Goal: Task Accomplishment & Management: Complete application form

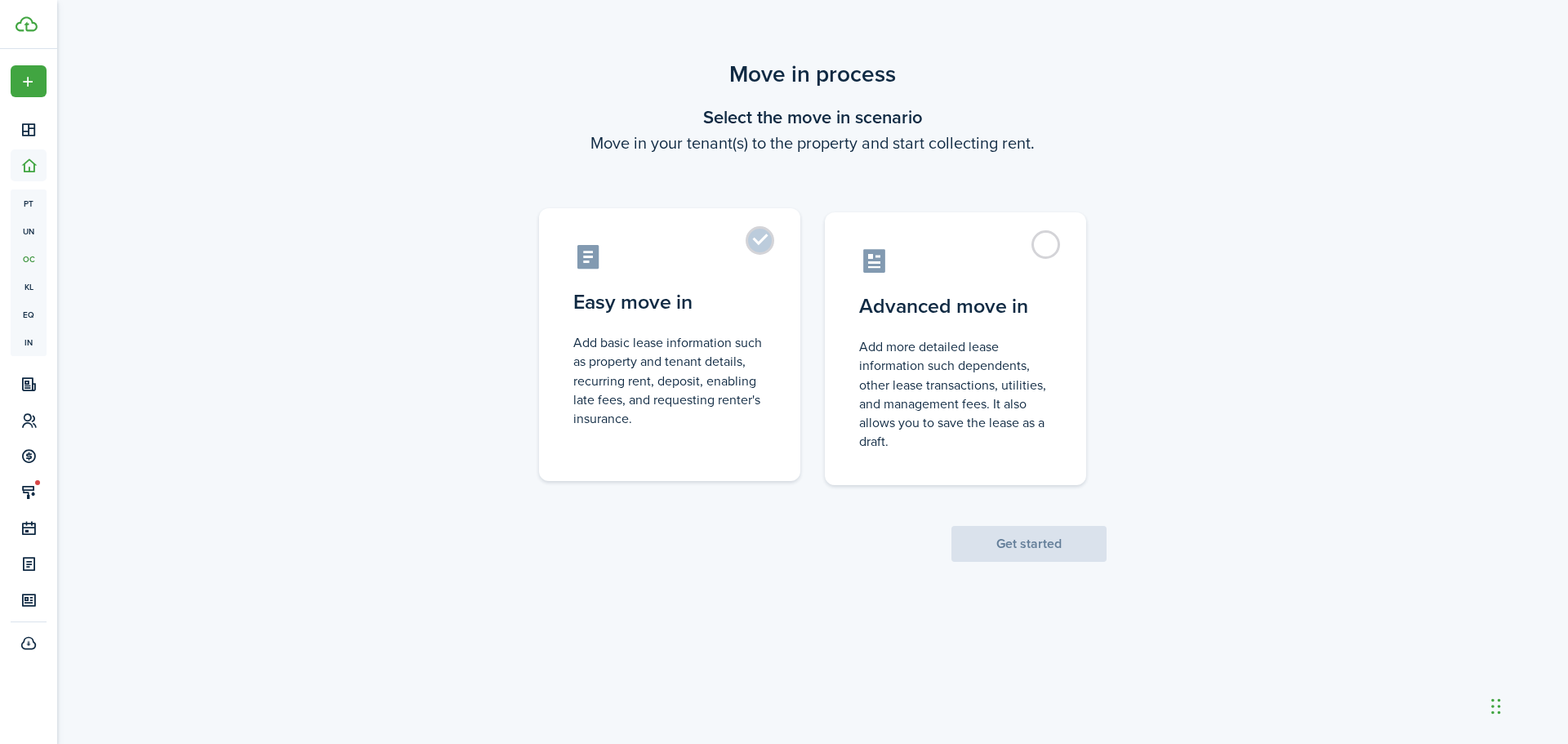
click at [745, 247] on control-radio-card-icon at bounding box center [670, 257] width 193 height 29
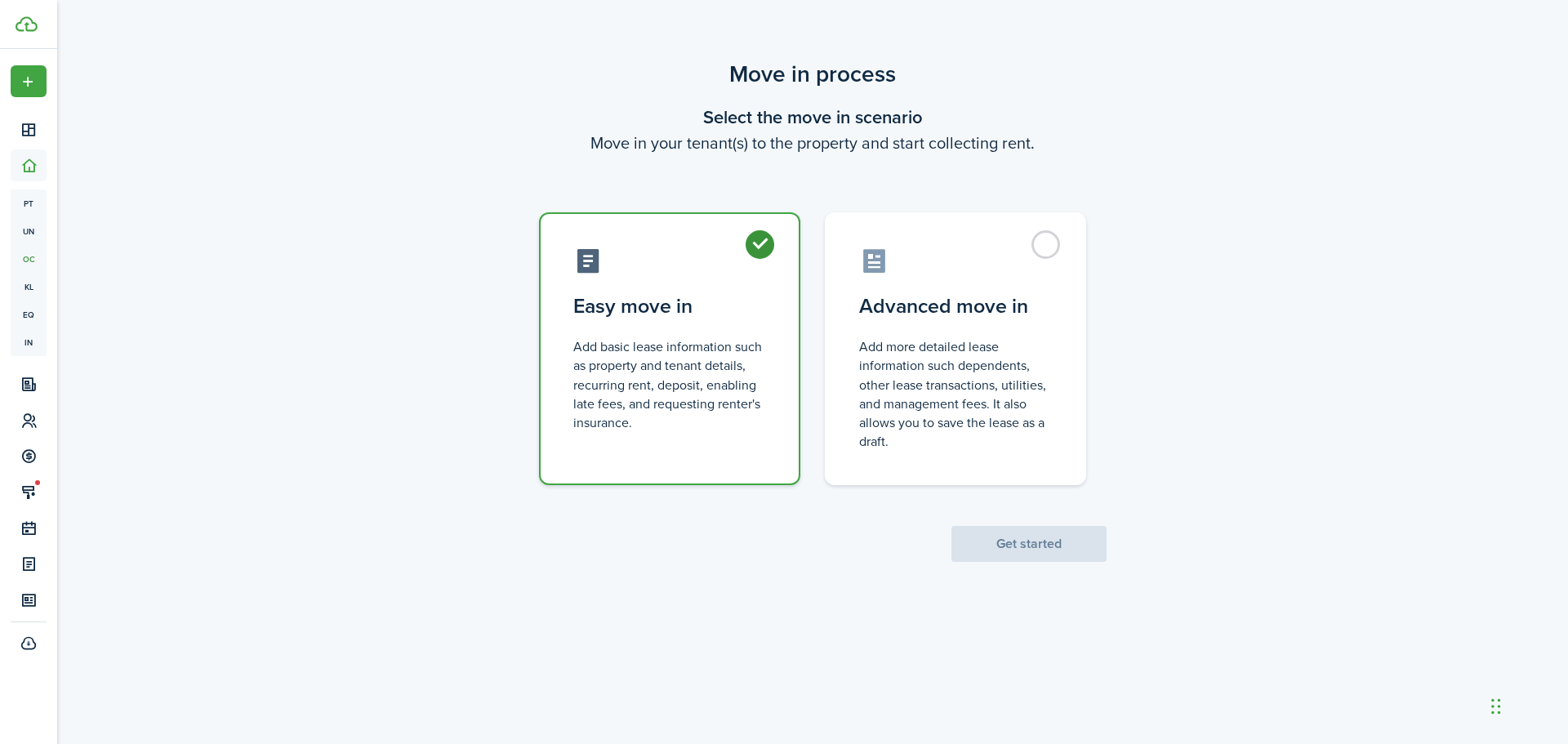
radio input "true"
click at [1030, 549] on button "Get started" at bounding box center [1029, 544] width 155 height 36
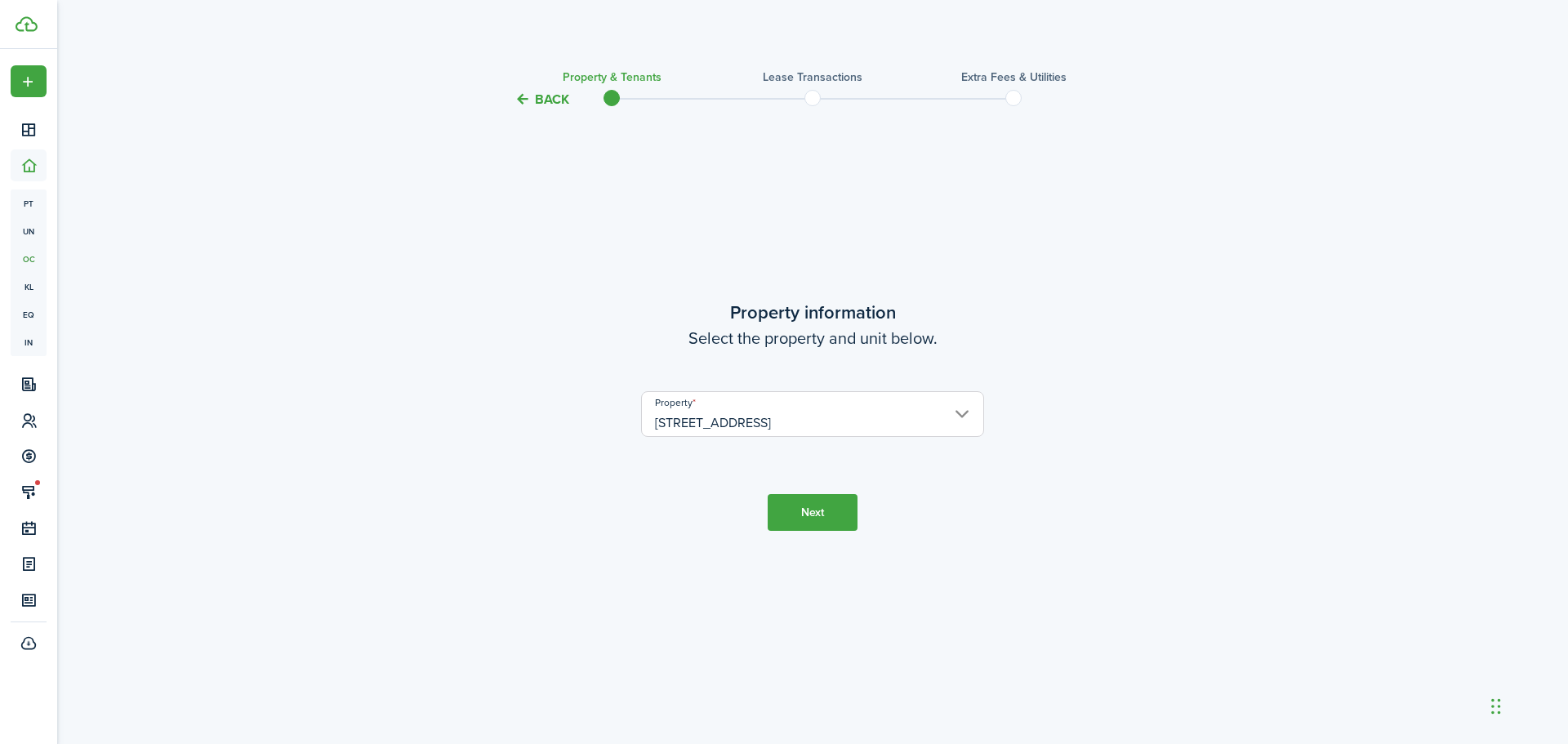
click at [809, 517] on button "Next" at bounding box center [812, 512] width 89 height 37
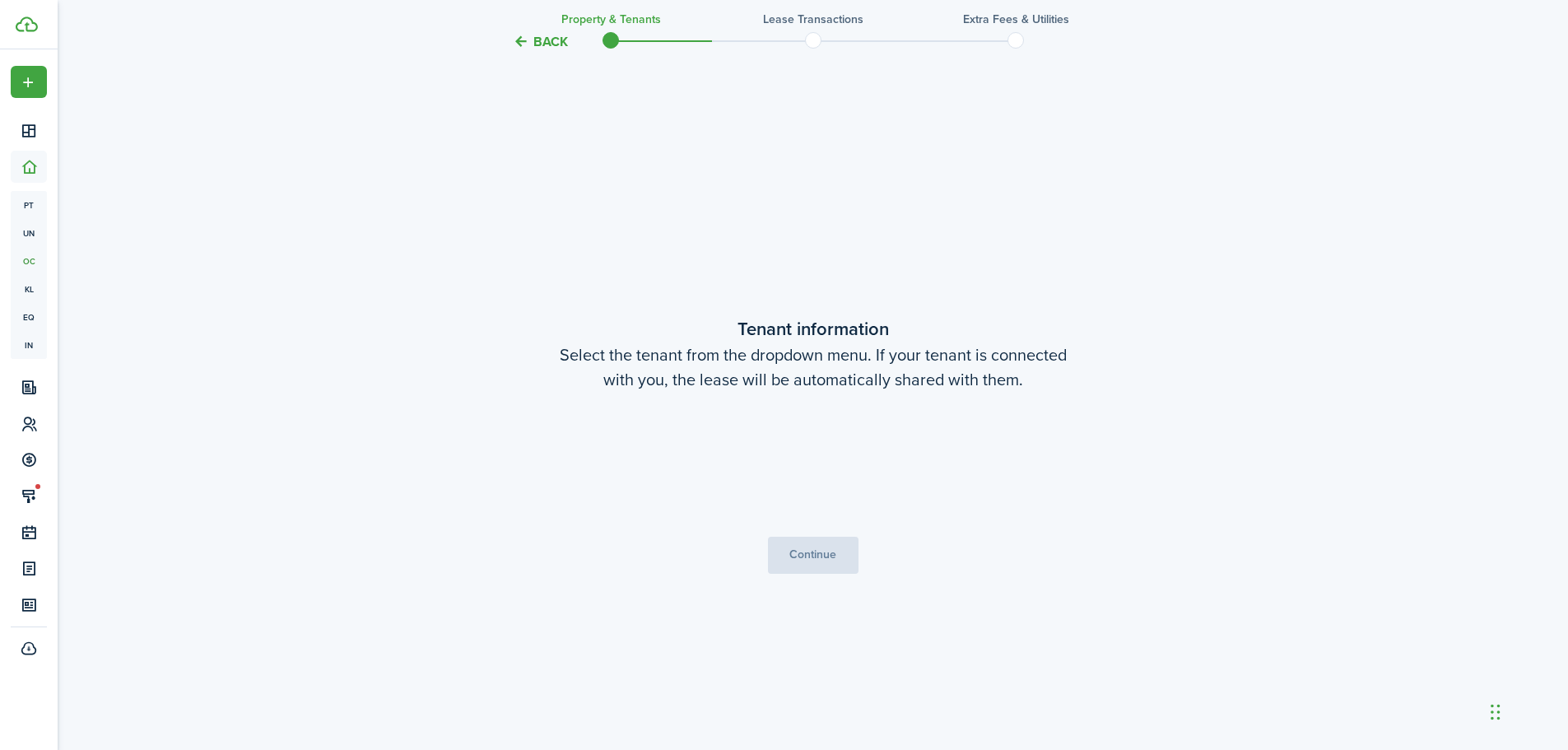
scroll to position [639, 0]
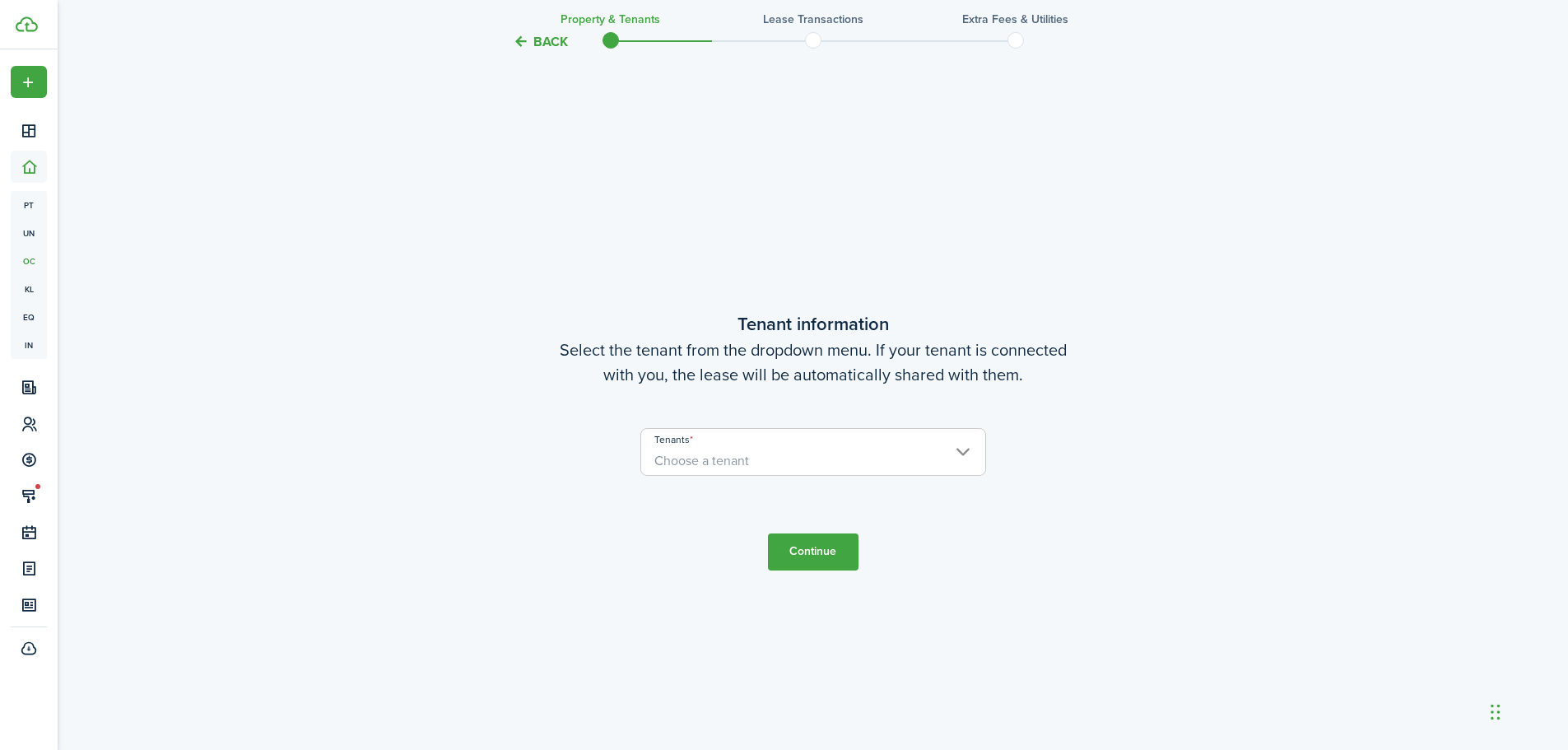
click at [829, 474] on span "Choose a tenant" at bounding box center [812, 462] width 344 height 28
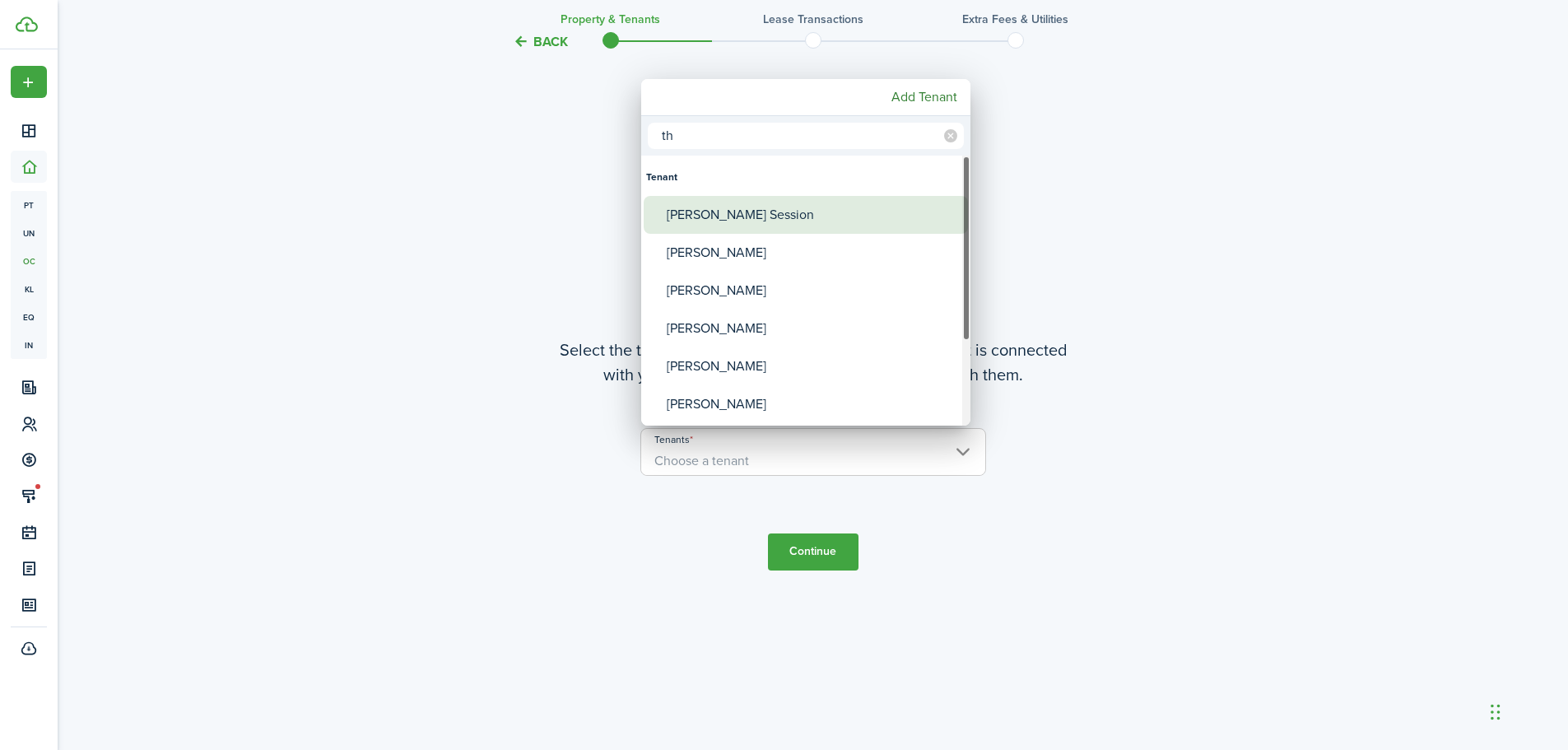
type input "th"
click at [826, 201] on div "[PERSON_NAME] Session" at bounding box center [812, 215] width 292 height 38
type input "[PERSON_NAME] Session"
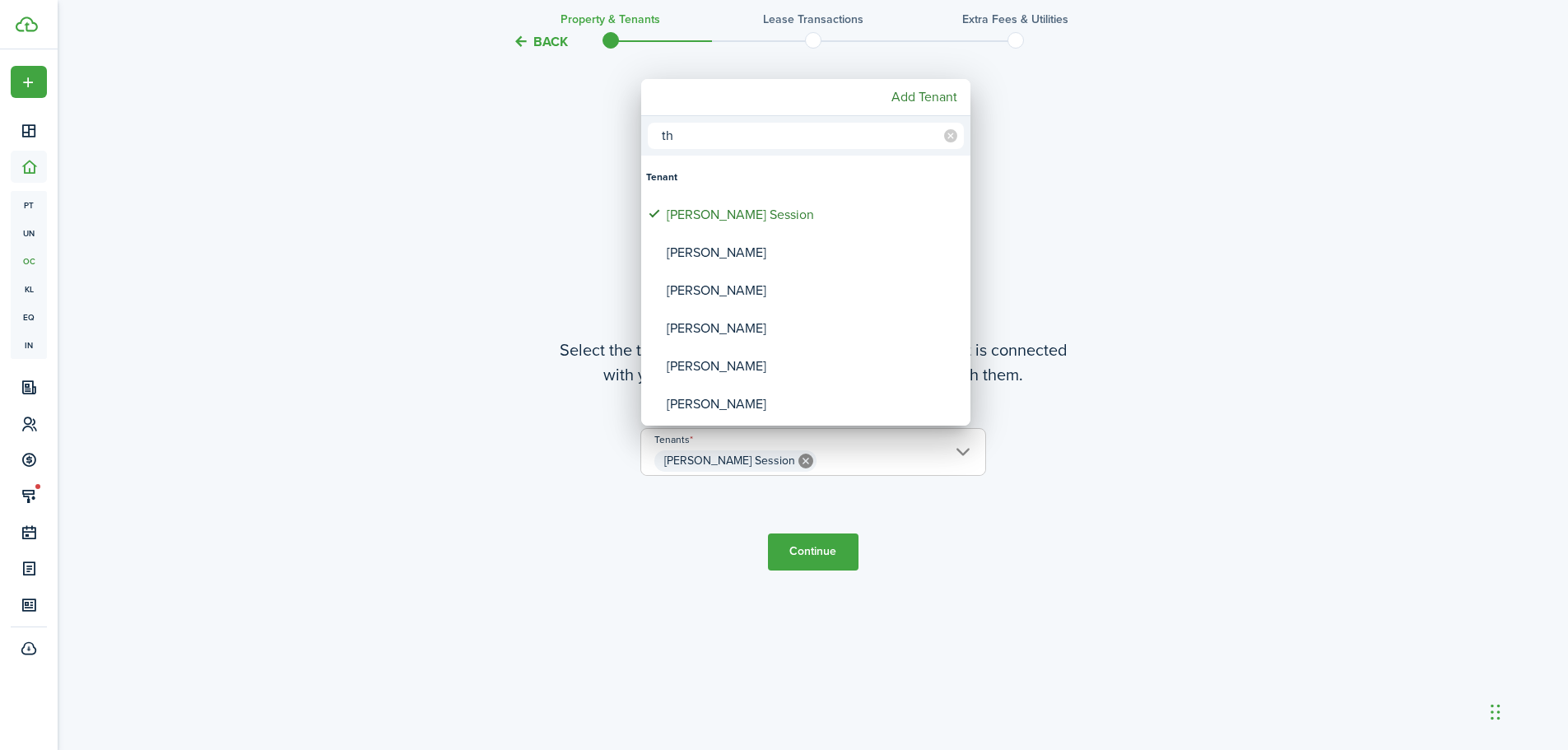
click at [831, 562] on div at bounding box center [783, 375] width 1831 height 1014
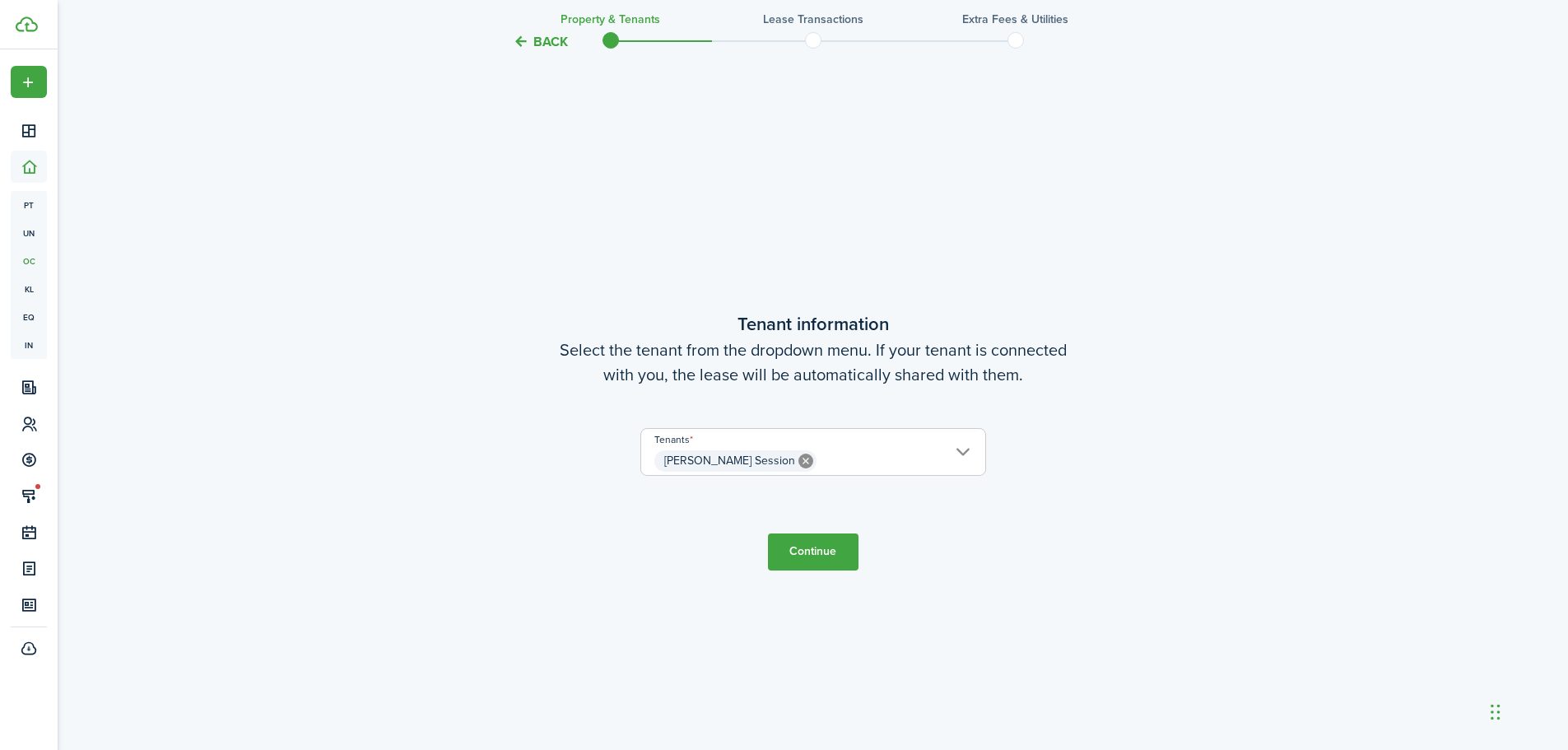
click at [833, 547] on button "Continue" at bounding box center [813, 552] width 90 height 37
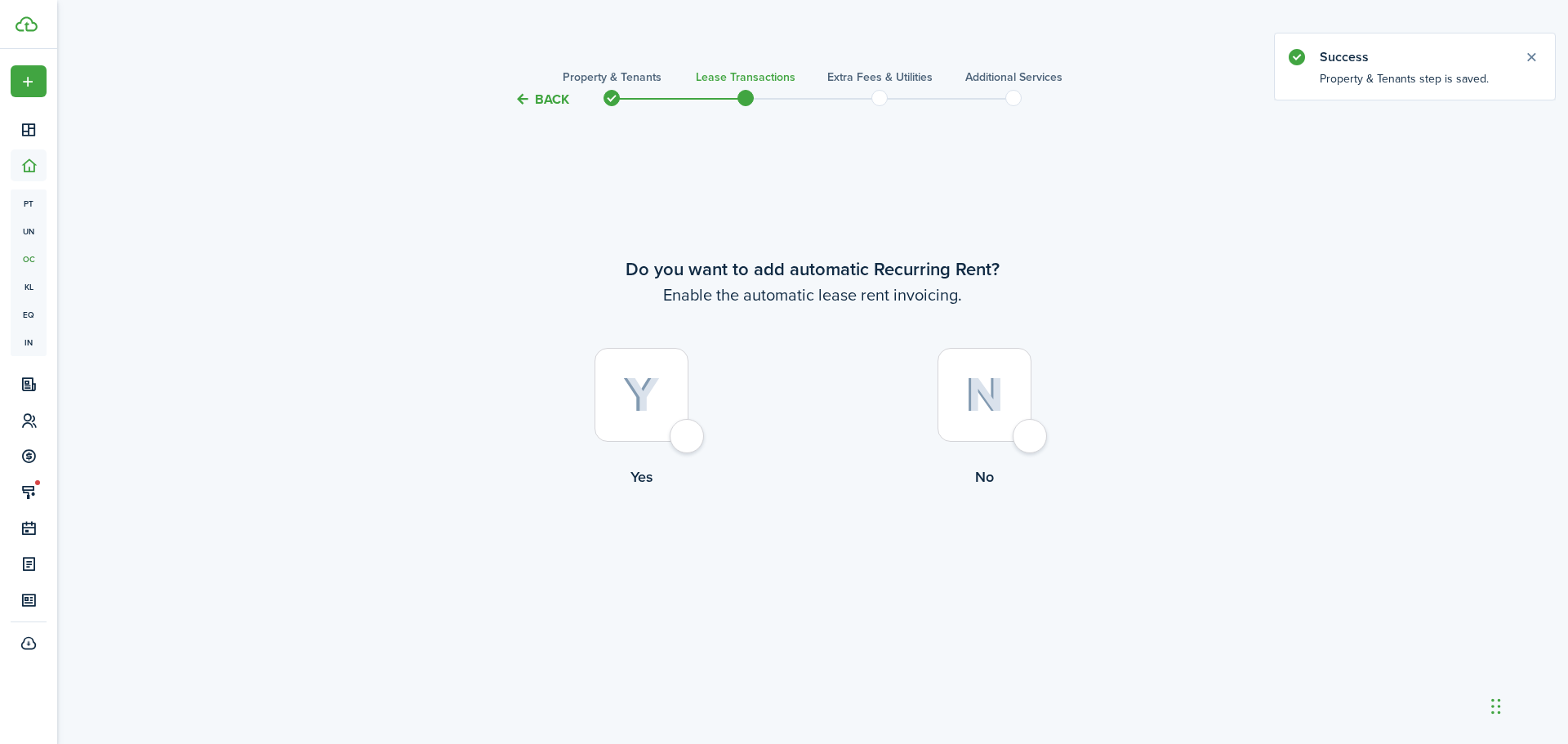
click at [707, 433] on label "Yes" at bounding box center [640, 422] width 343 height 148
radio input "true"
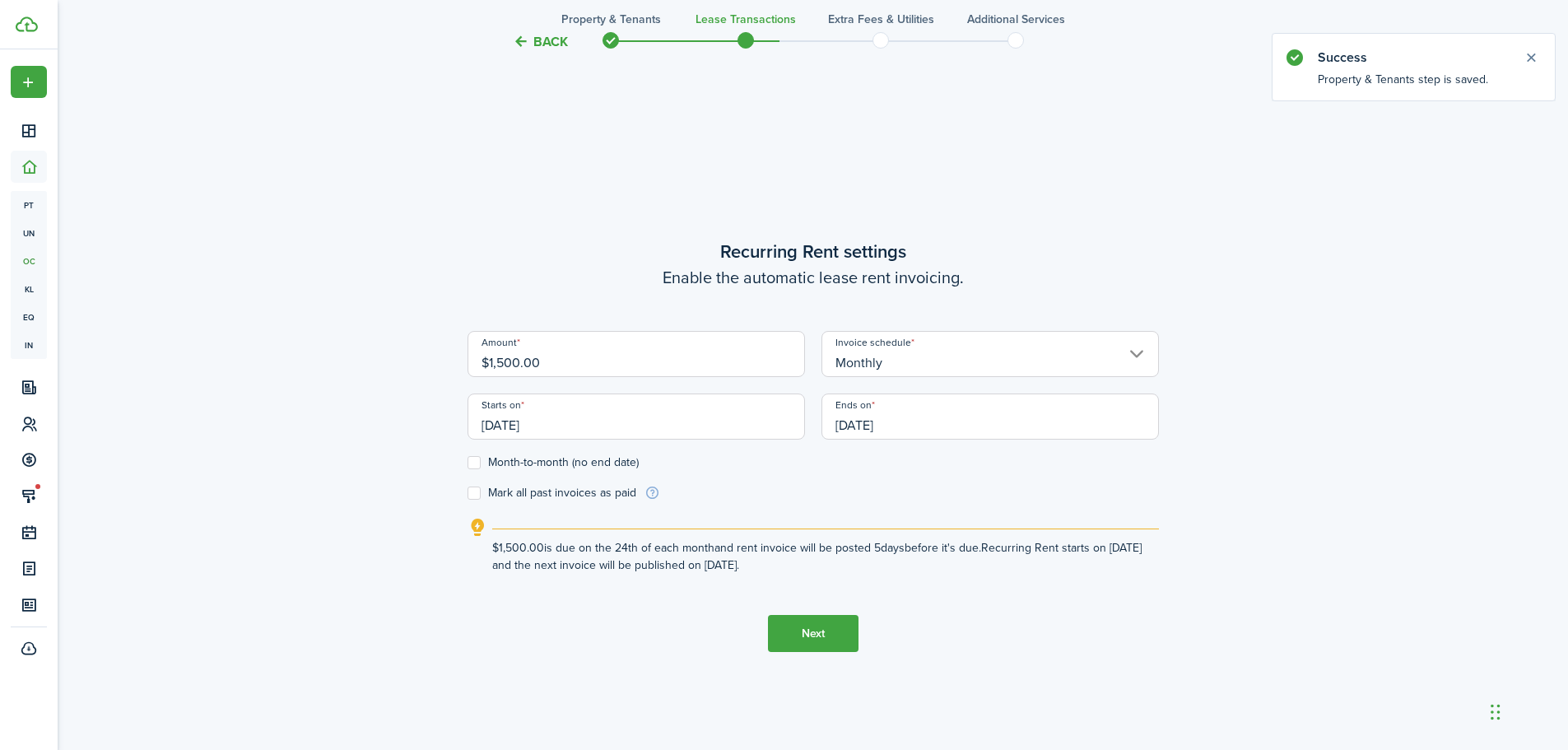
scroll to position [639, 0]
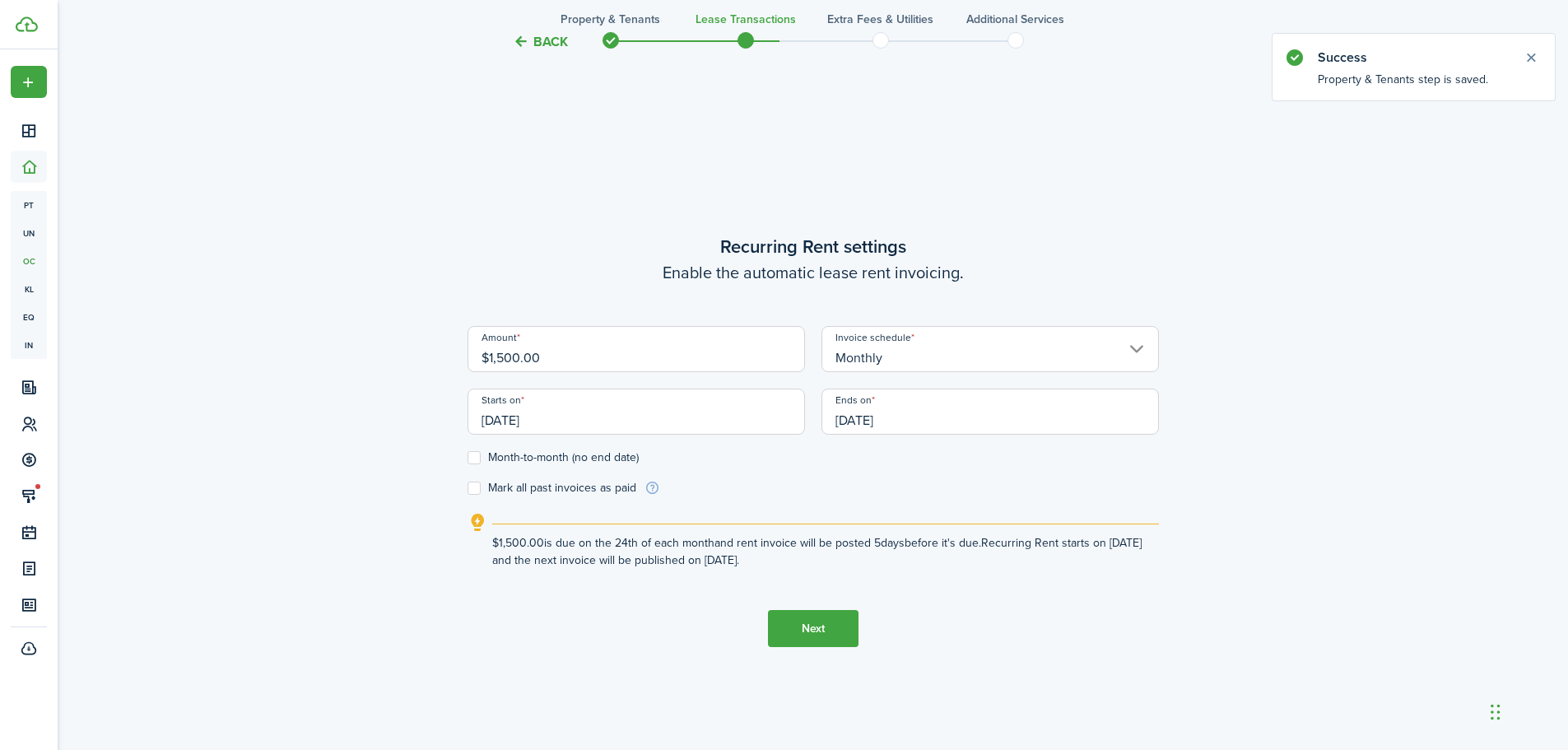
drag, startPoint x: 586, startPoint y: 364, endPoint x: 0, endPoint y: 294, distance: 590.2
type input "$1,600.00"
click at [1188, 420] on div "Back Property & Tenants Lease Transactions Extra fees & Utilities Additional Se…" at bounding box center [813, 117] width 955 height 1397
click at [698, 422] on input "[DATE]" at bounding box center [636, 411] width 338 height 46
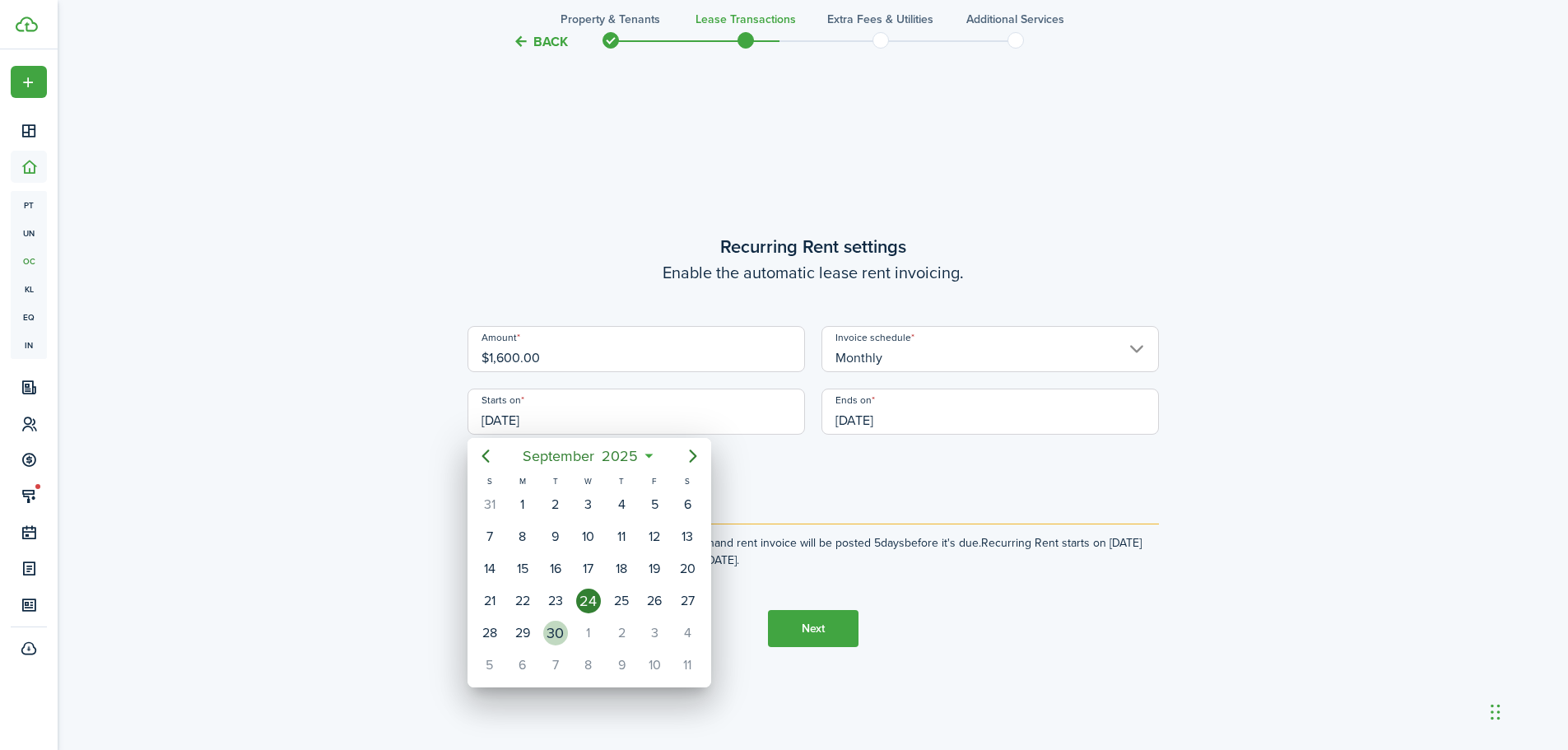
click at [560, 631] on div "30" at bounding box center [555, 633] width 25 height 25
type input "[DATE]"
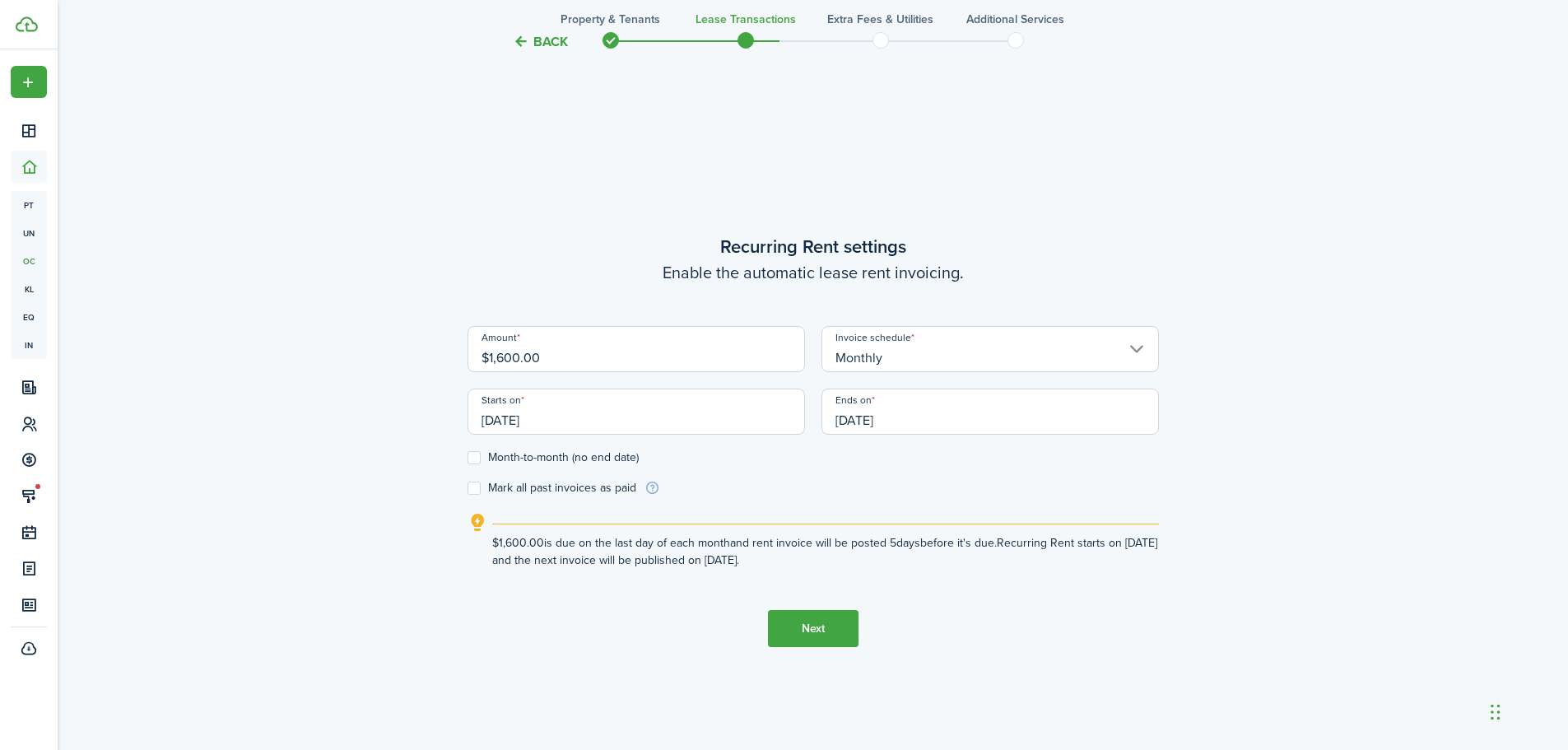
click at [475, 455] on label "Month-to-month (no end date)" at bounding box center [553, 457] width 171 height 13
click at [468, 458] on input "Month-to-month (no end date)" at bounding box center [467, 458] width 1 height 1
checkbox input "true"
click at [838, 641] on button "Next" at bounding box center [813, 629] width 90 height 37
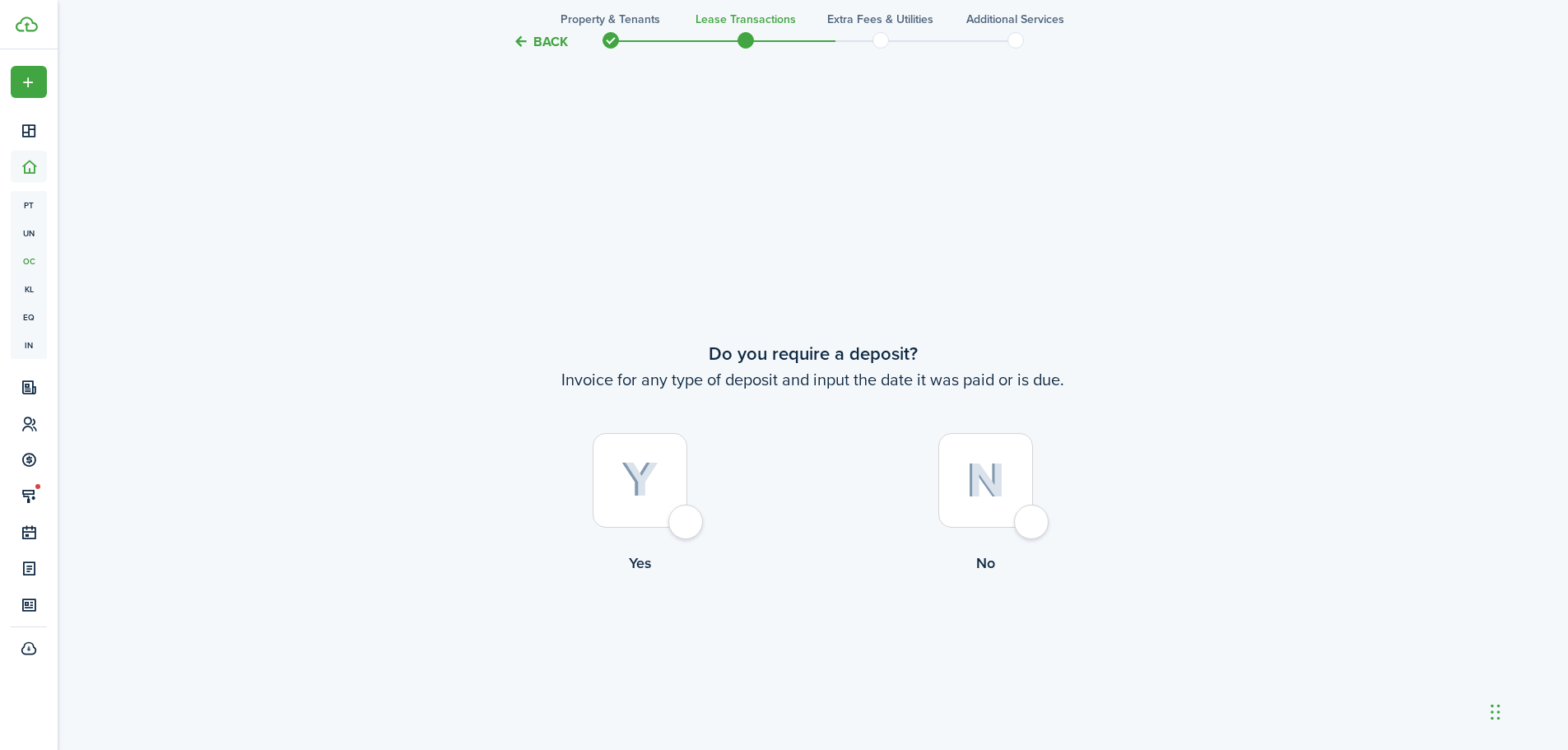
scroll to position [1390, 0]
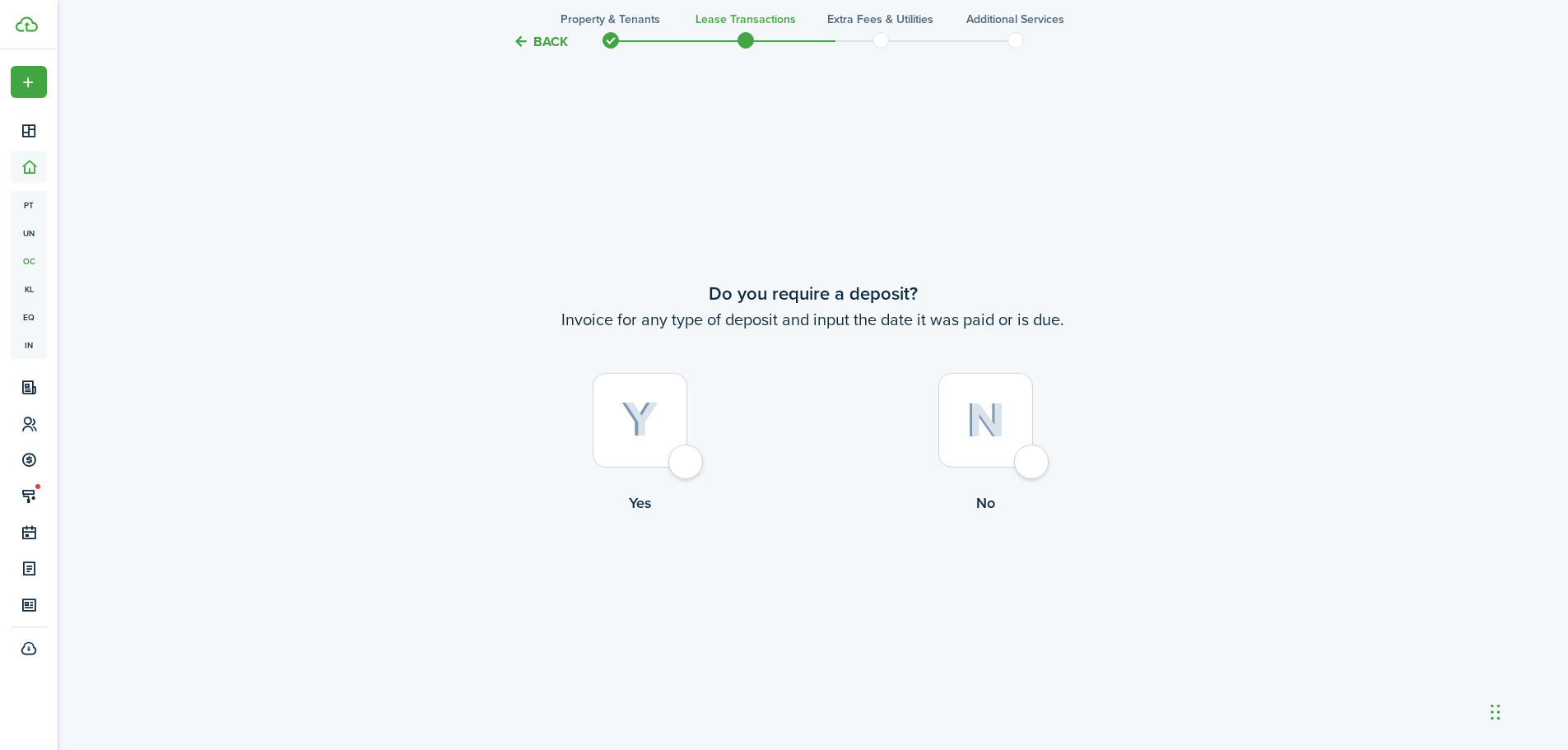
click at [687, 466] on div at bounding box center [639, 420] width 95 height 95
radio input "true"
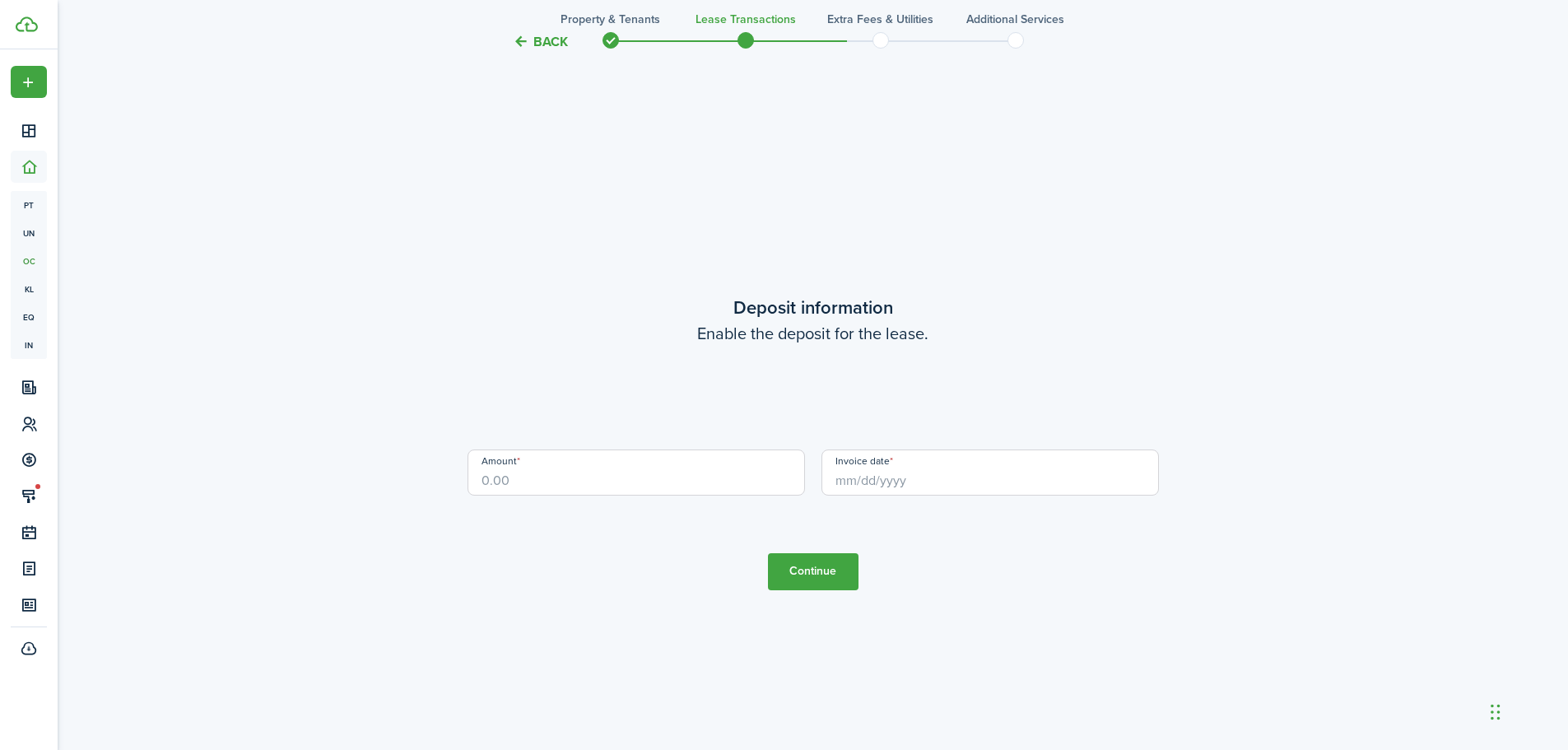
scroll to position [2140, 0]
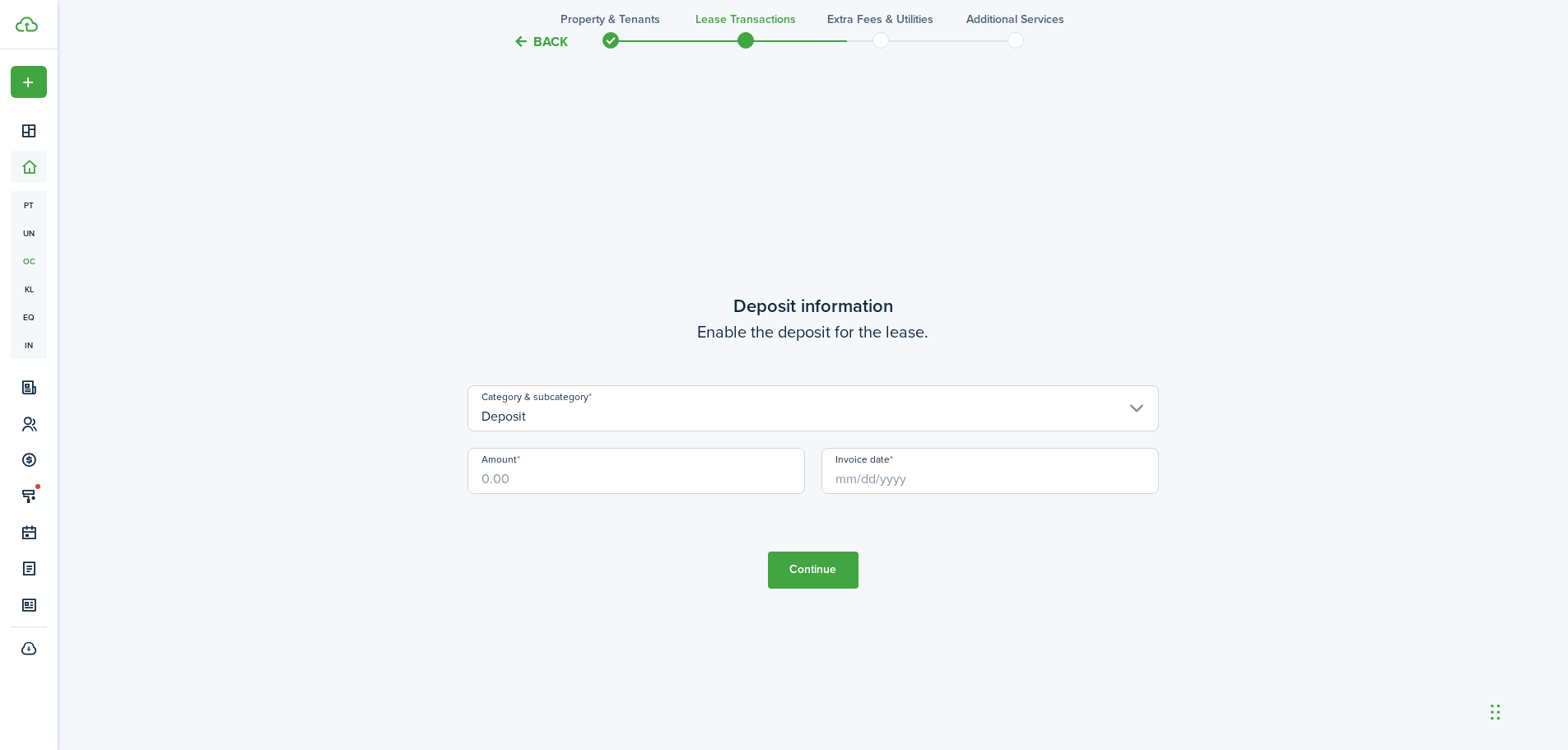
click at [628, 473] on input "Amount" at bounding box center [636, 471] width 338 height 46
click at [970, 485] on input "Invoice date" at bounding box center [990, 471] width 338 height 46
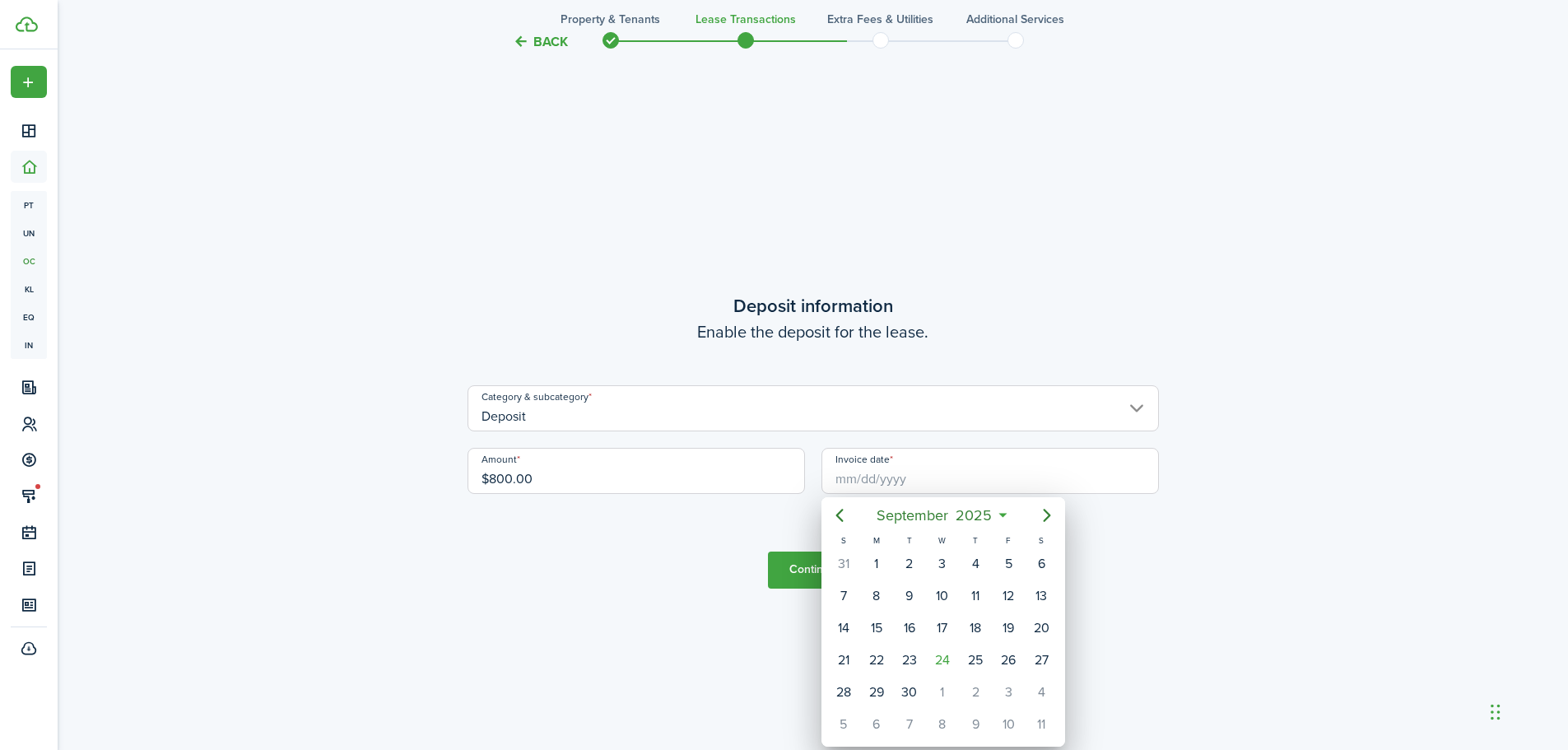
drag, startPoint x: 681, startPoint y: 483, endPoint x: 233, endPoint y: 474, distance: 448.1
click at [233, 474] on div at bounding box center [783, 375] width 1831 height 1014
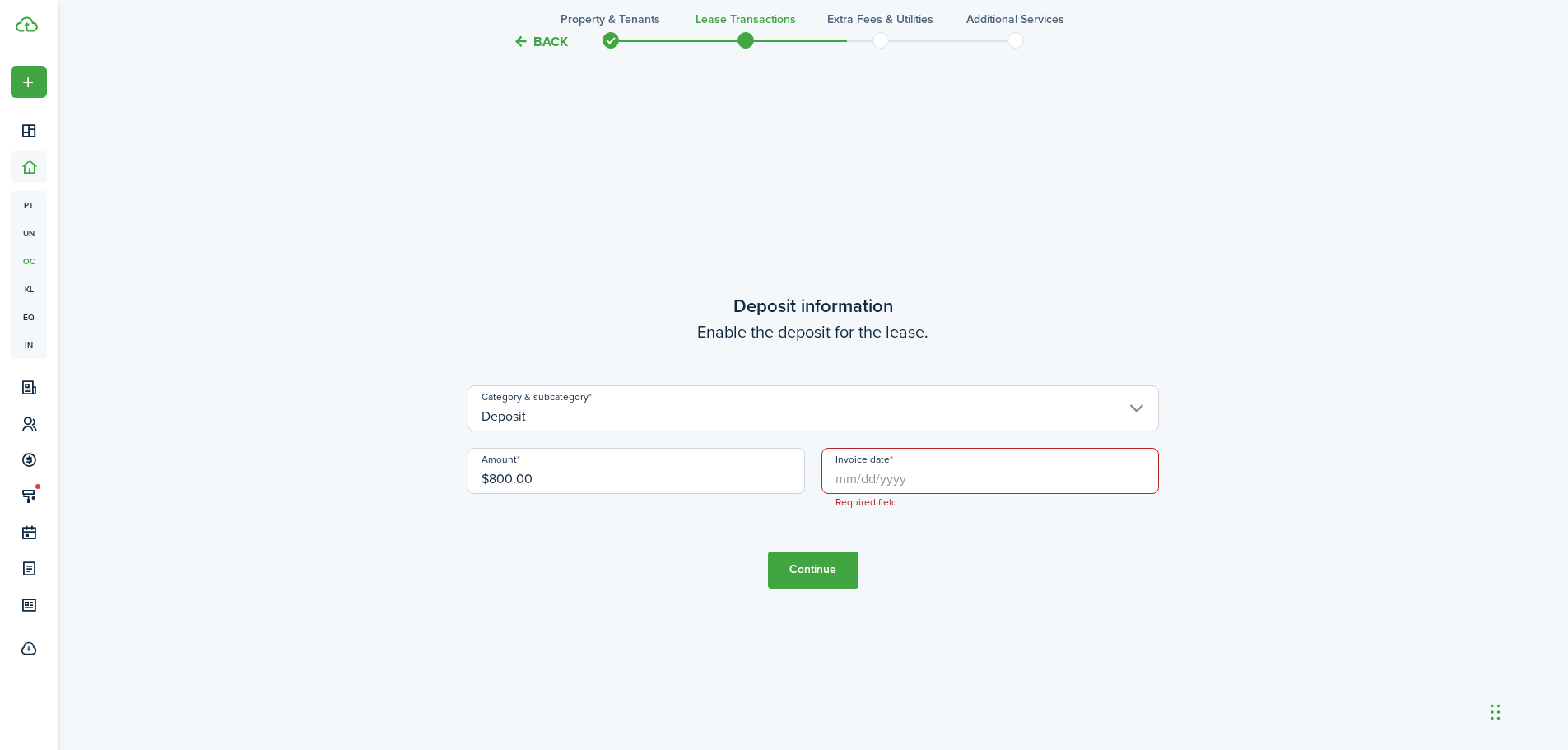
click at [549, 498] on div "Amount $800.00" at bounding box center [636, 478] width 354 height 63
drag, startPoint x: 565, startPoint y: 478, endPoint x: 356, endPoint y: 476, distance: 209.0
click at [948, 476] on input "Invoice date" at bounding box center [990, 471] width 338 height 46
type input "$1,600.00"
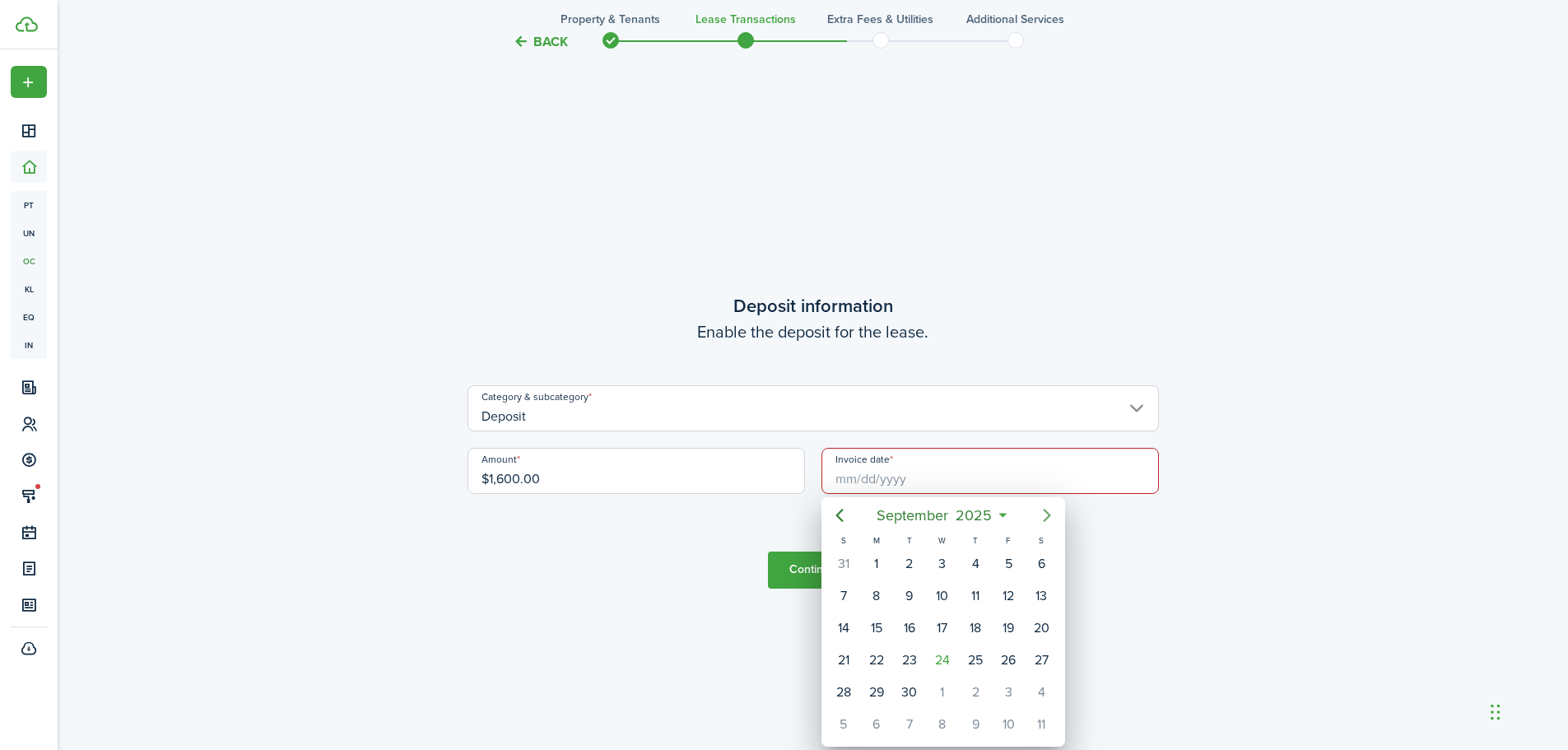
click at [1042, 510] on icon "Next page" at bounding box center [1047, 516] width 19 height 19
click at [948, 566] on div "1" at bounding box center [942, 564] width 25 height 25
type input "[DATE]"
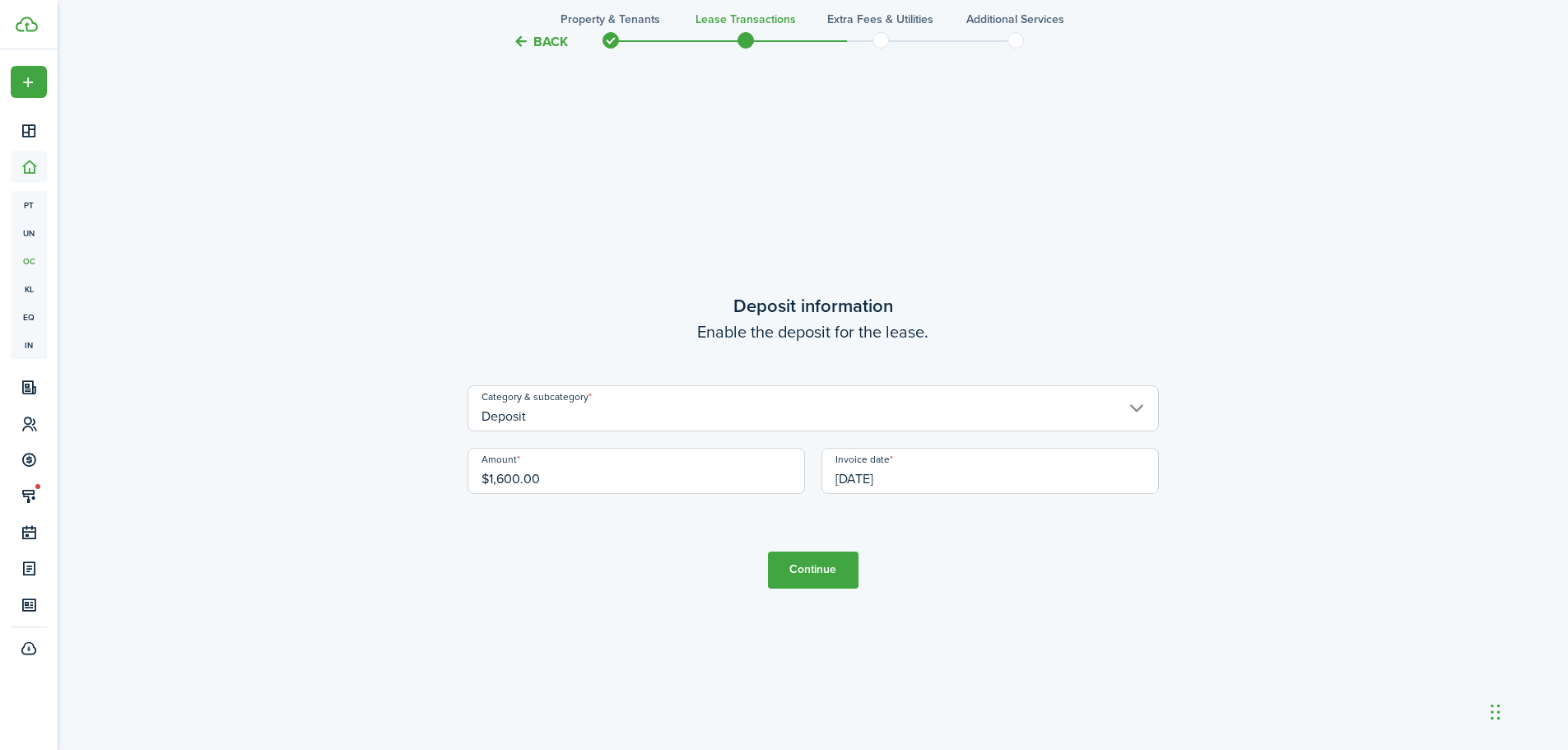
click at [853, 574] on button "Continue" at bounding box center [813, 570] width 90 height 37
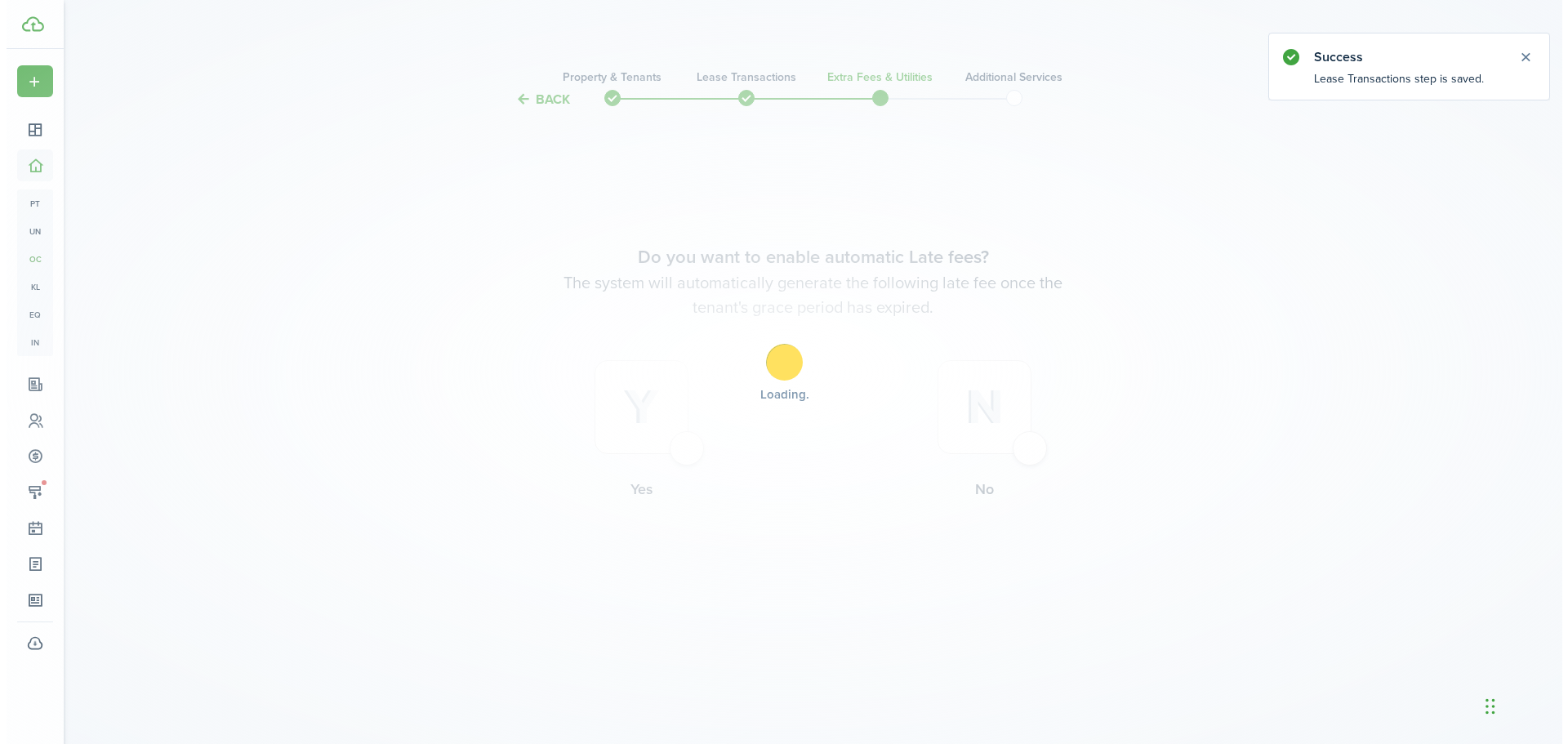
scroll to position [0, 0]
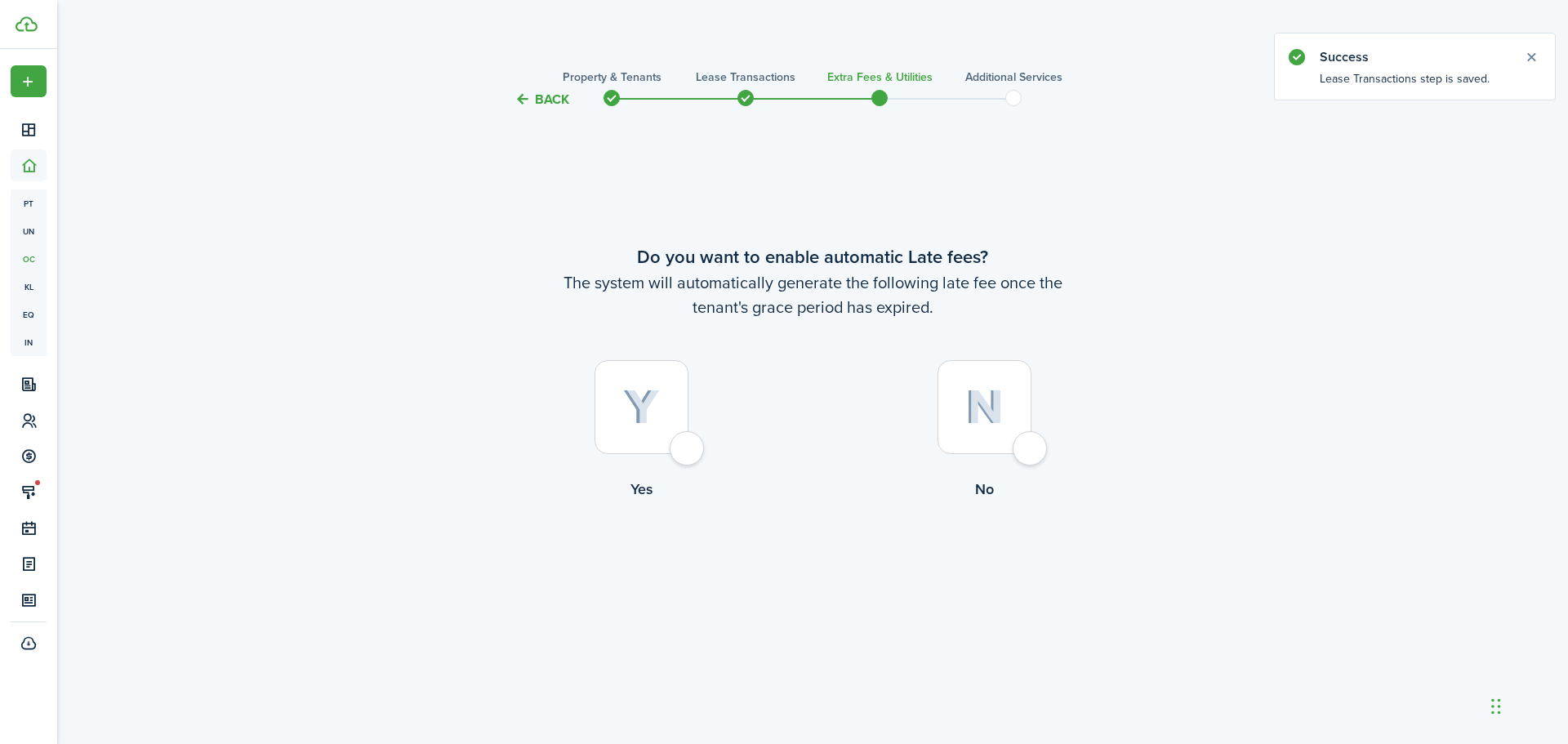
click at [1031, 449] on div at bounding box center [984, 407] width 94 height 94
radio input "true"
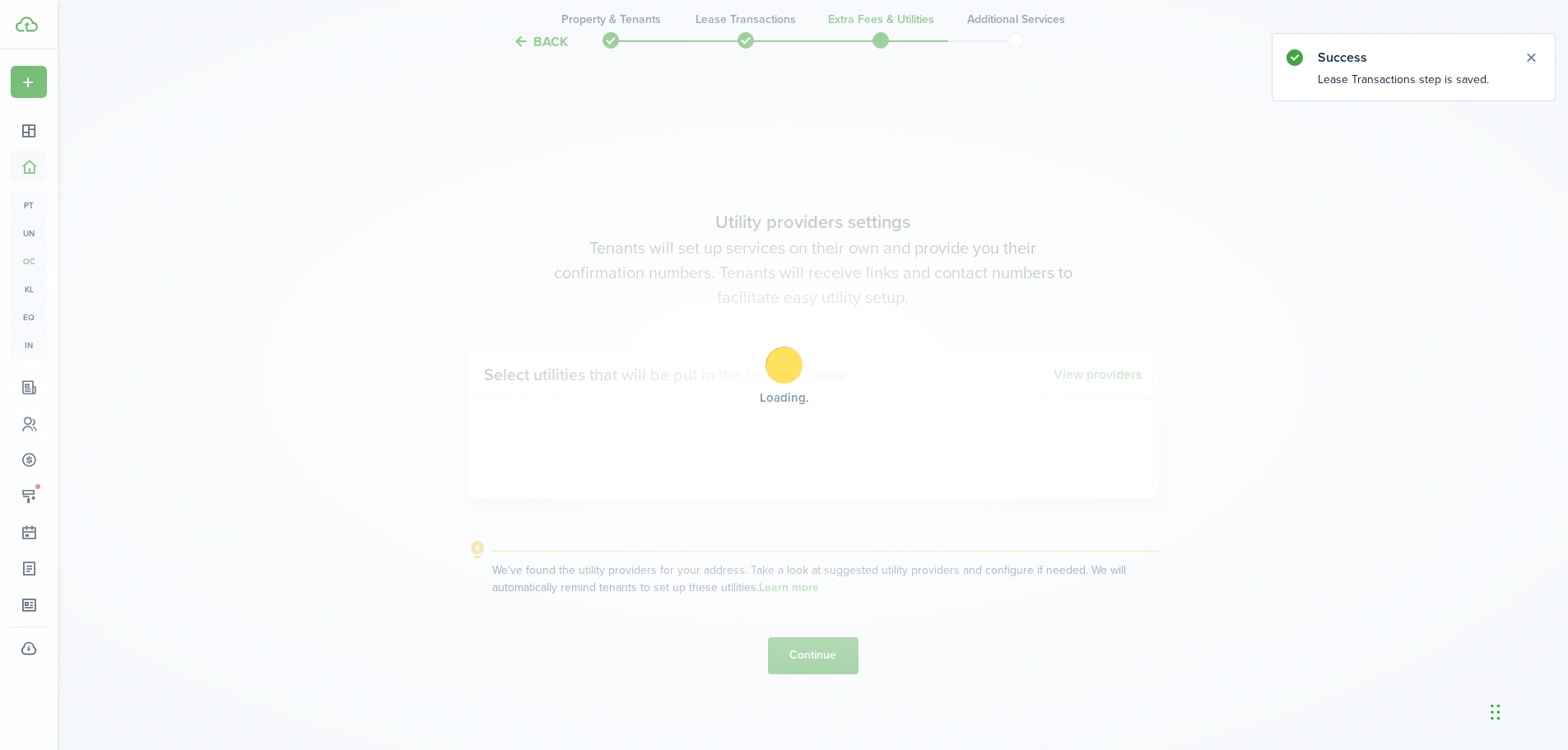
scroll to position [639, 0]
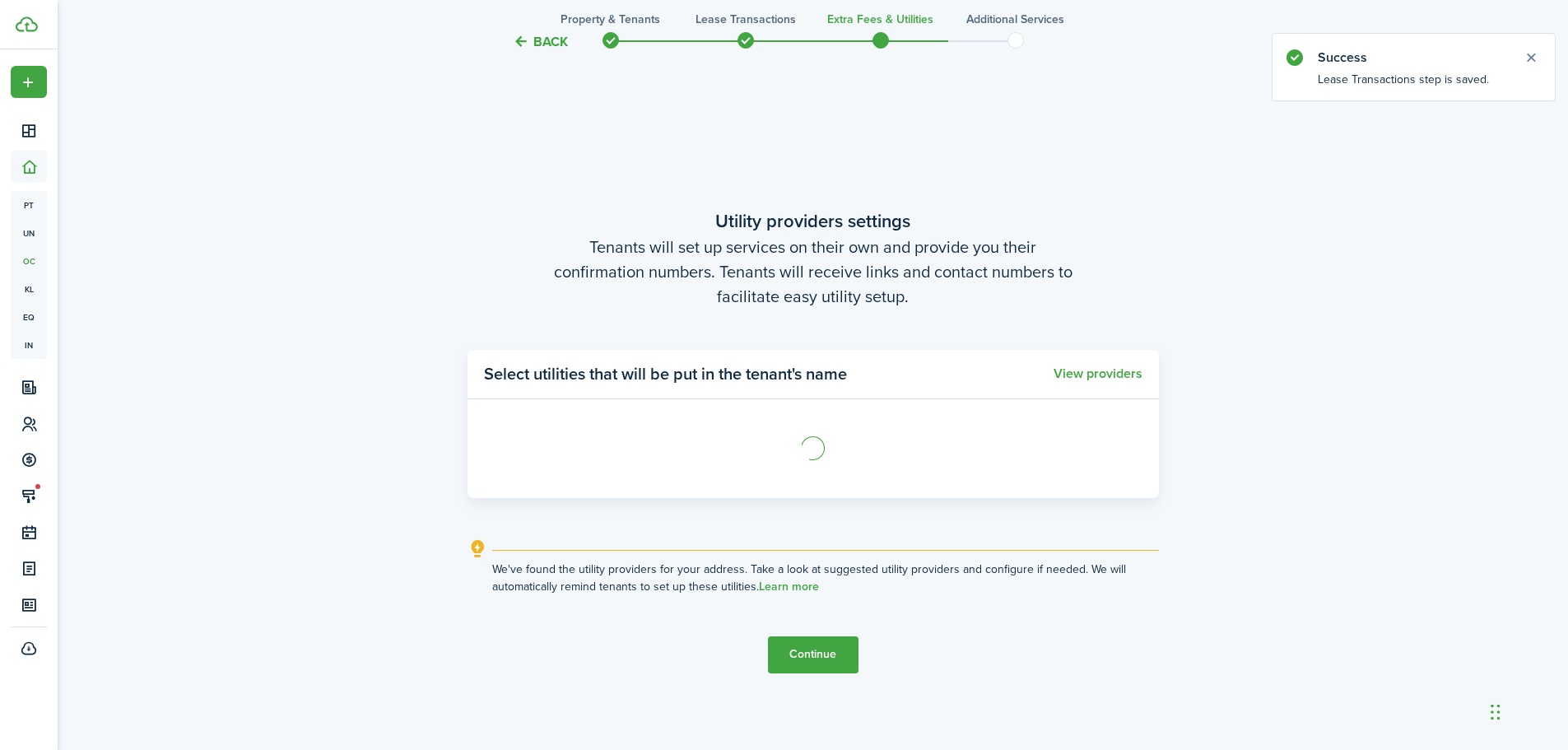
click at [818, 656] on button "Continue" at bounding box center [813, 655] width 90 height 37
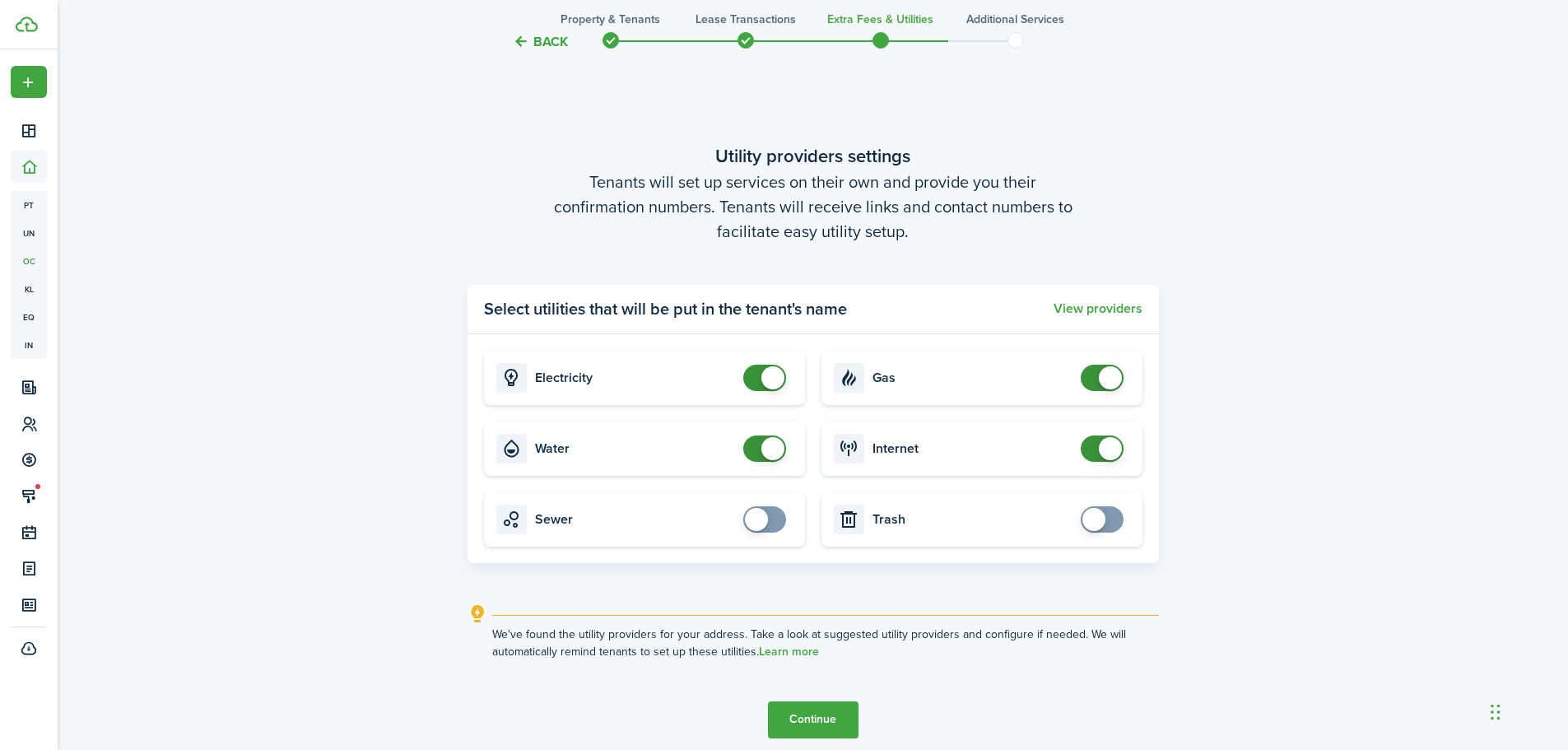
click at [822, 715] on button "Continue" at bounding box center [813, 720] width 90 height 37
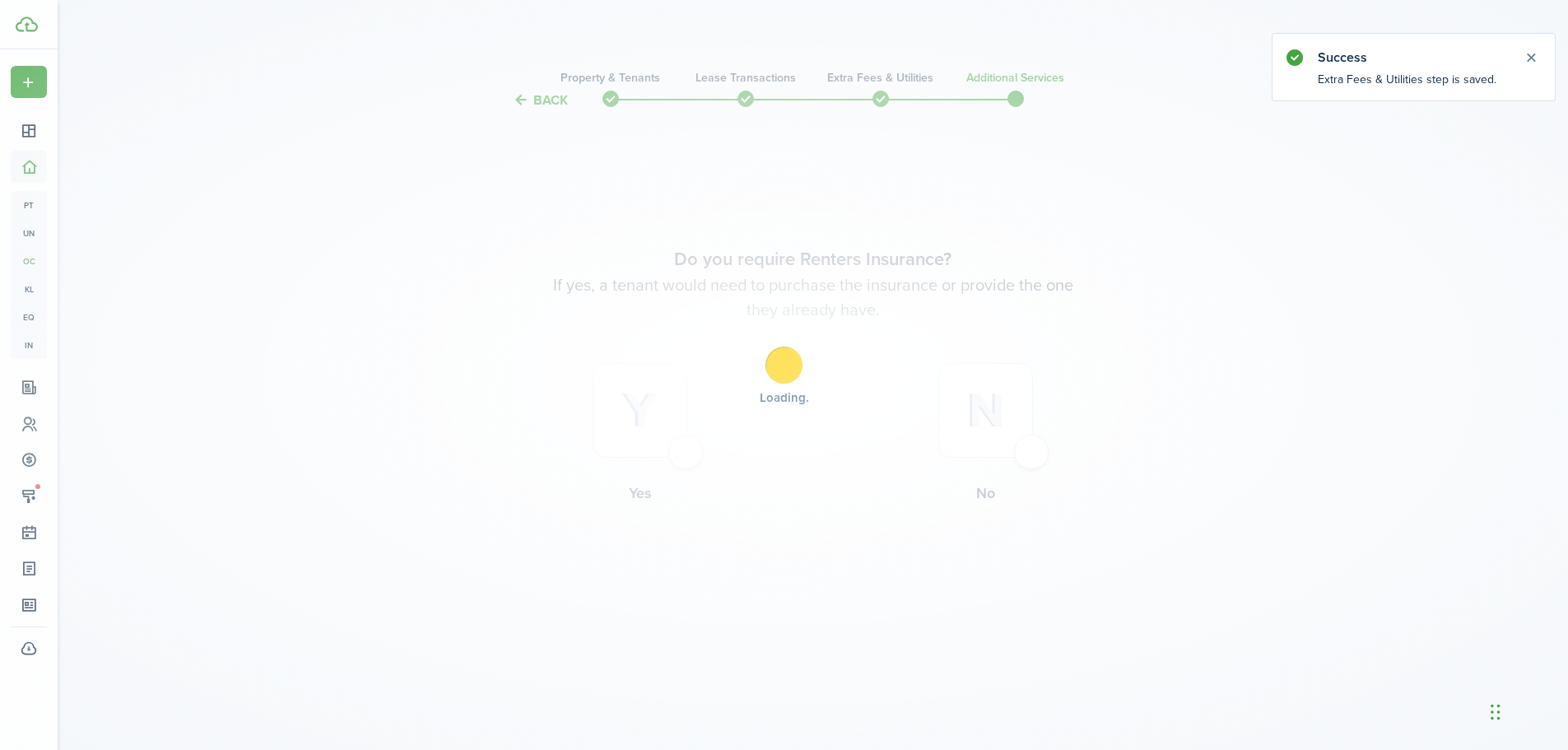
scroll to position [0, 0]
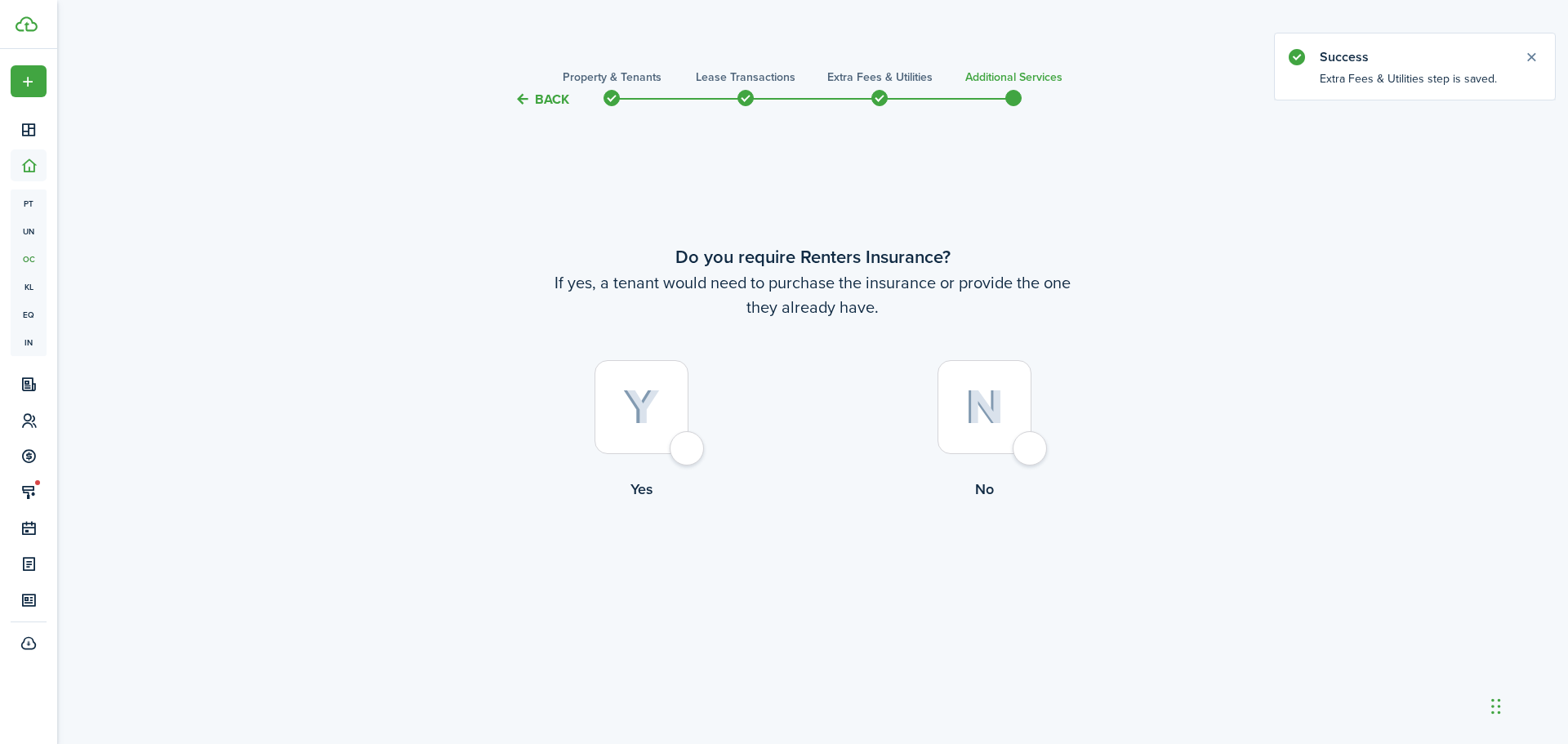
click at [1026, 438] on div at bounding box center [984, 407] width 94 height 94
radio input "true"
click at [802, 580] on button "Complete move in" at bounding box center [812, 569] width 120 height 37
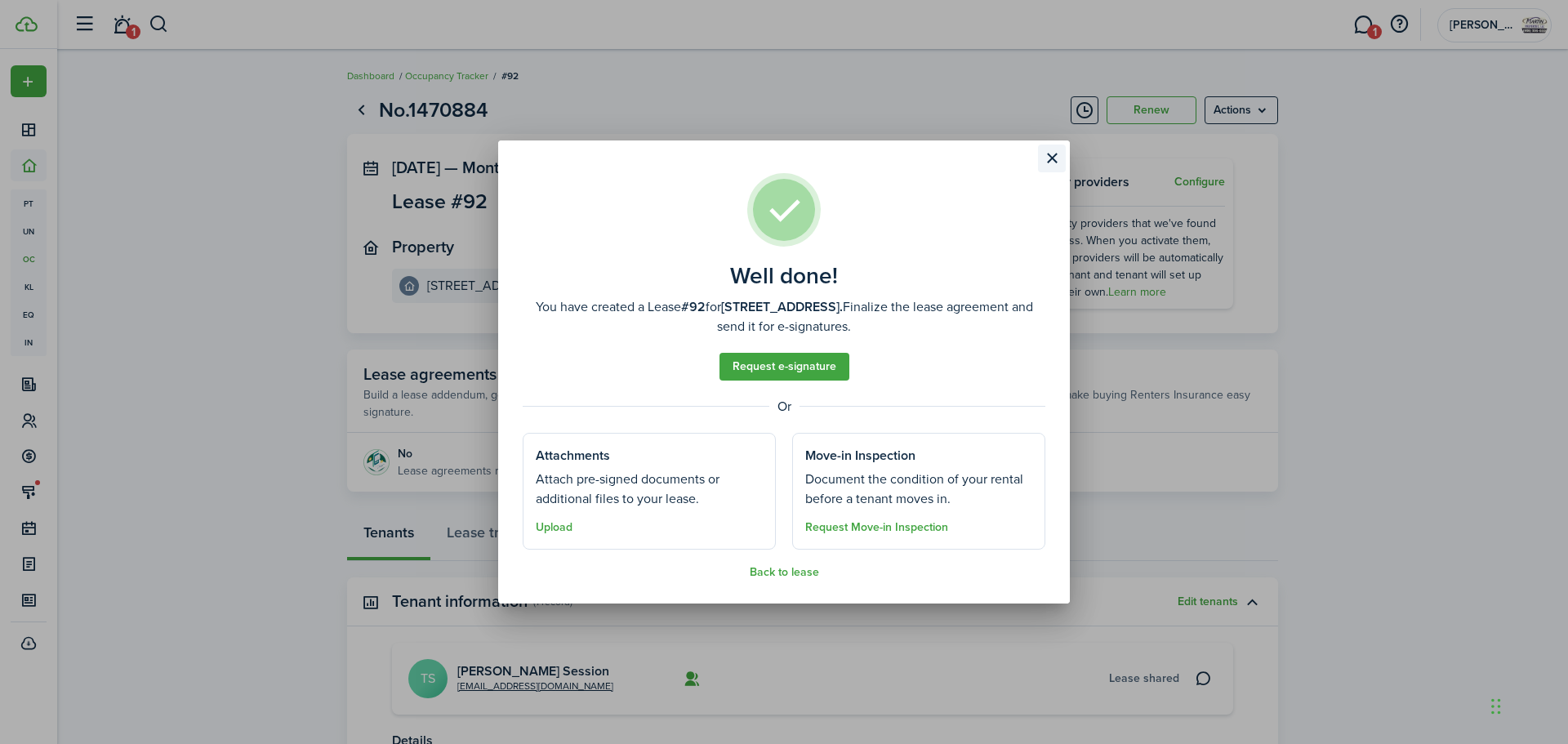
click at [1052, 155] on button "Close modal" at bounding box center [1051, 159] width 28 height 28
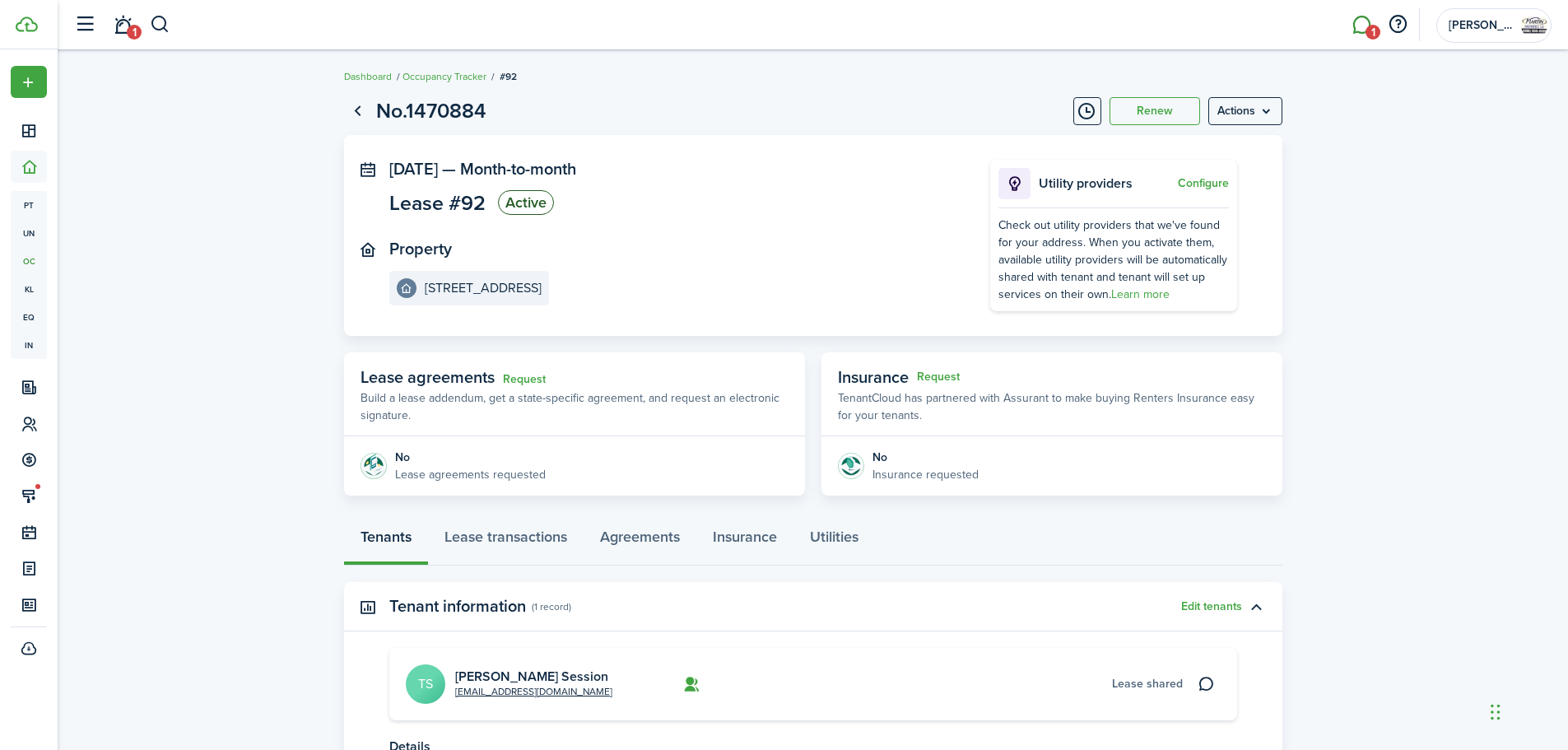
click at [1352, 32] on link "1" at bounding box center [1360, 25] width 31 height 42
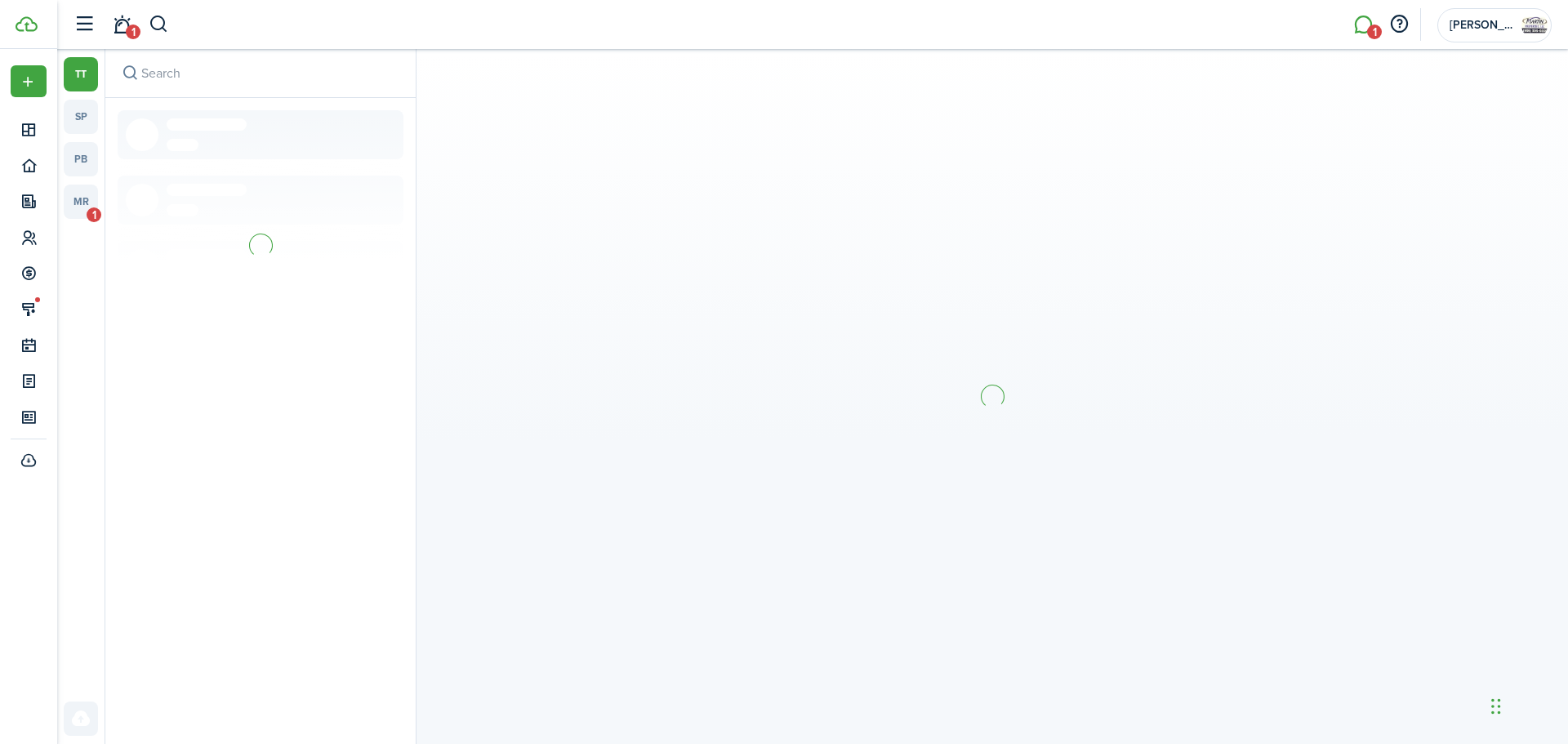
click at [86, 177] on div "tt sp pb mr 1" at bounding box center [81, 261] width 34 height 408
click at [86, 162] on link "pb" at bounding box center [81, 159] width 34 height 34
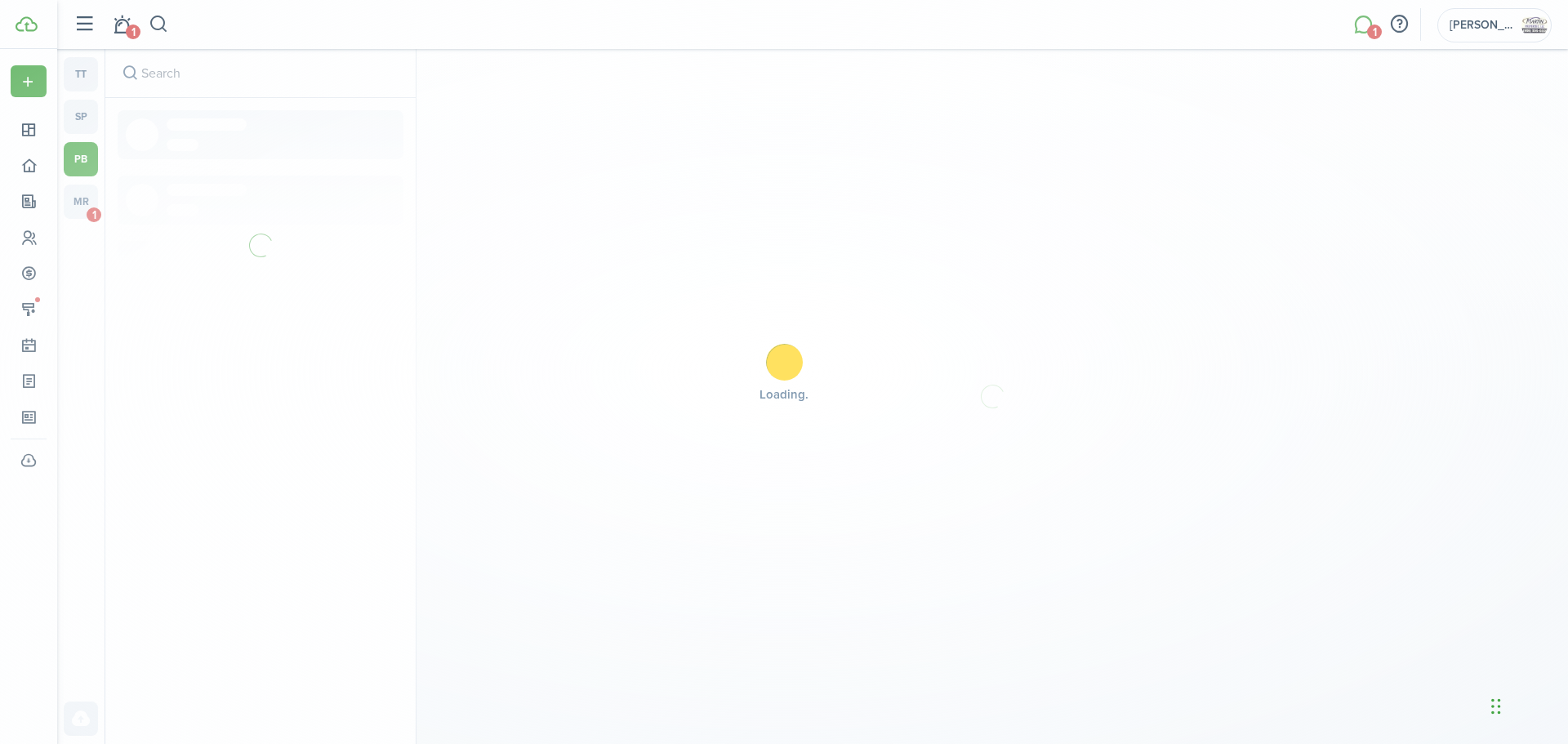
click at [72, 193] on div "Loading" at bounding box center [784, 372] width 1568 height 744
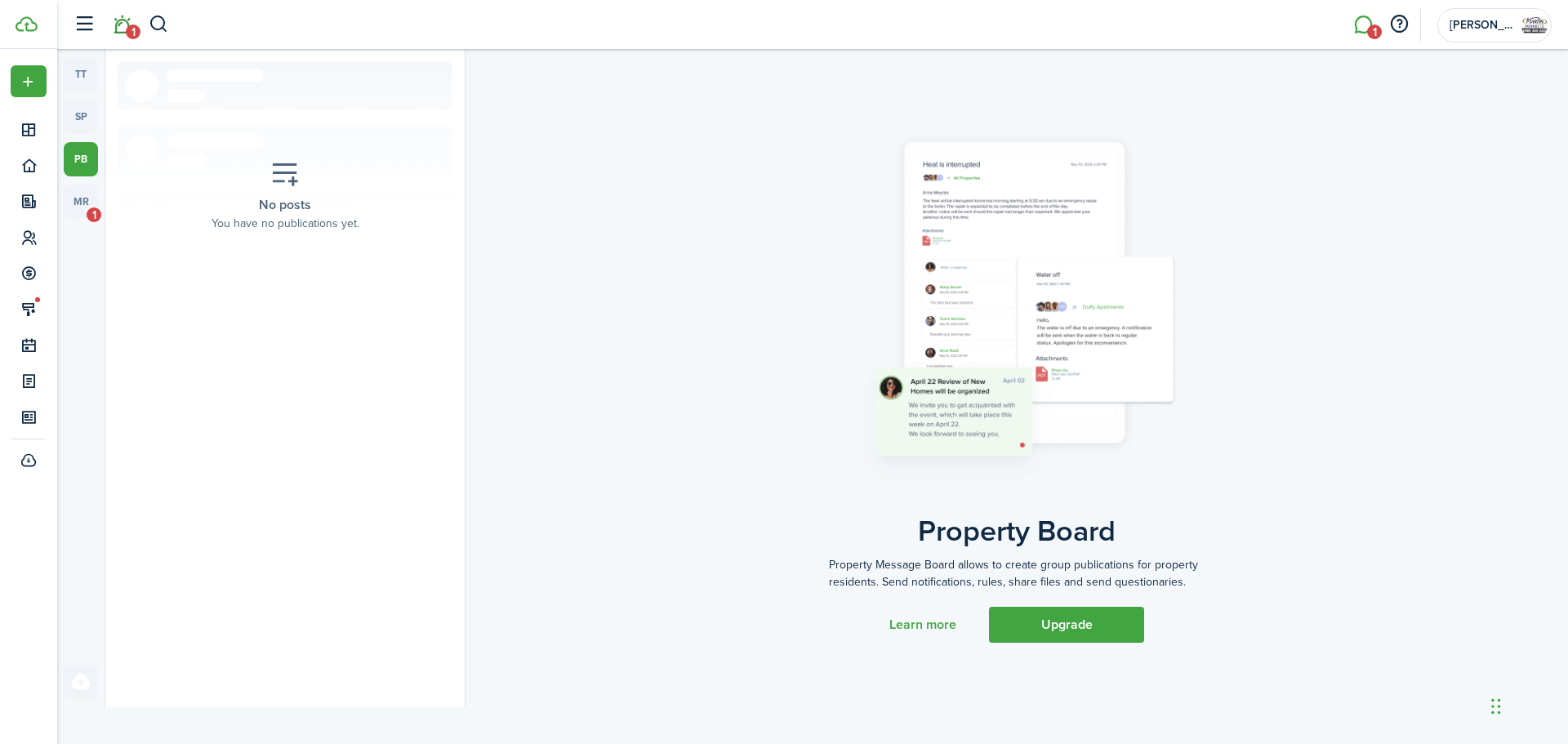
click at [121, 19] on link "1" at bounding box center [121, 25] width 31 height 41
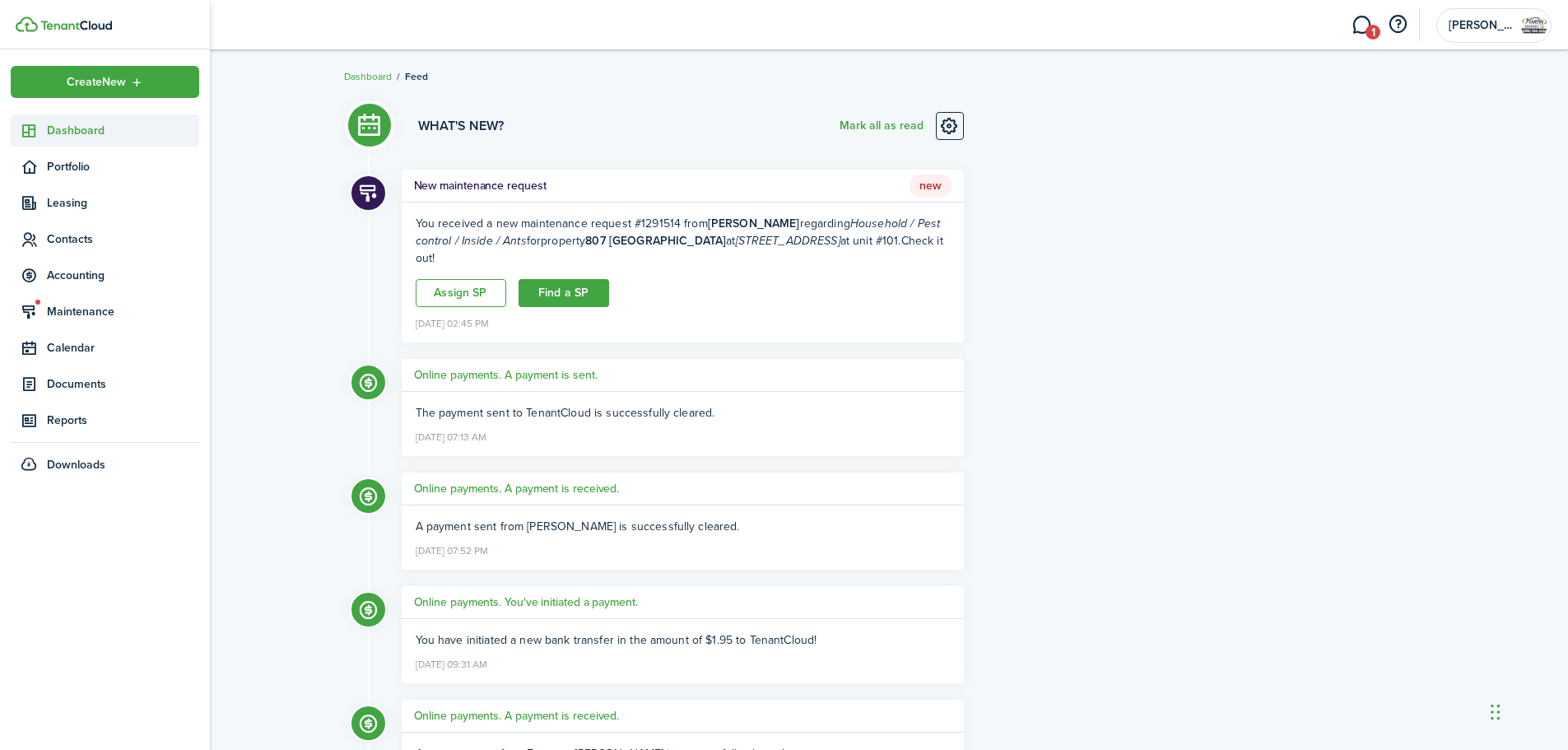
click at [79, 131] on span "Dashboard" at bounding box center [123, 131] width 152 height 18
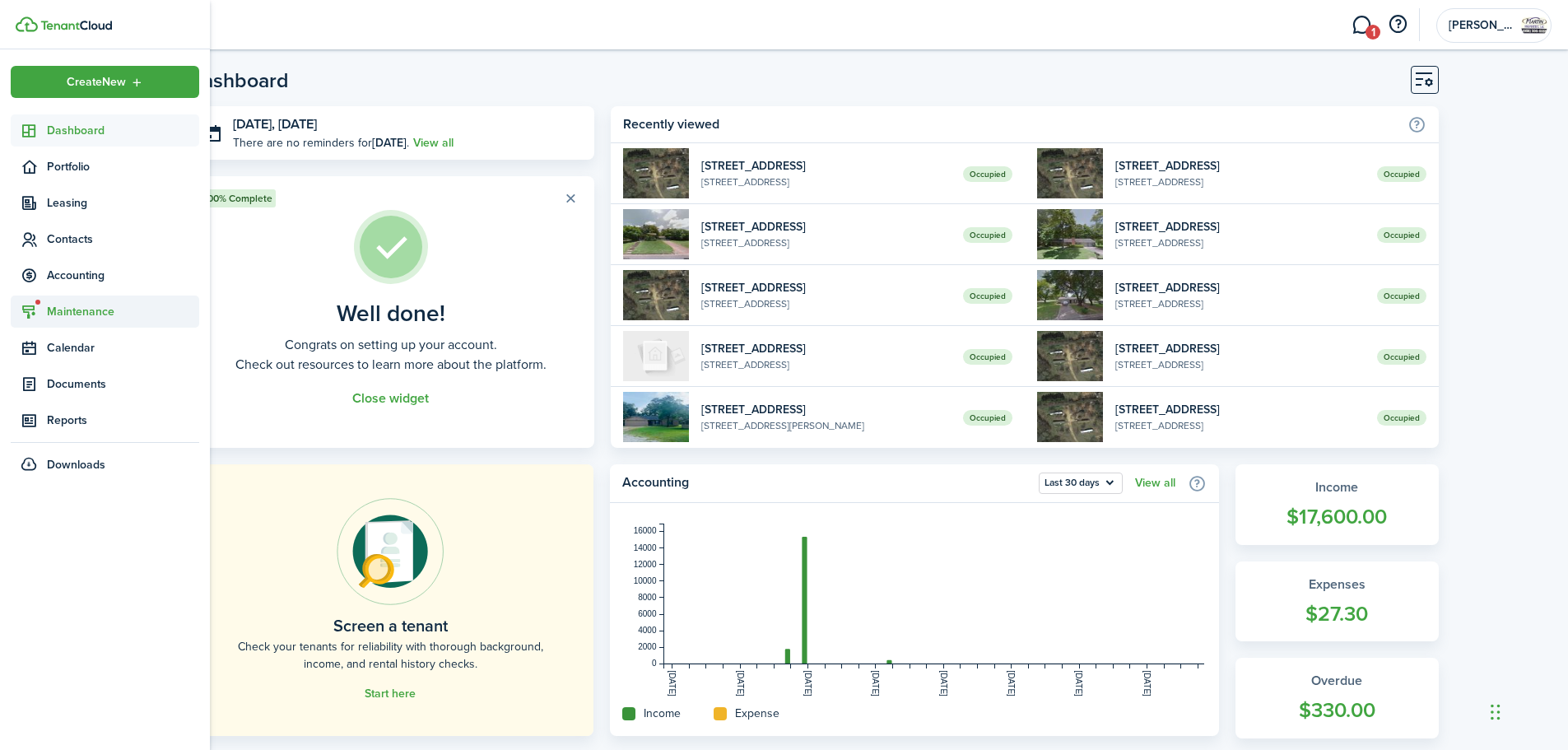
click at [61, 321] on span "Maintenance" at bounding box center [104, 311] width 188 height 32
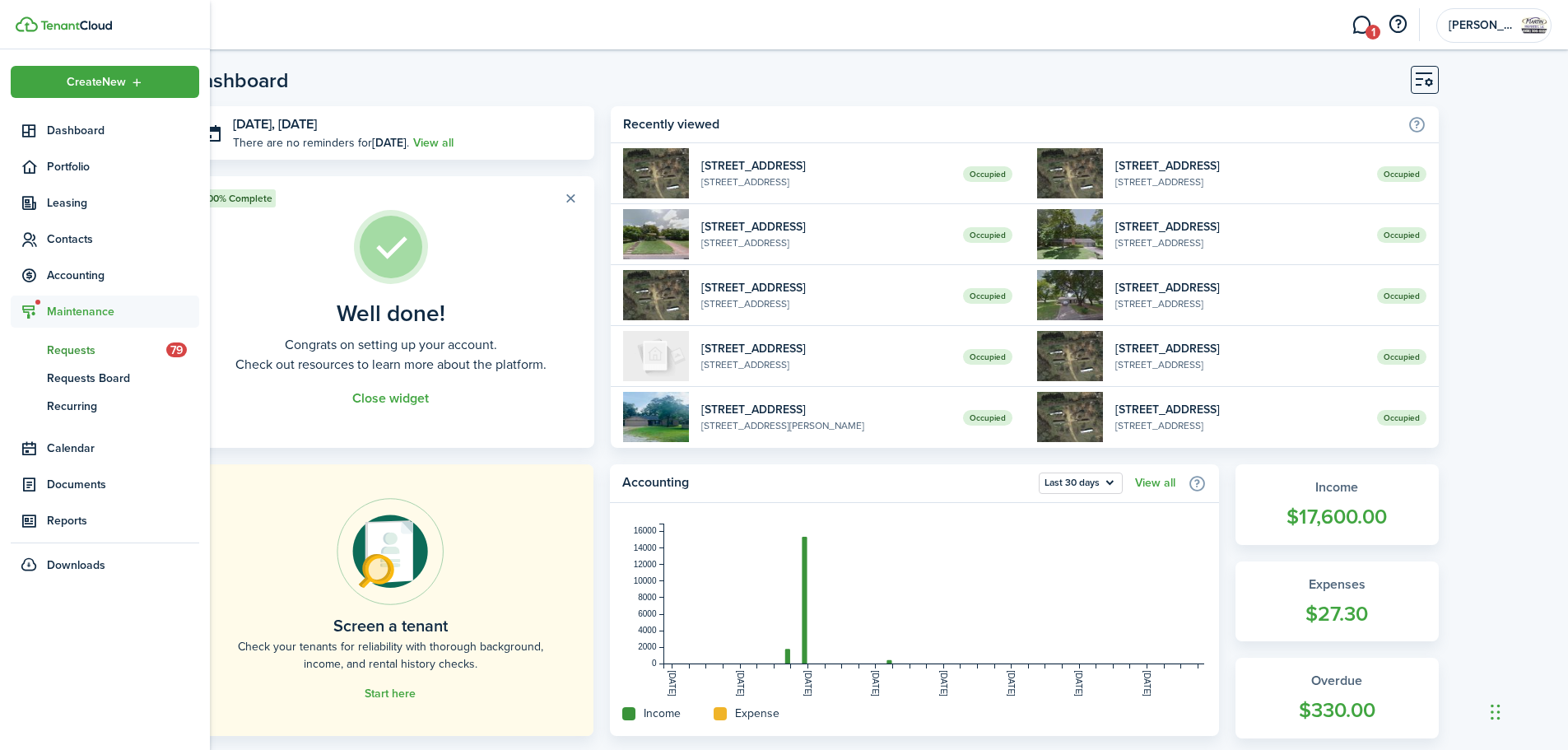
click at [69, 342] on span "Requests" at bounding box center [106, 350] width 119 height 18
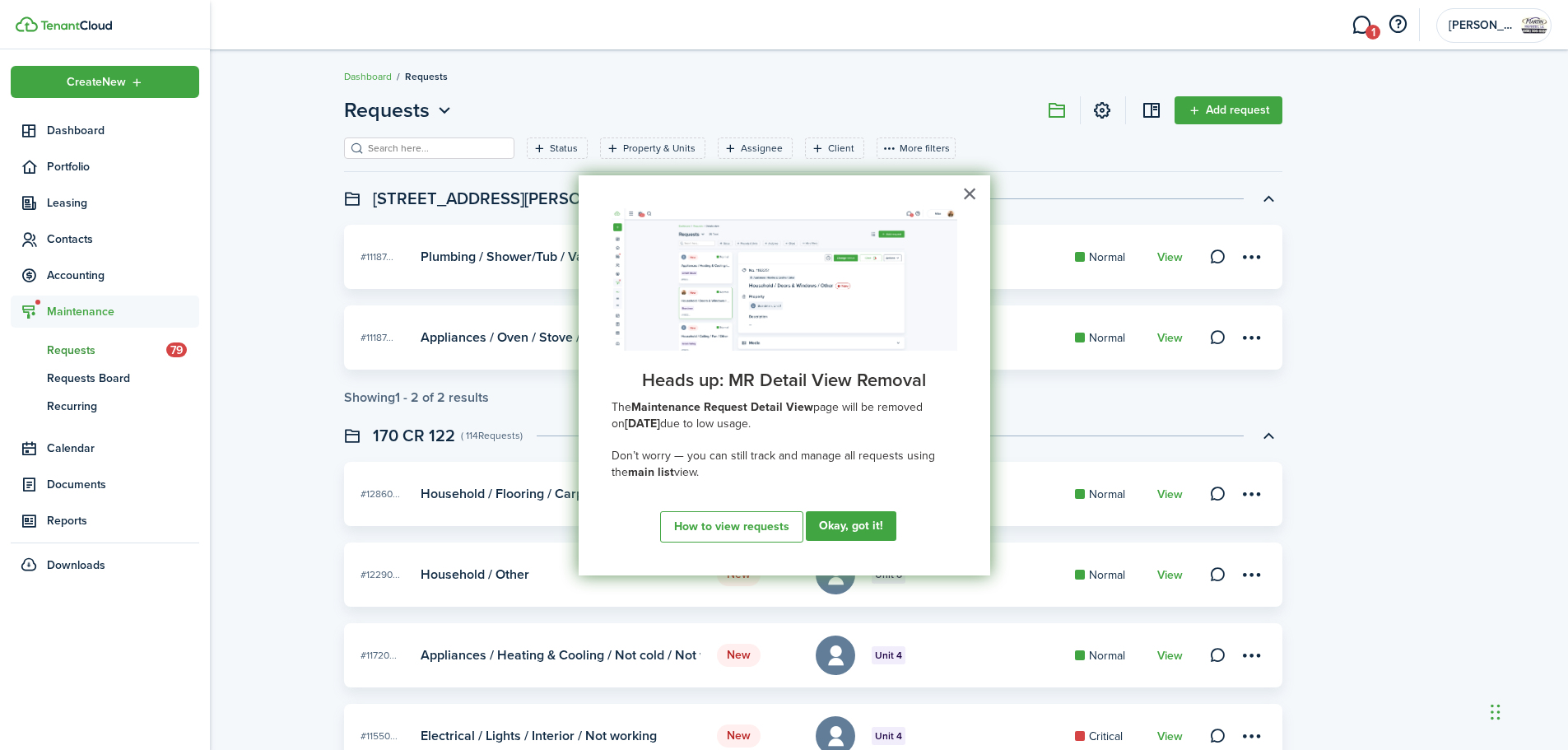
click at [82, 312] on span "Maintenance" at bounding box center [123, 312] width 152 height 18
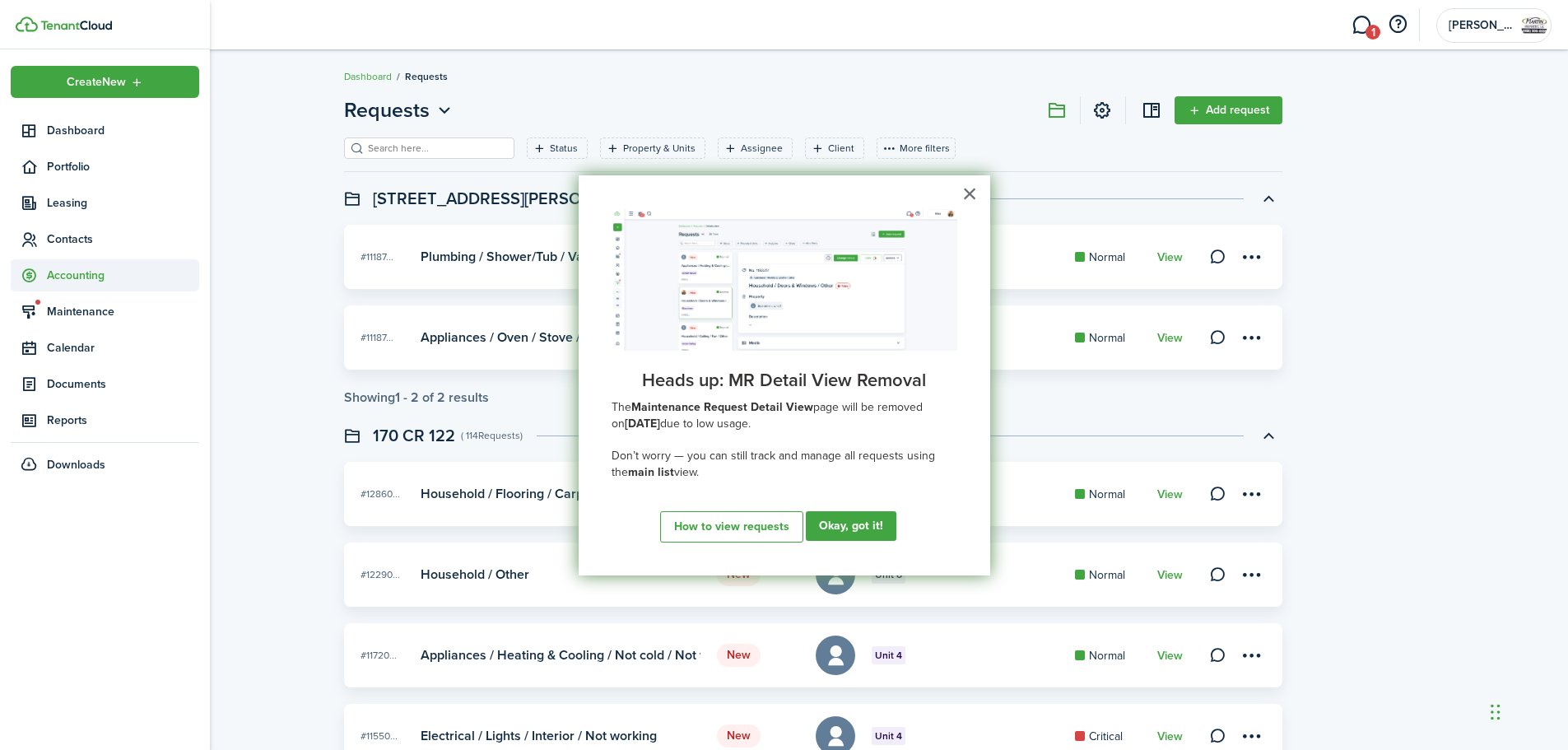
click at [90, 279] on span "Accounting" at bounding box center [123, 276] width 152 height 18
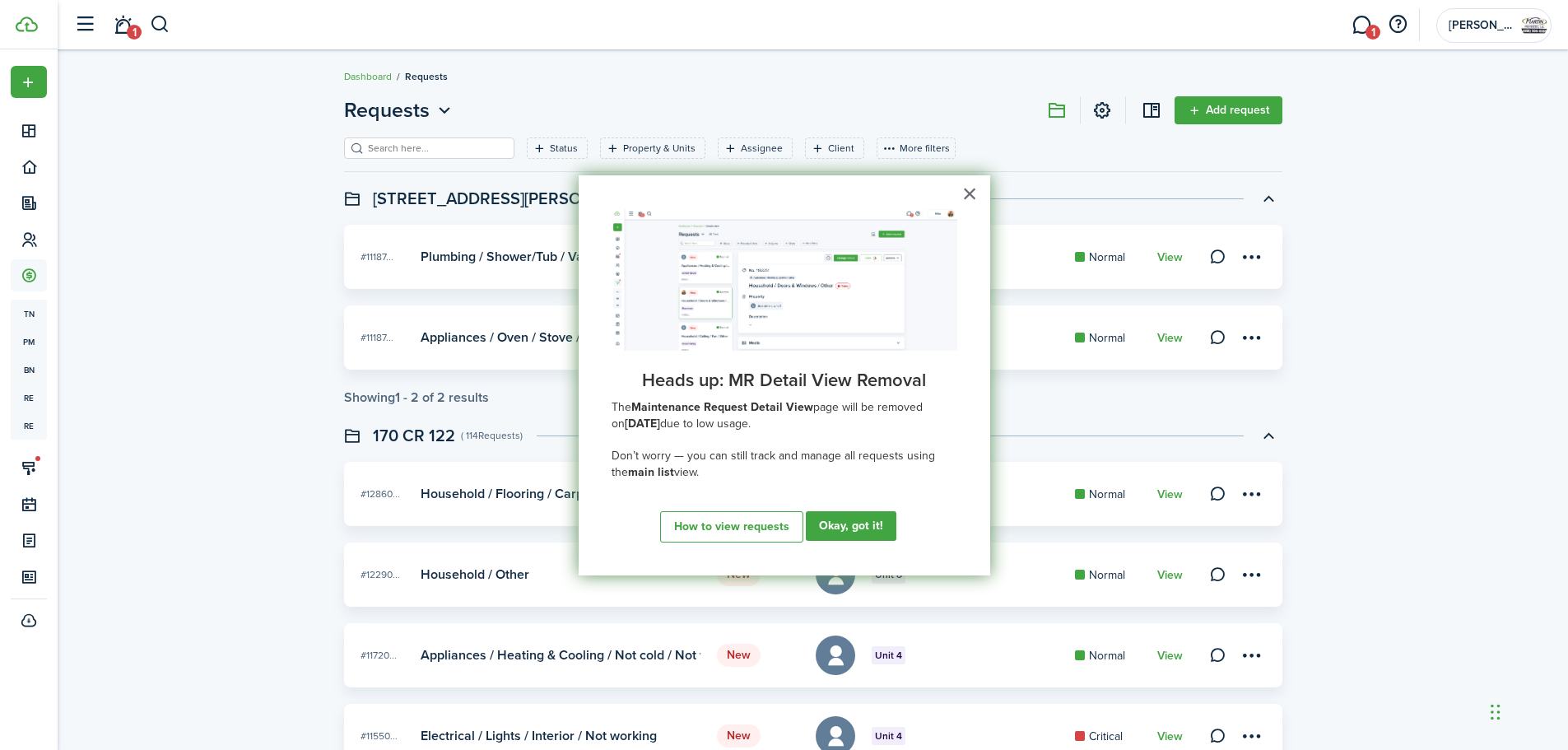
click at [979, 195] on div "× Heads up: MR Detail View Removal The Maintenance Request Detail View page wil…" at bounding box center [784, 375] width 412 height 400
click at [971, 191] on button "×" at bounding box center [970, 194] width 16 height 27
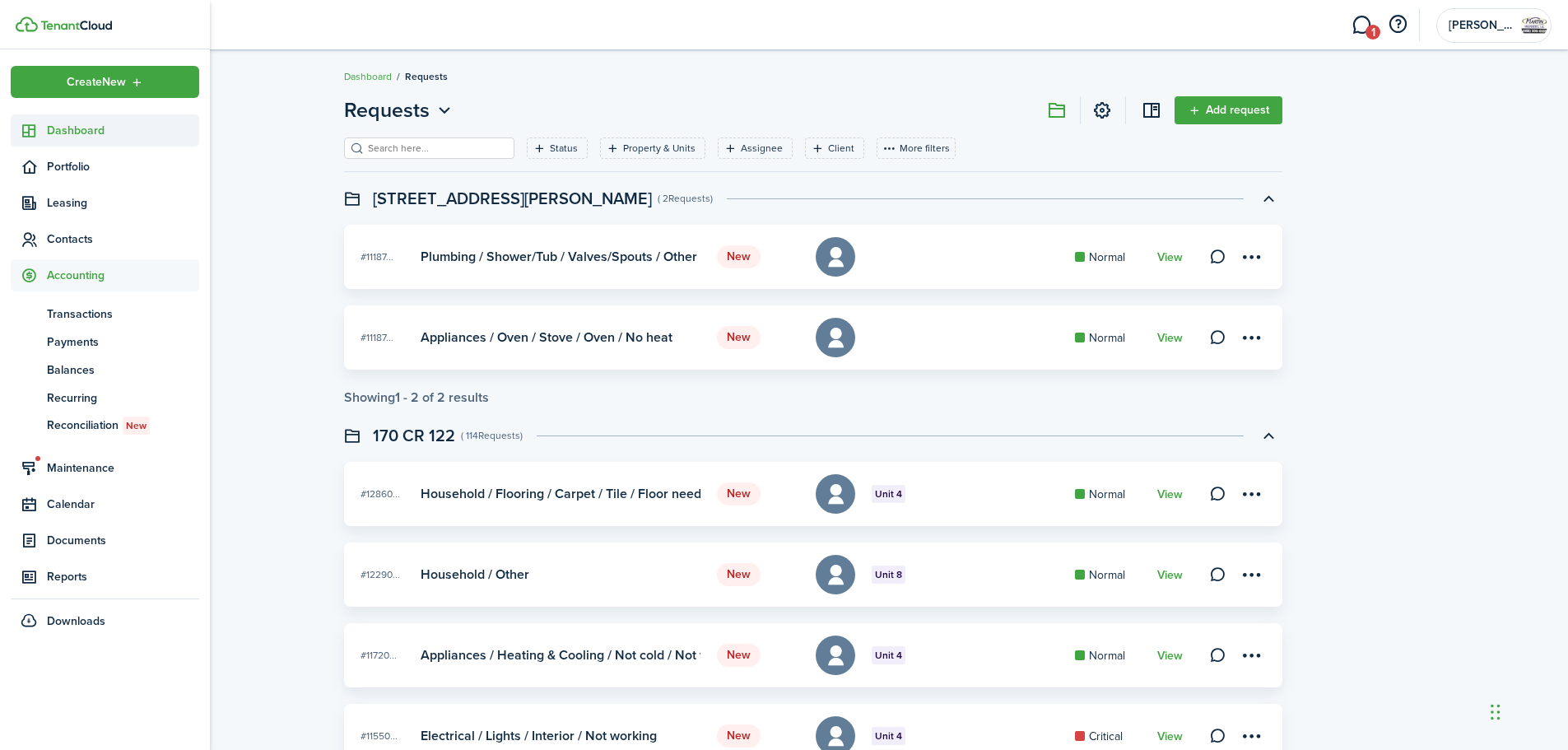
click at [46, 132] on sidebar-link-icon at bounding box center [28, 131] width 36 height 18
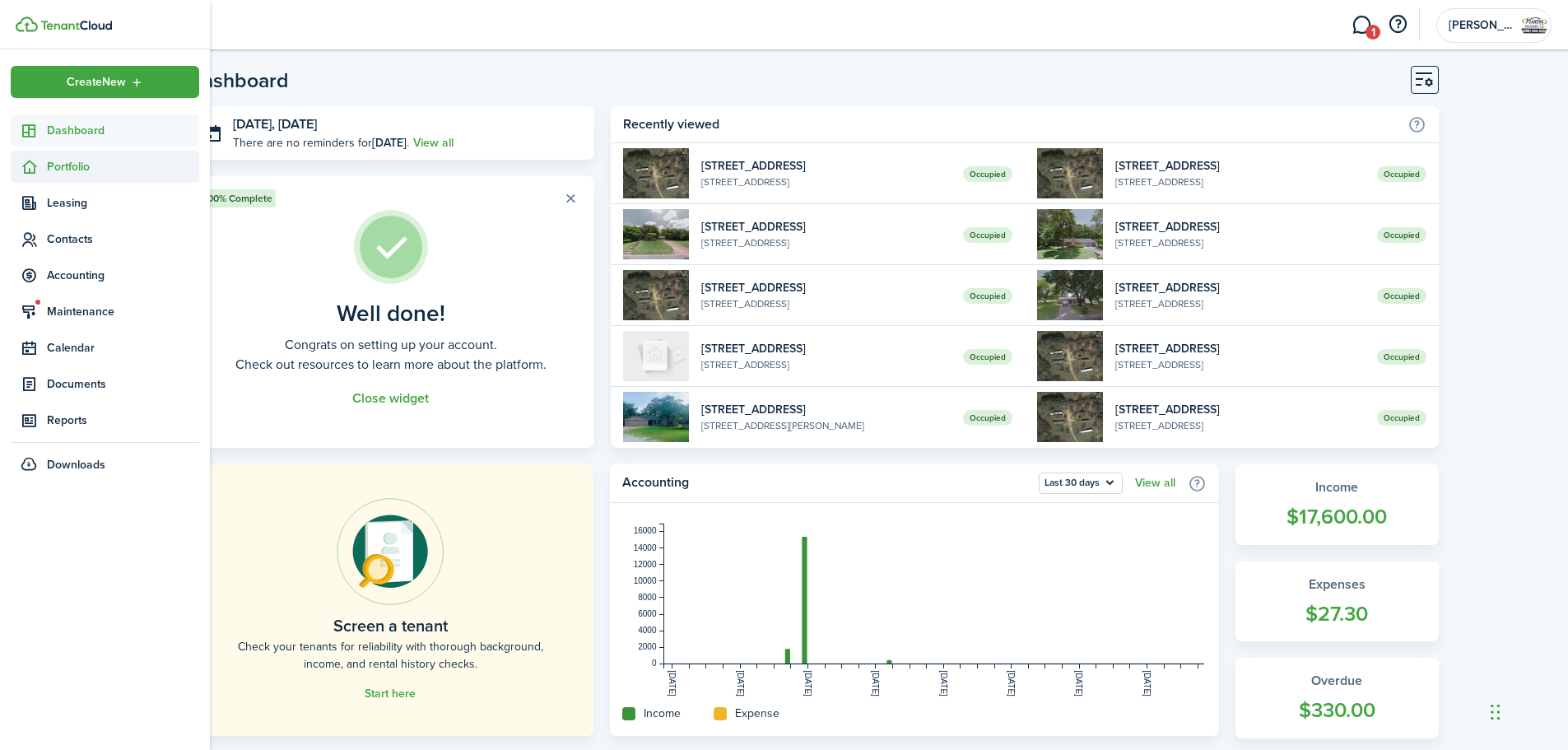
click at [92, 181] on span "Portfolio" at bounding box center [104, 166] width 188 height 32
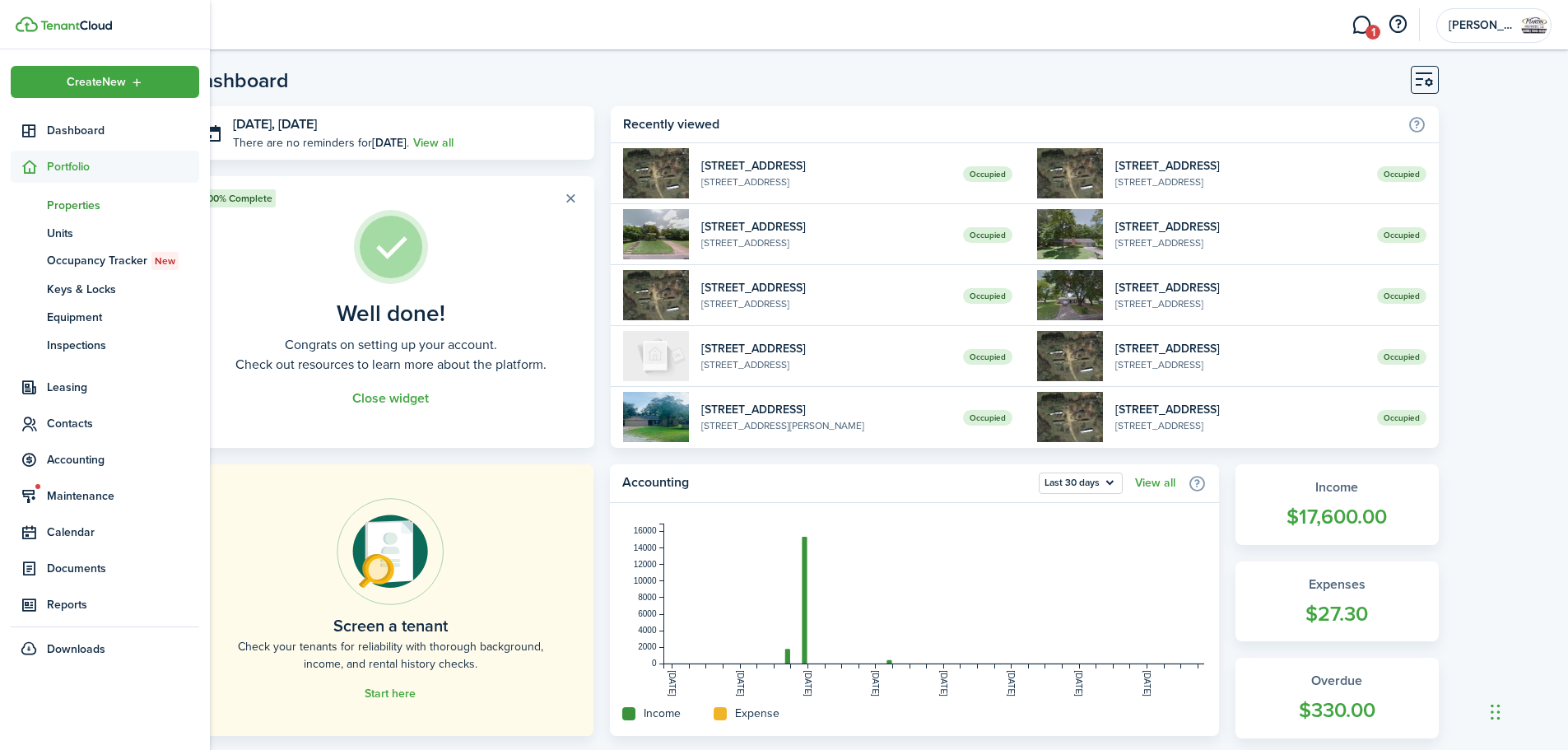
click at [92, 197] on span "Properties" at bounding box center [123, 206] width 152 height 18
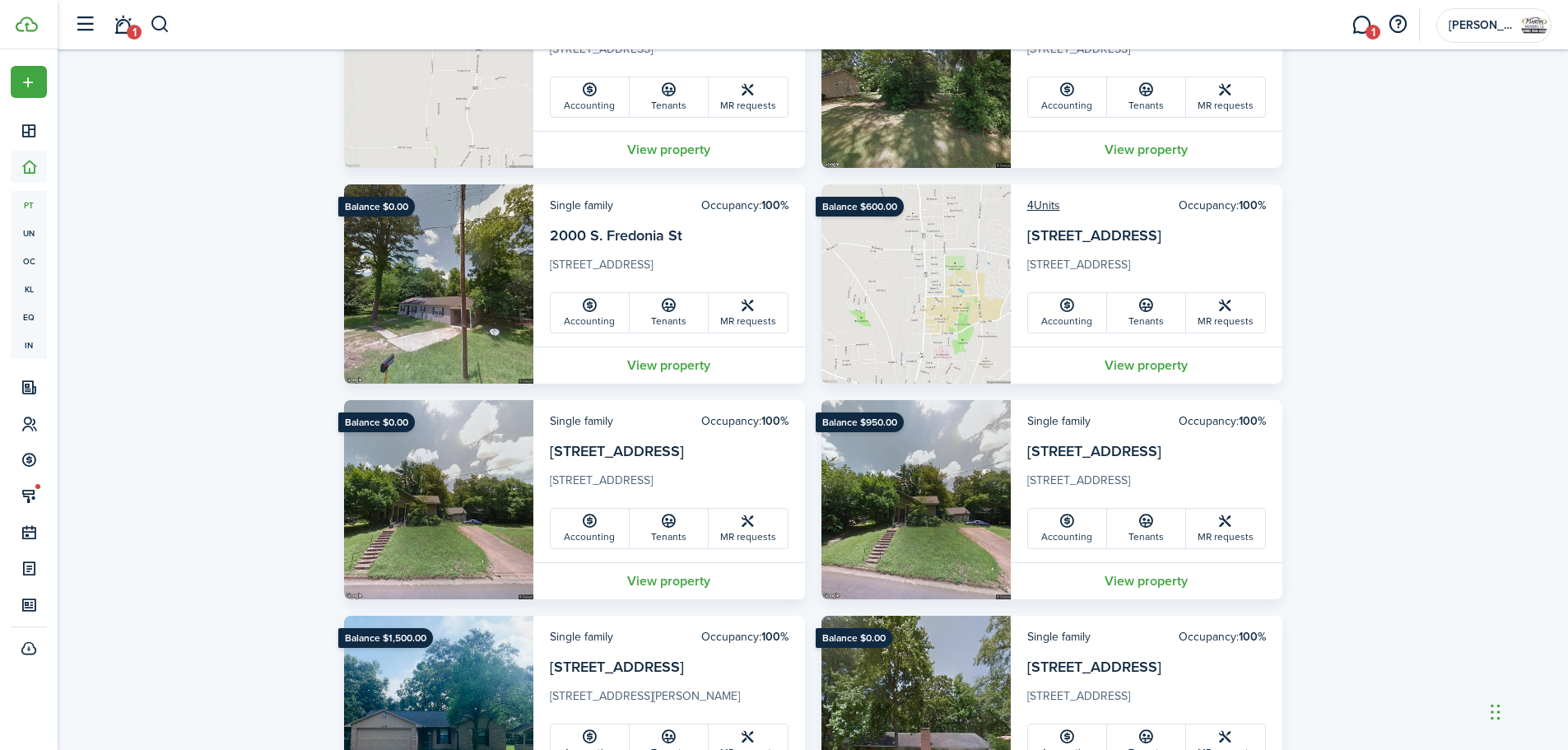
scroll to position [577, 0]
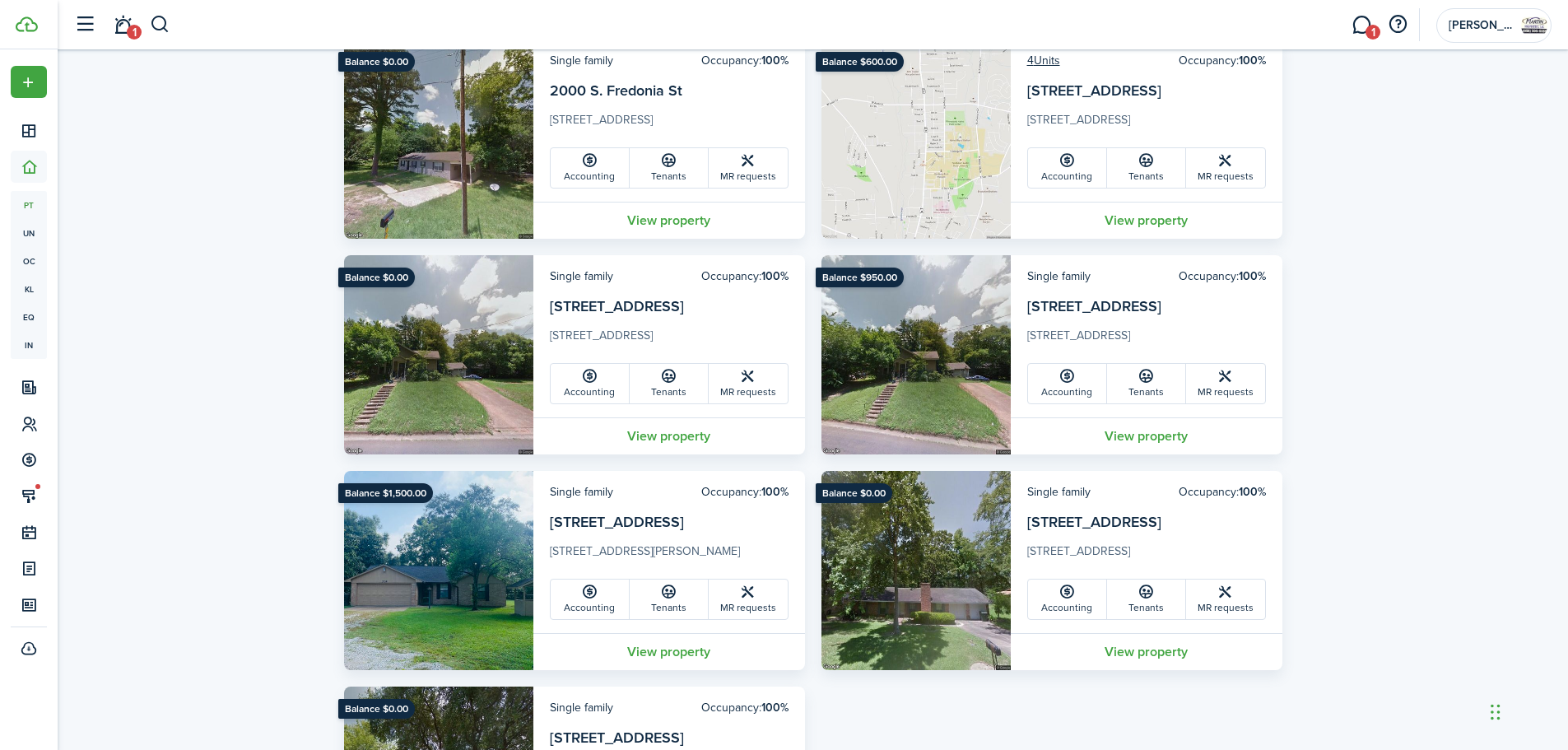
click at [497, 579] on img at bounding box center [438, 570] width 189 height 199
click at [681, 647] on link "View property" at bounding box center [668, 652] width 271 height 37
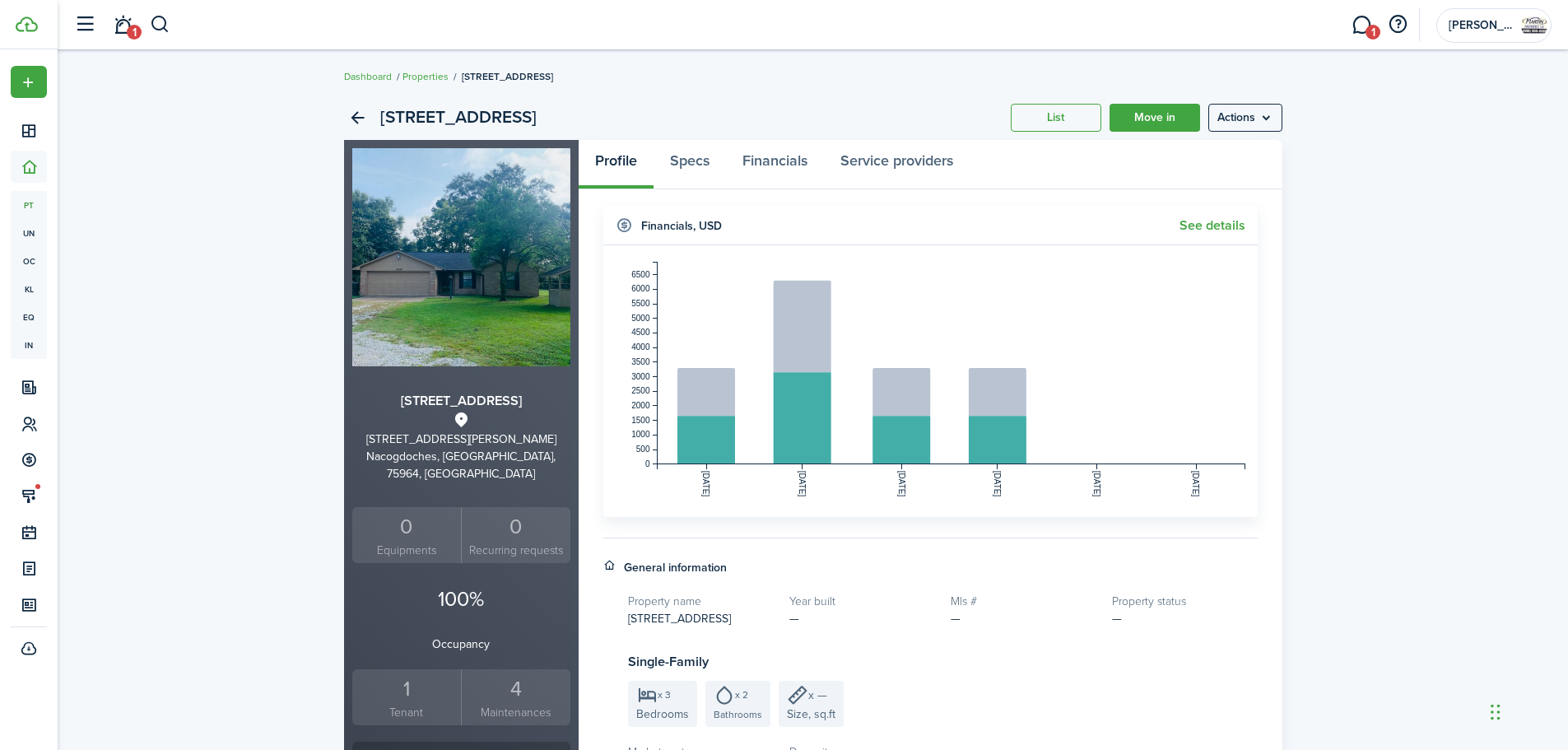
click at [160, 7] on header-control-items "1" at bounding box center [118, 25] width 104 height 42
click at [164, 18] on button "button" at bounding box center [159, 25] width 20 height 28
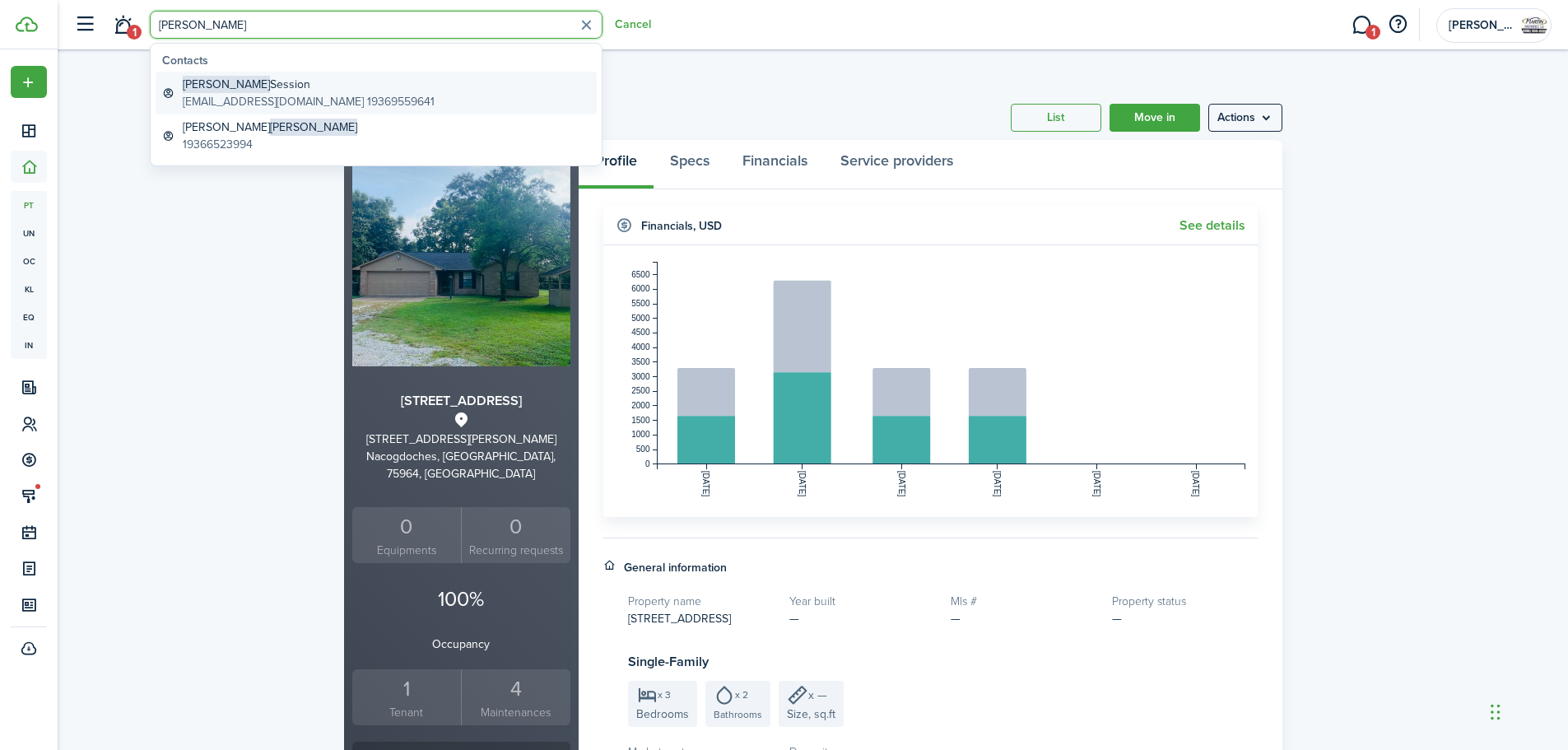
type input "[PERSON_NAME]"
click at [300, 94] on global-search-item-description "[EMAIL_ADDRESS][DOMAIN_NAME] 19369559641" at bounding box center [308, 102] width 252 height 18
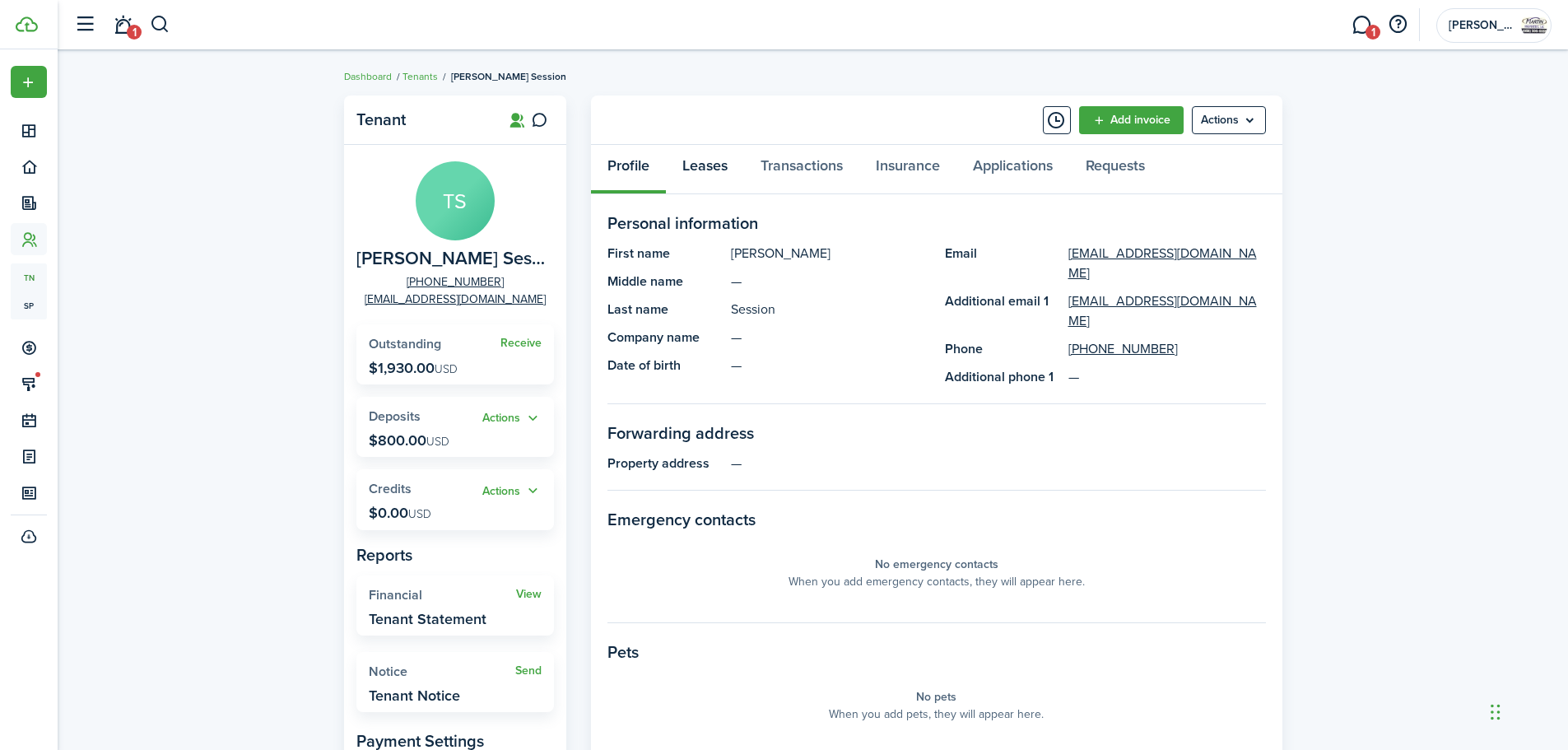
click at [727, 158] on link "Leases" at bounding box center [704, 170] width 78 height 50
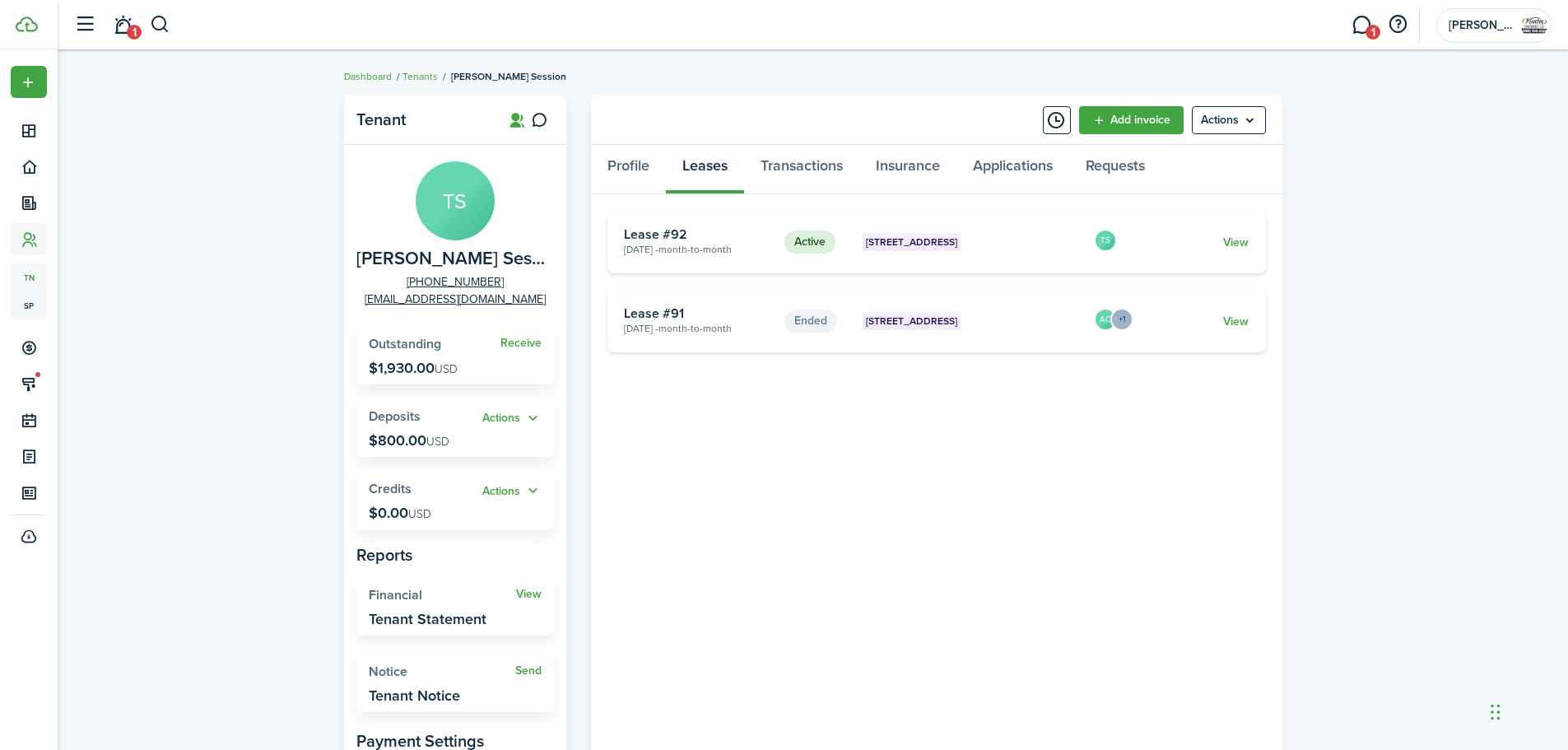
click at [420, 358] on widget-stats "Receive Outstanding $1,930.00 USD" at bounding box center [454, 355] width 197 height 60
click at [514, 417] on button "Actions" at bounding box center [512, 418] width 59 height 19
click at [474, 408] on widget-stats "Actions Deposits $800.00 USD" at bounding box center [454, 427] width 197 height 60
click at [1229, 244] on link "View" at bounding box center [1235, 242] width 26 height 18
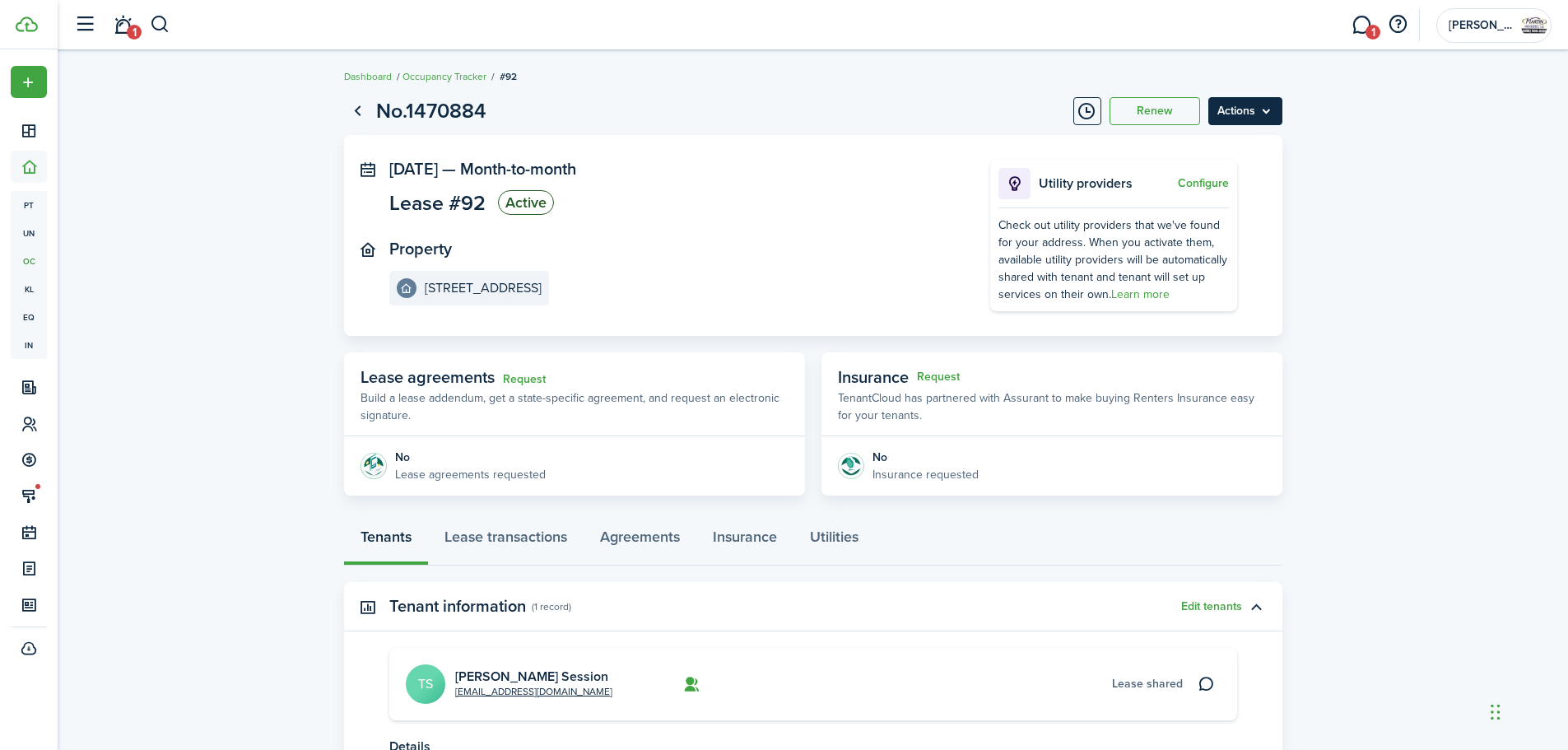
click at [1254, 117] on menu-btn "Actions" at bounding box center [1245, 111] width 74 height 28
click at [763, 264] on panel-main-section "Property [STREET_ADDRESS]" at bounding box center [665, 272] width 552 height 65
click at [348, 110] on link "Go back" at bounding box center [358, 111] width 28 height 28
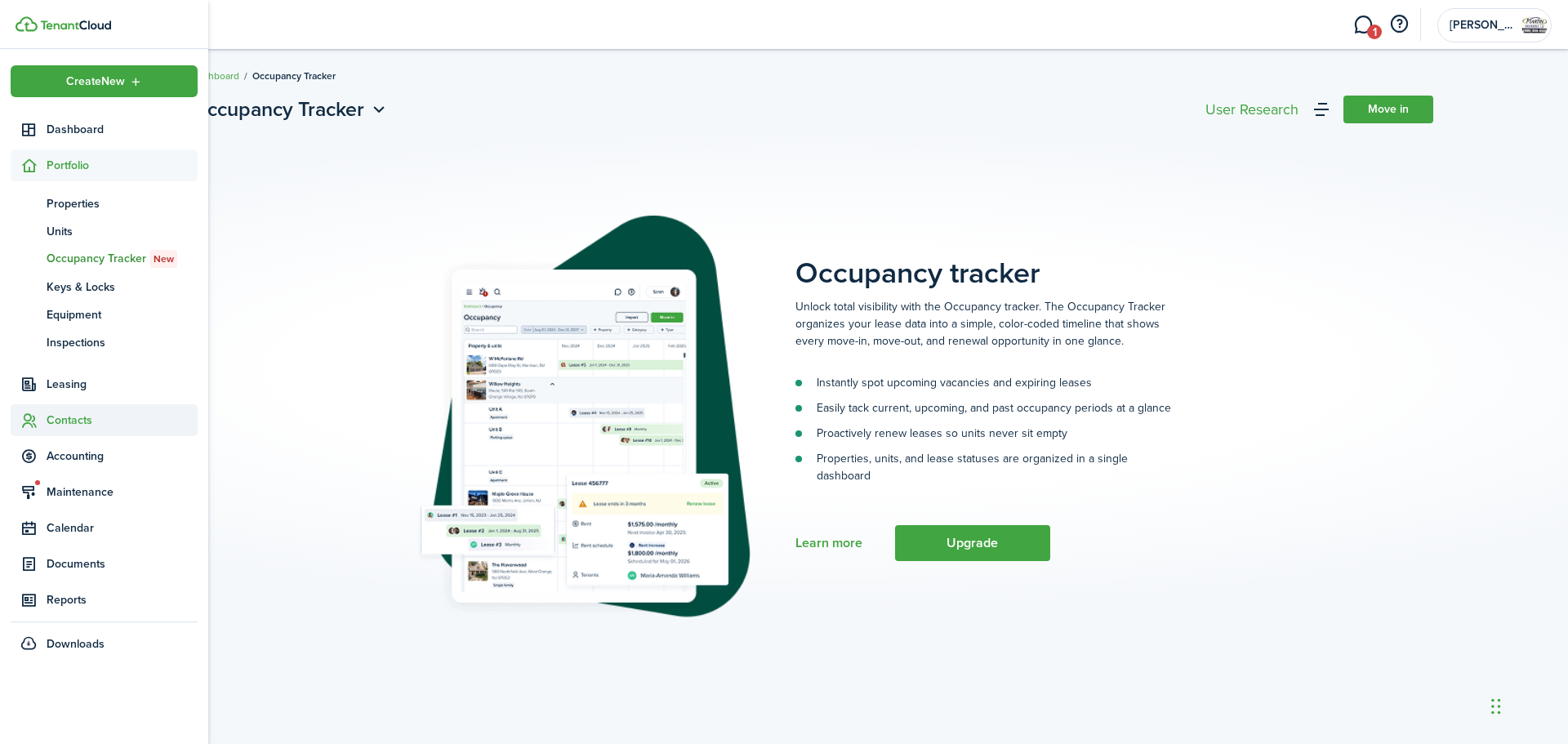
click at [45, 418] on sidebar-link-icon at bounding box center [28, 420] width 36 height 18
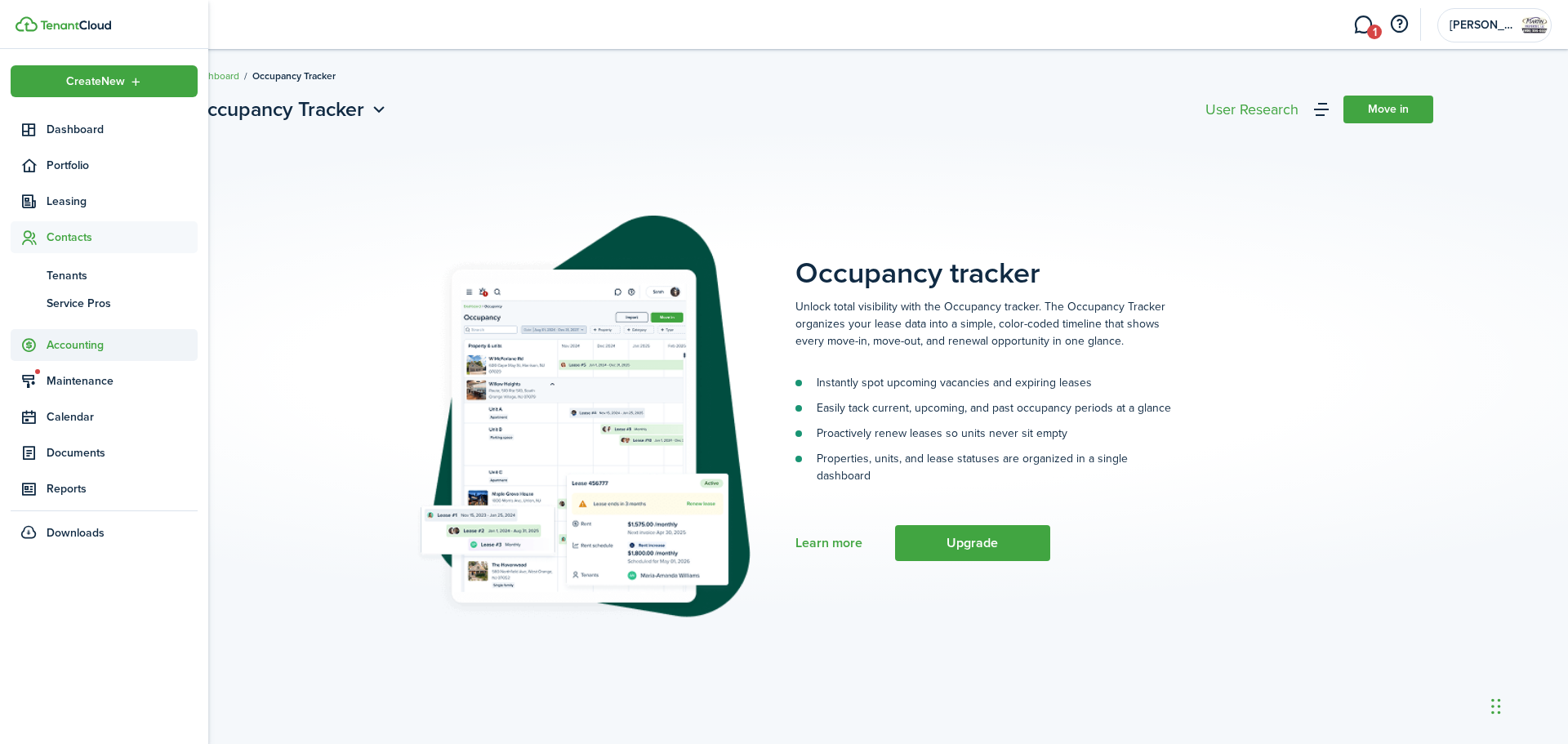
click at [68, 358] on span "Accounting" at bounding box center [103, 345] width 187 height 32
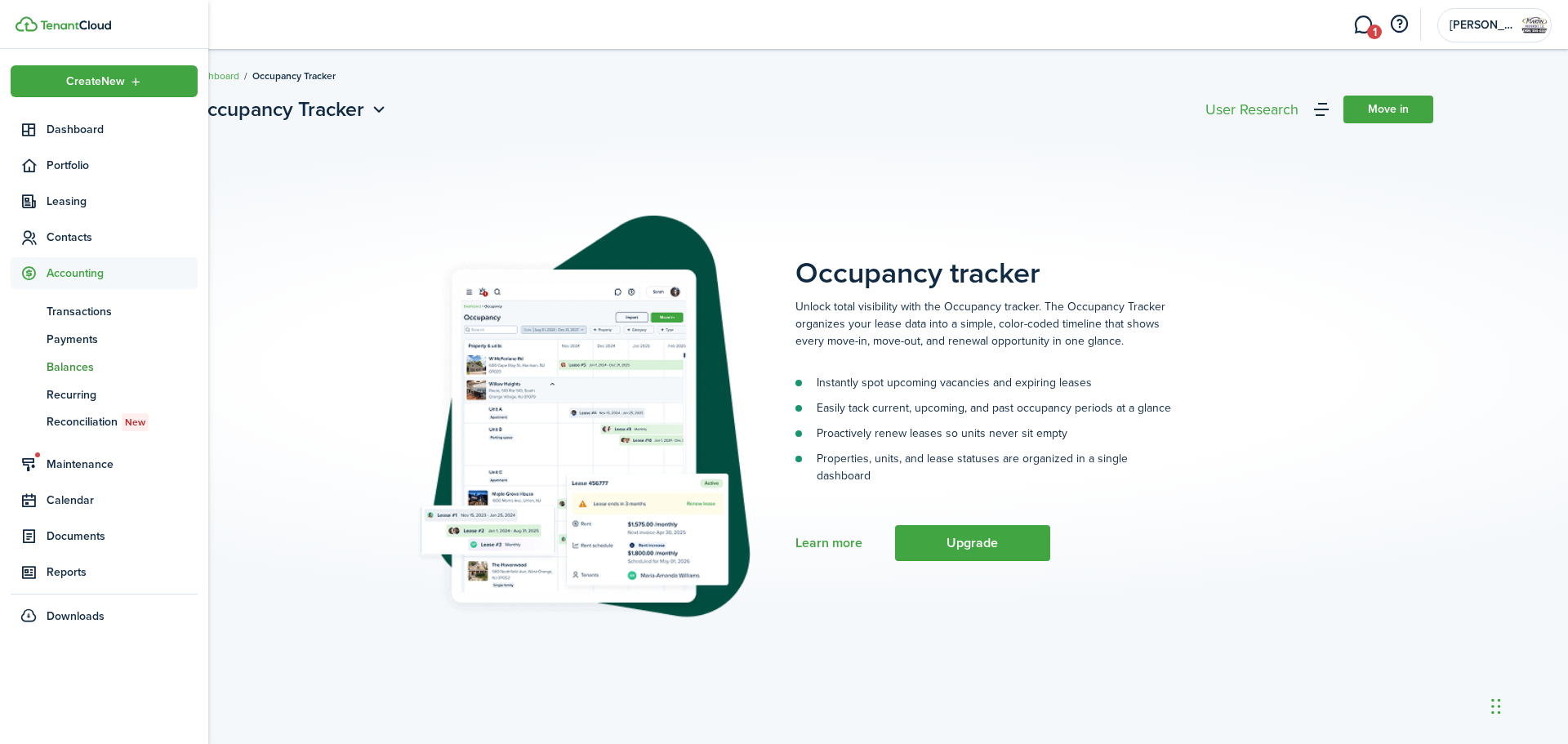
click at [82, 373] on span "Balances" at bounding box center [122, 368] width 151 height 18
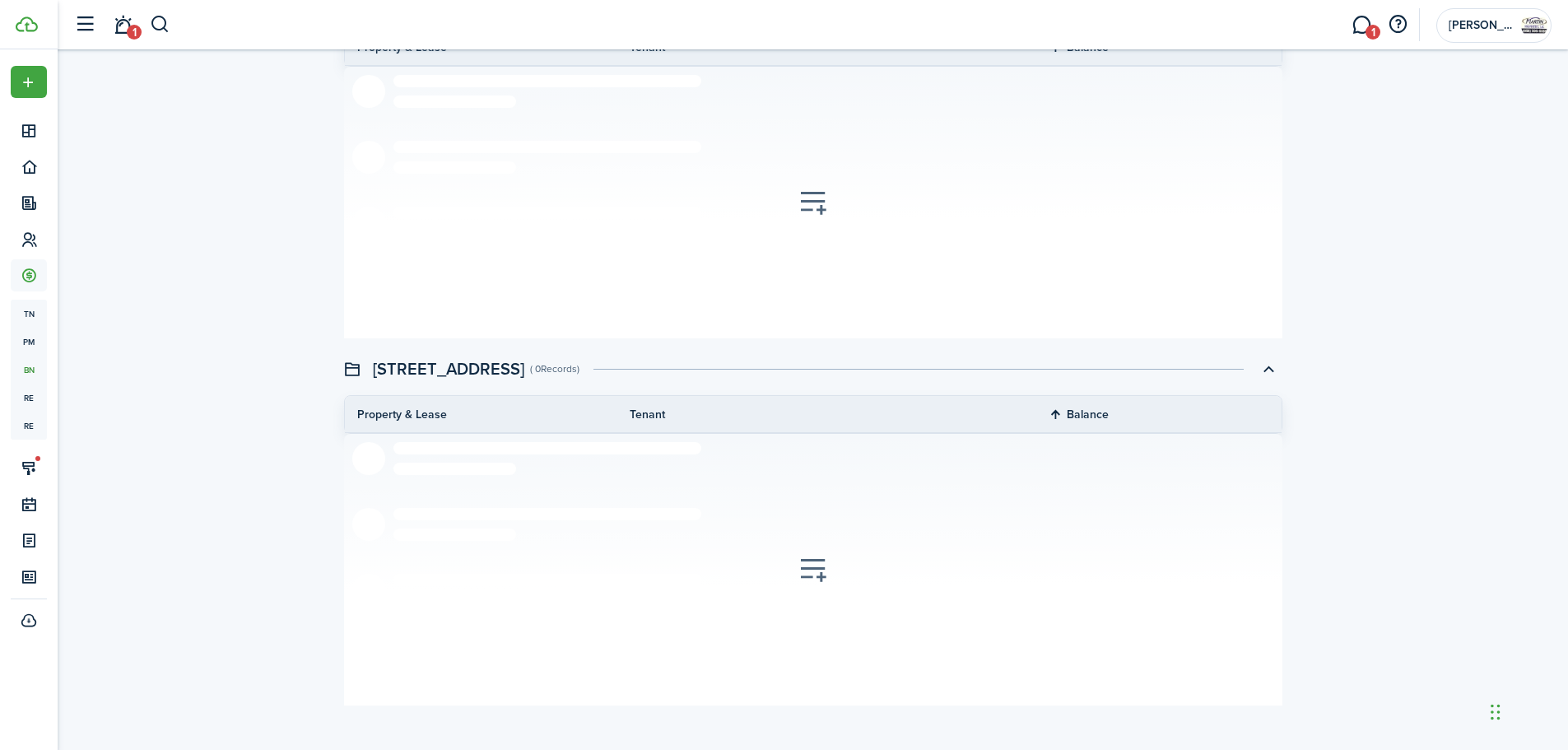
scroll to position [3217, 0]
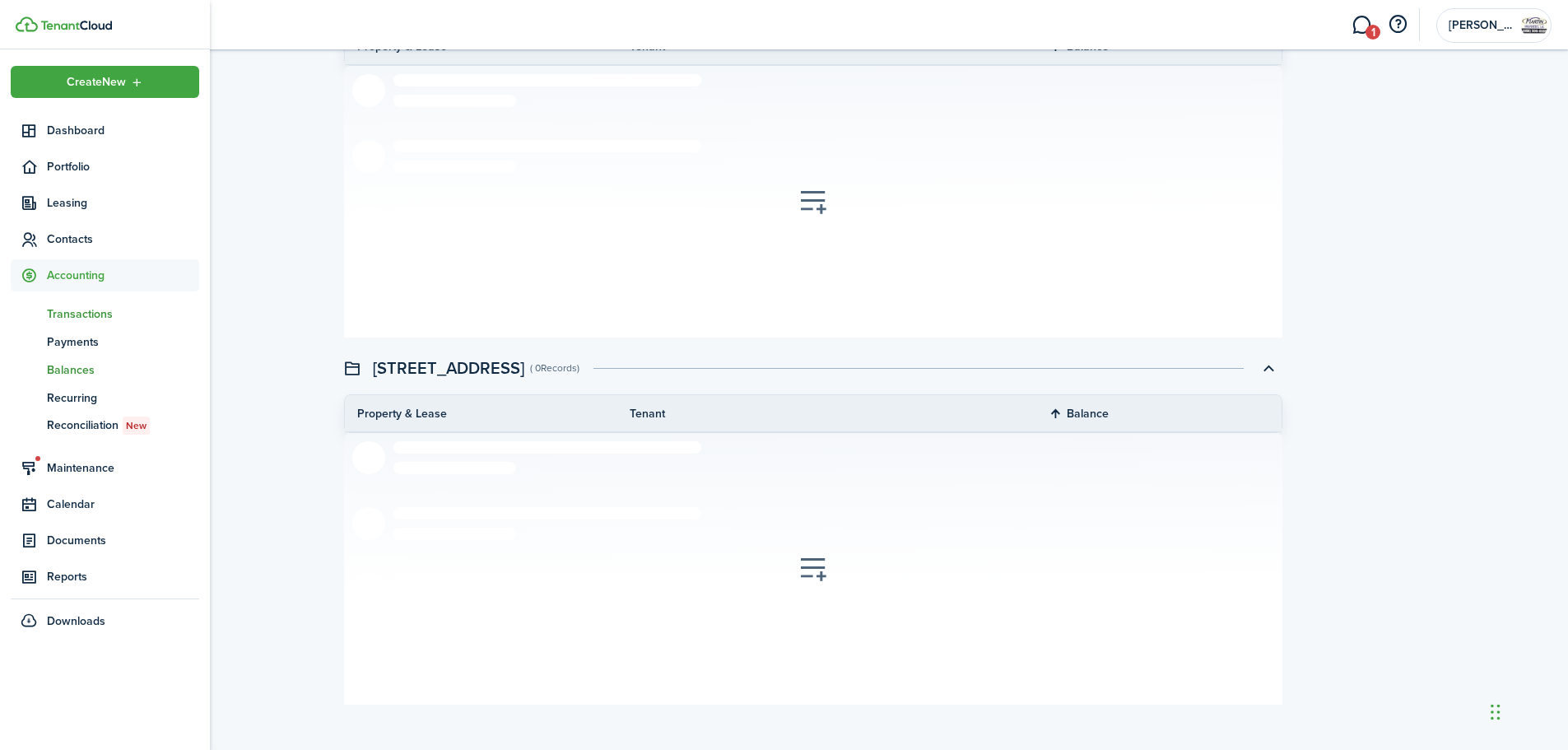
click at [75, 310] on span "Transactions" at bounding box center [123, 314] width 152 height 18
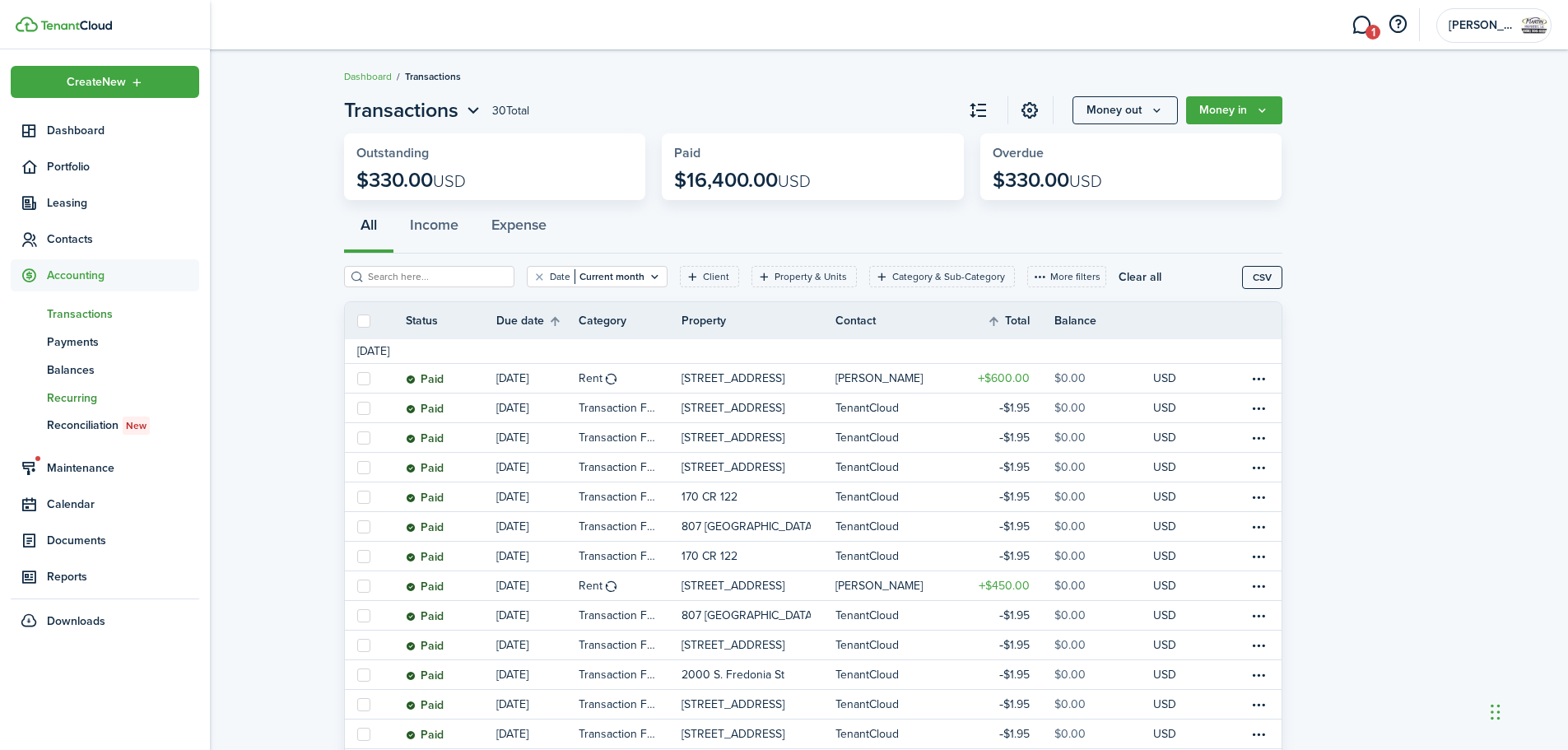
click at [66, 391] on span "Recurring" at bounding box center [123, 398] width 152 height 18
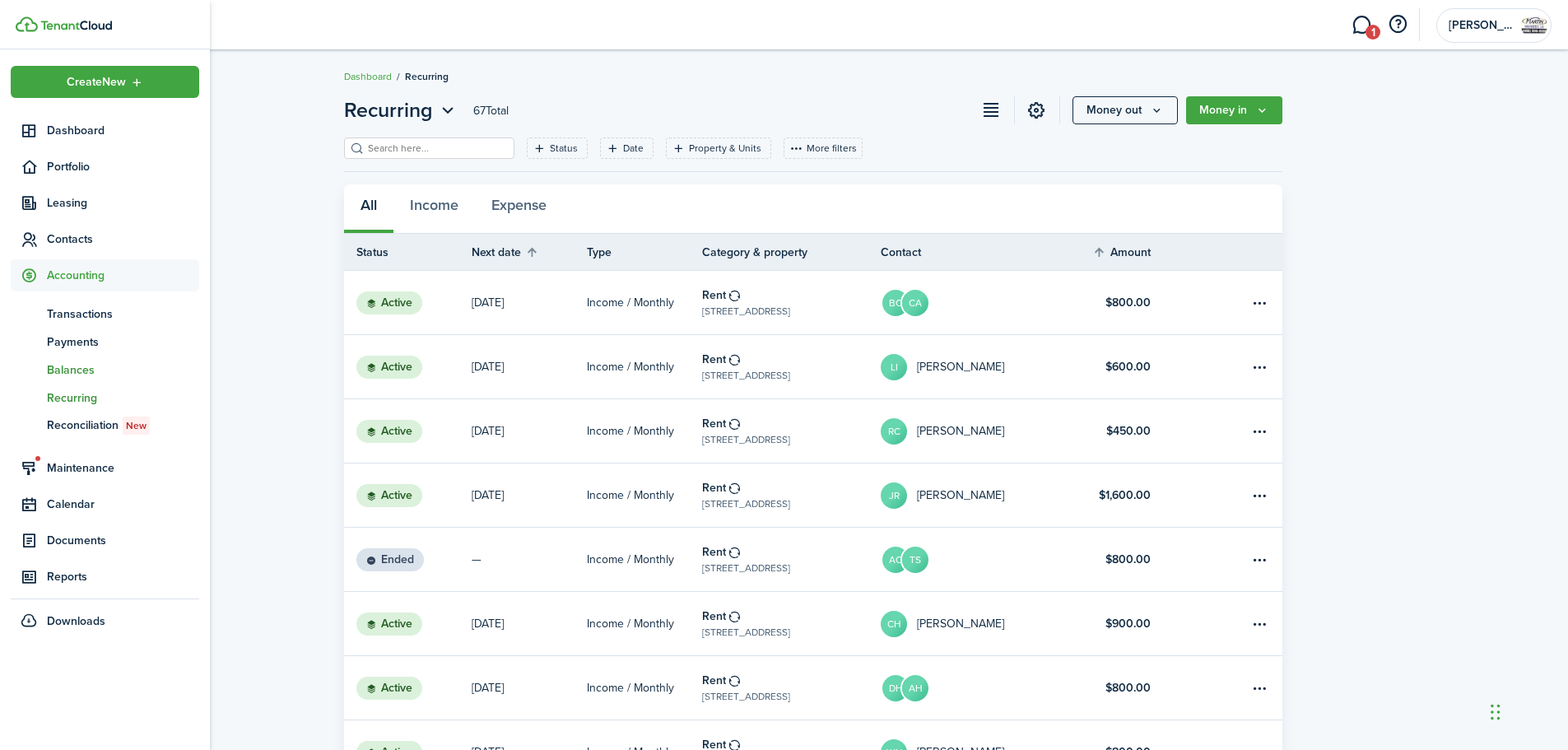
click at [72, 371] on span "Balances" at bounding box center [123, 371] width 152 height 18
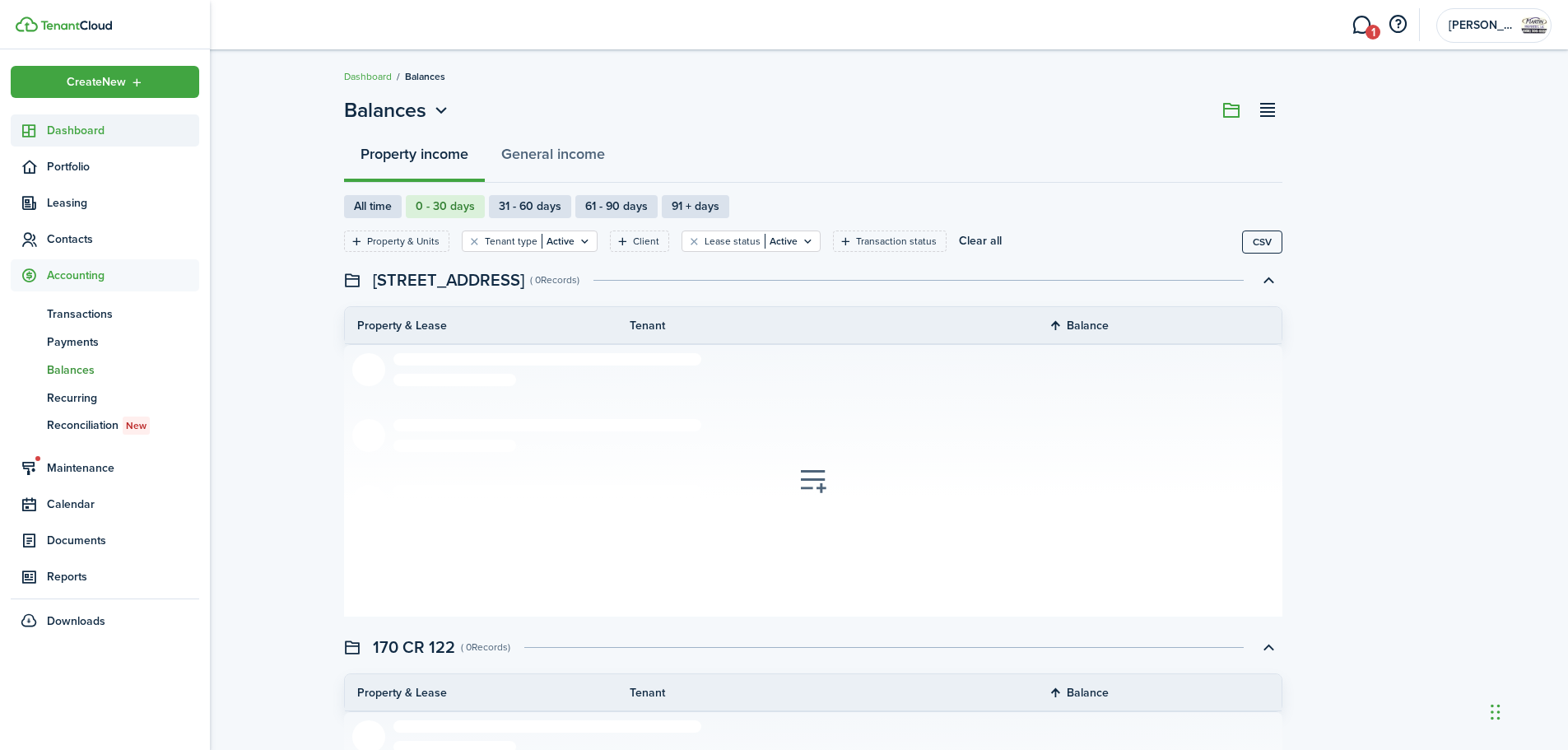
click at [96, 137] on span "Dashboard" at bounding box center [123, 131] width 152 height 18
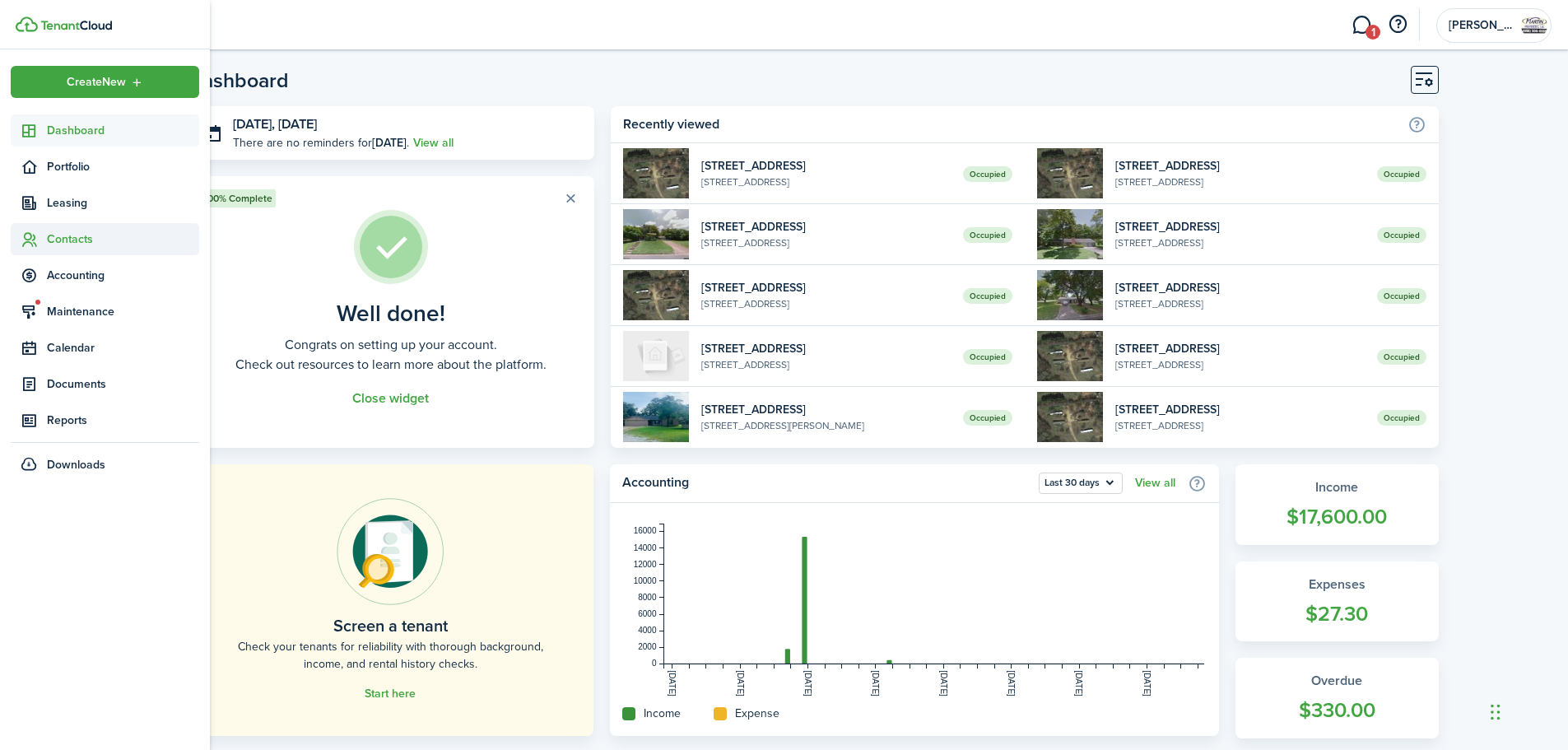
click at [66, 237] on span "Contacts" at bounding box center [123, 240] width 152 height 18
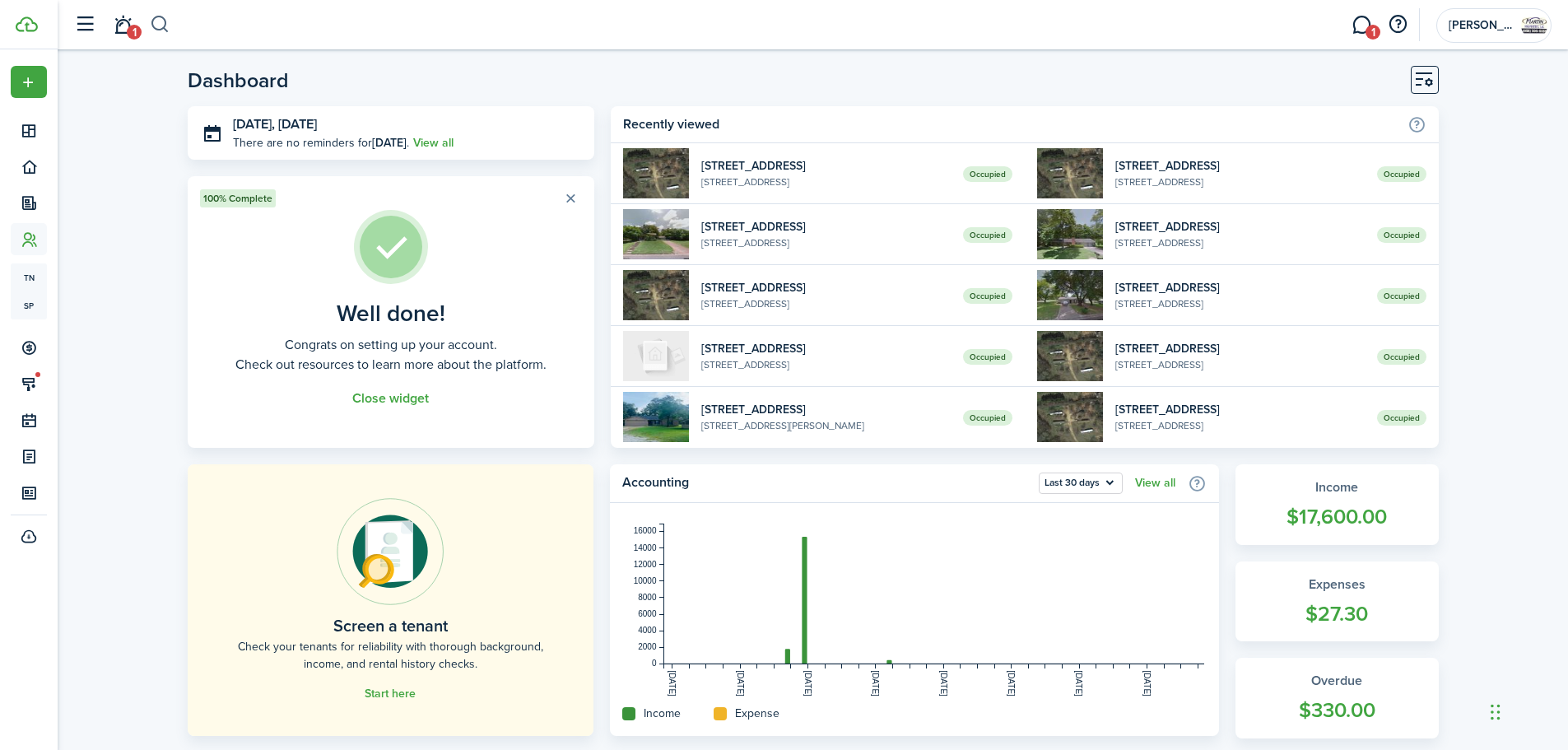
click at [169, 24] on button "button" at bounding box center [159, 25] width 20 height 28
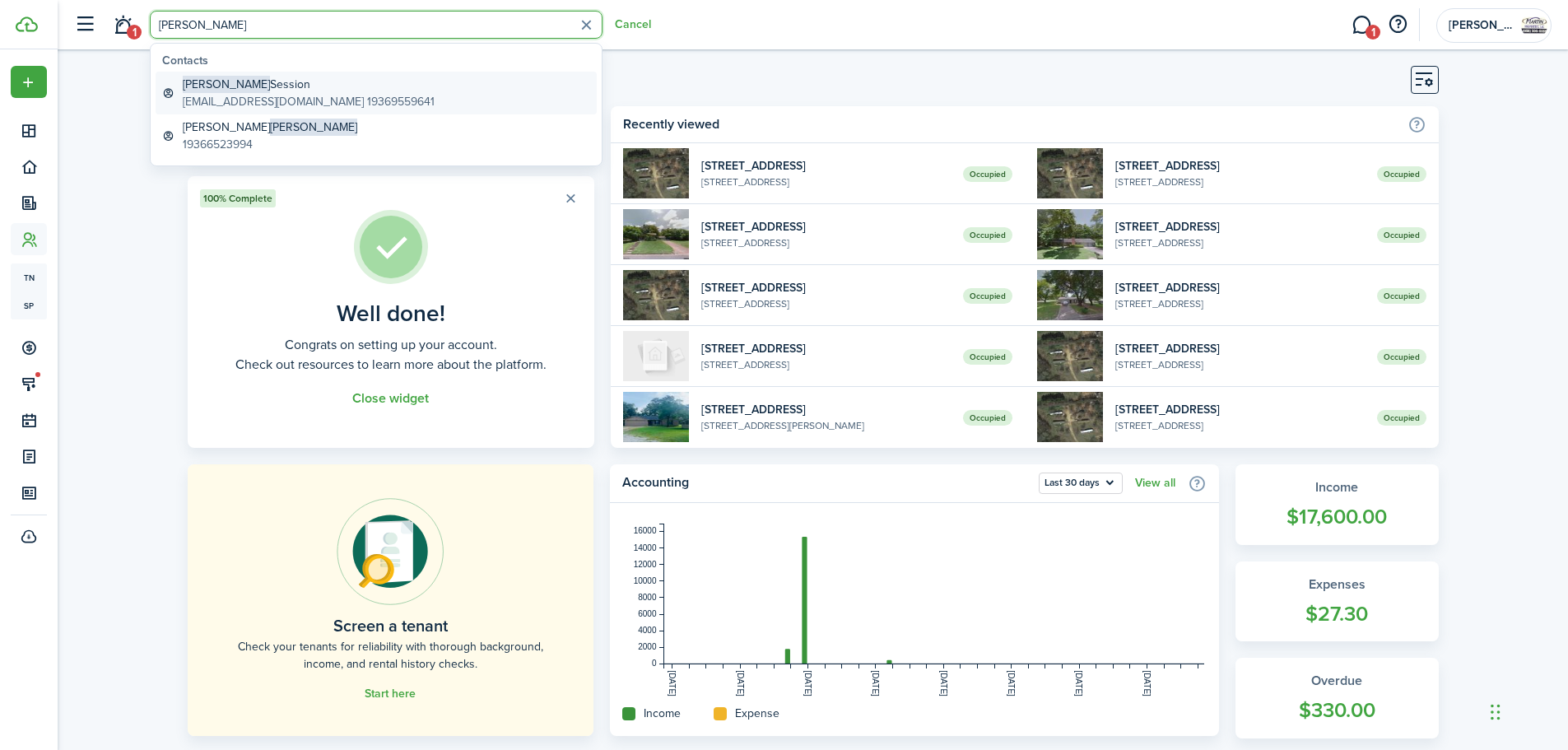
type input "[PERSON_NAME]"
click at [228, 91] on global-search-item-title "[PERSON_NAME] Session" at bounding box center [308, 85] width 252 height 18
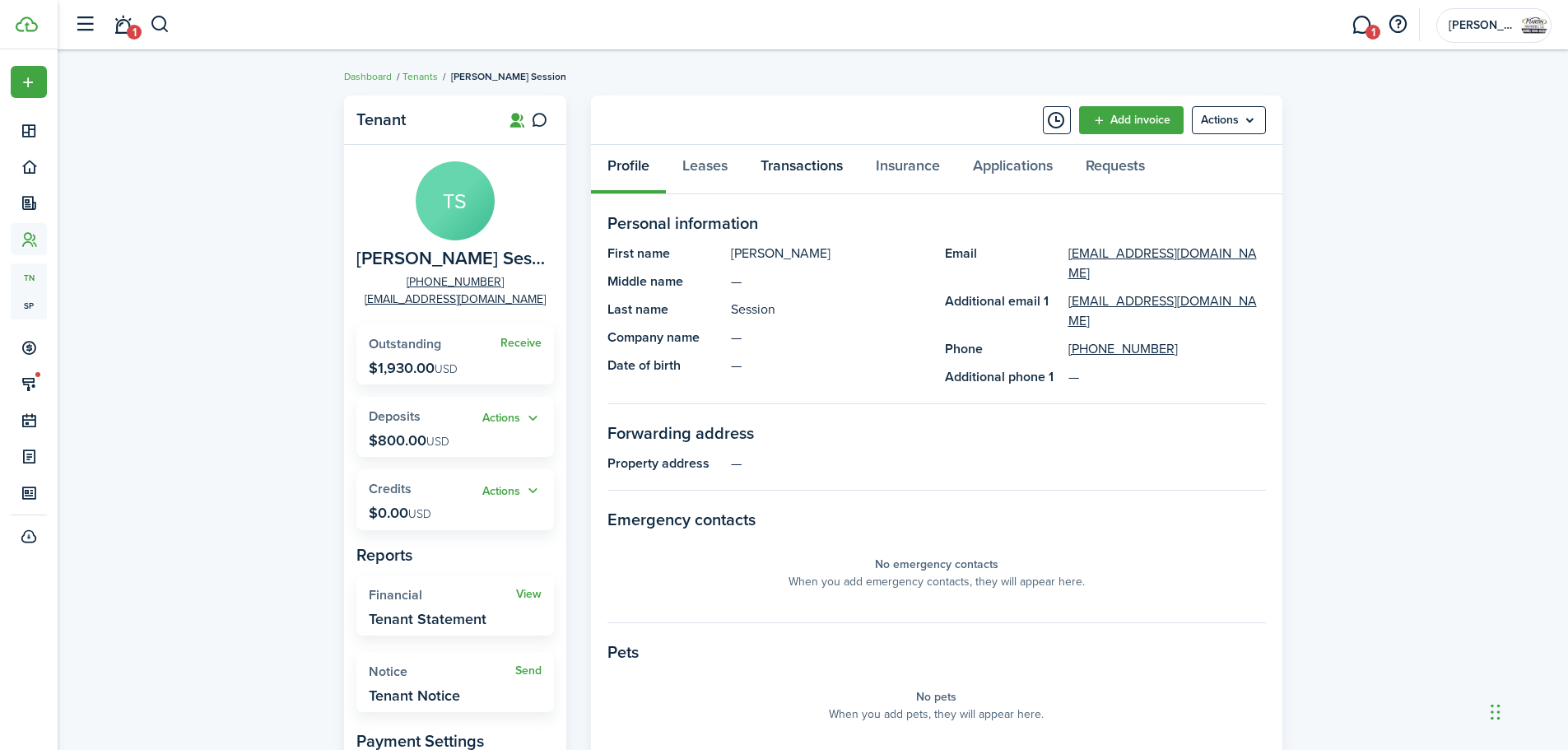
click at [832, 168] on link "Transactions" at bounding box center [802, 170] width 115 height 50
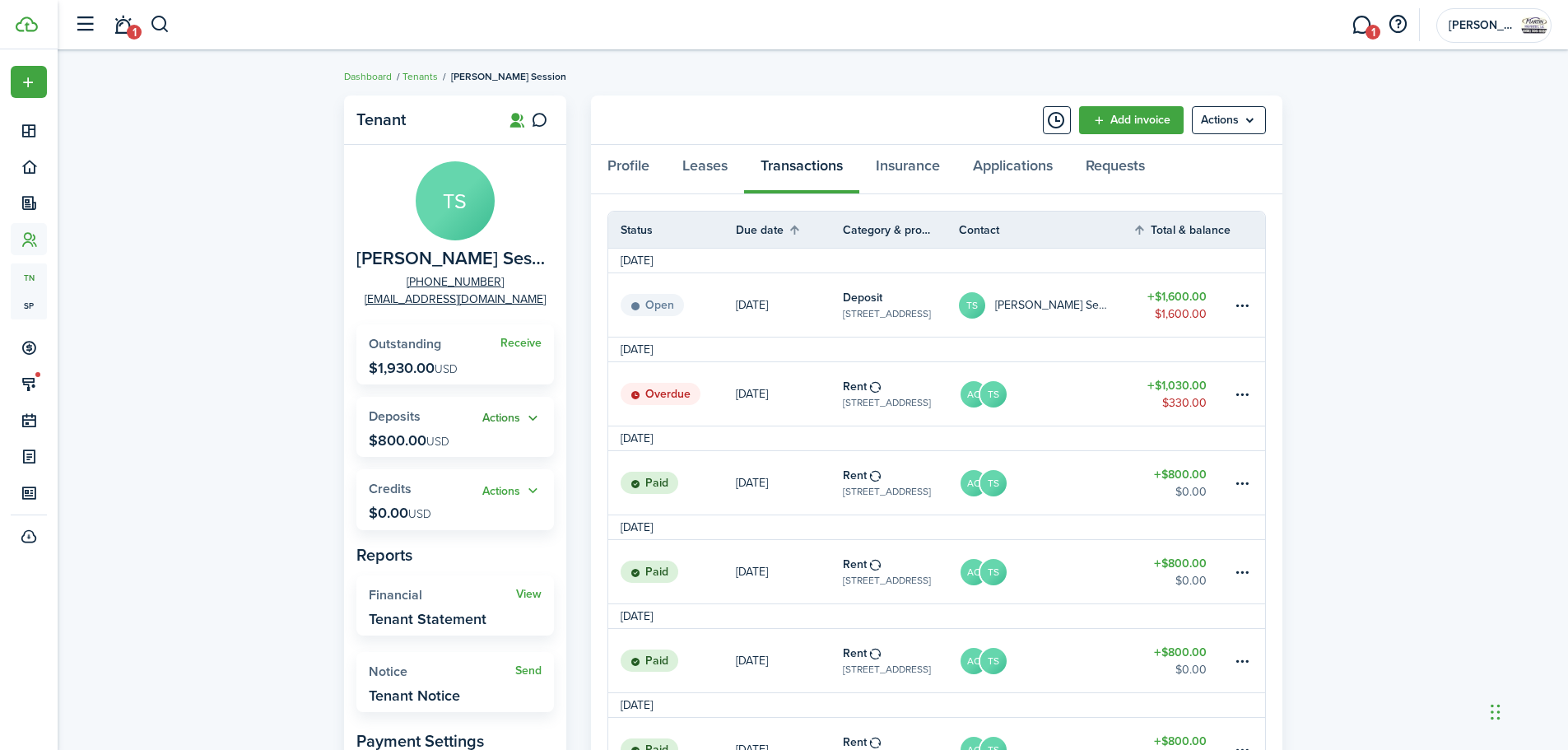
click at [534, 412] on button "Actions" at bounding box center [512, 418] width 59 height 19
click at [389, 420] on span "Deposits" at bounding box center [394, 416] width 52 height 19
click at [534, 415] on button "Actions" at bounding box center [512, 418] width 59 height 19
click at [407, 424] on span "Deposits" at bounding box center [394, 416] width 52 height 19
click at [502, 421] on button "Actions" at bounding box center [512, 418] width 59 height 19
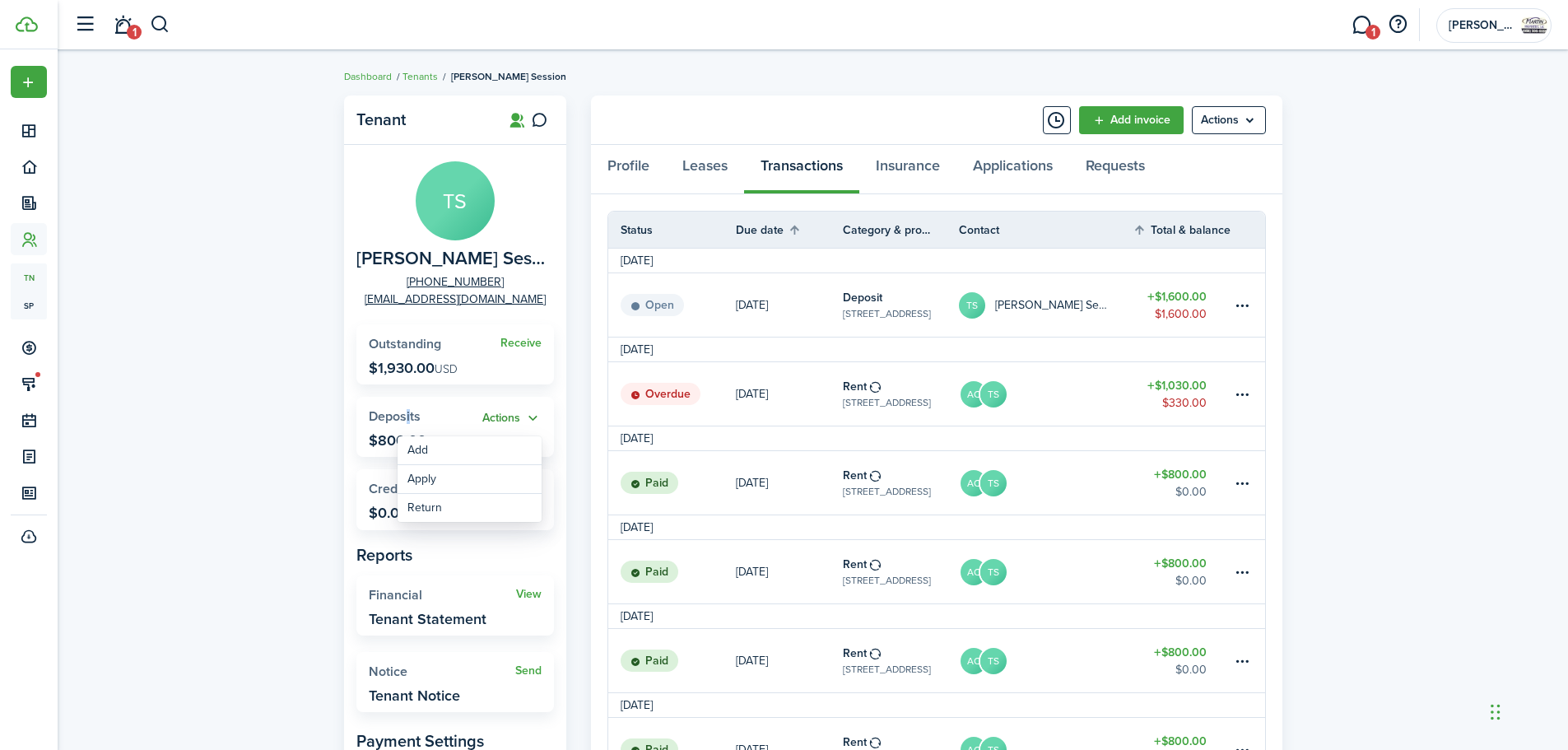
click at [502, 421] on button "Actions" at bounding box center [512, 418] width 59 height 19
click at [721, 175] on link "Leases" at bounding box center [704, 170] width 78 height 50
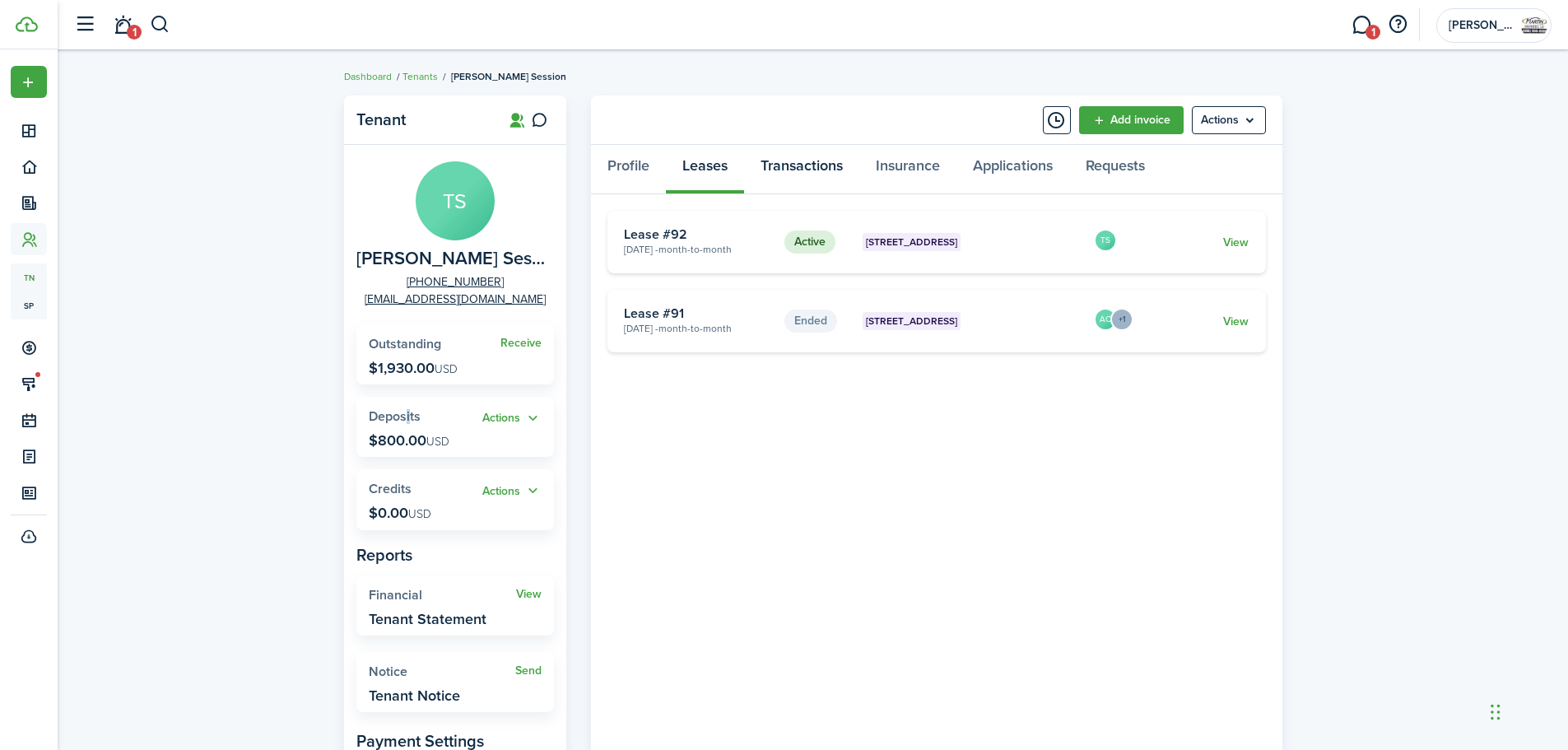
click at [794, 173] on link "Transactions" at bounding box center [802, 170] width 115 height 50
